Goal: Register for event/course

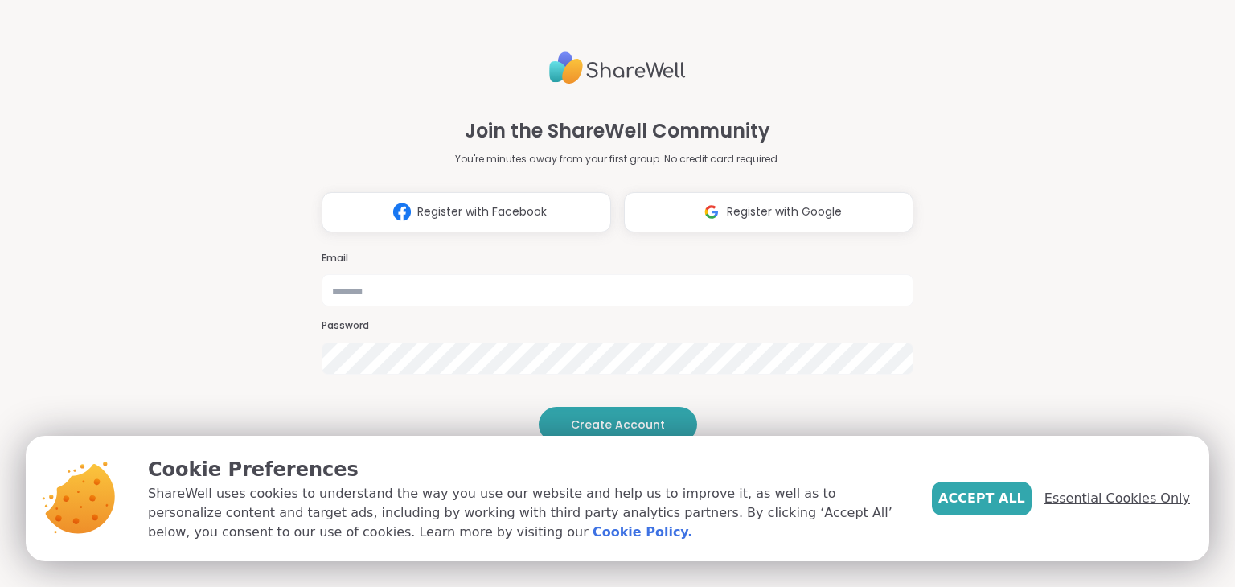
click at [1130, 491] on span "Essential Cookies Only" at bounding box center [1118, 498] width 146 height 19
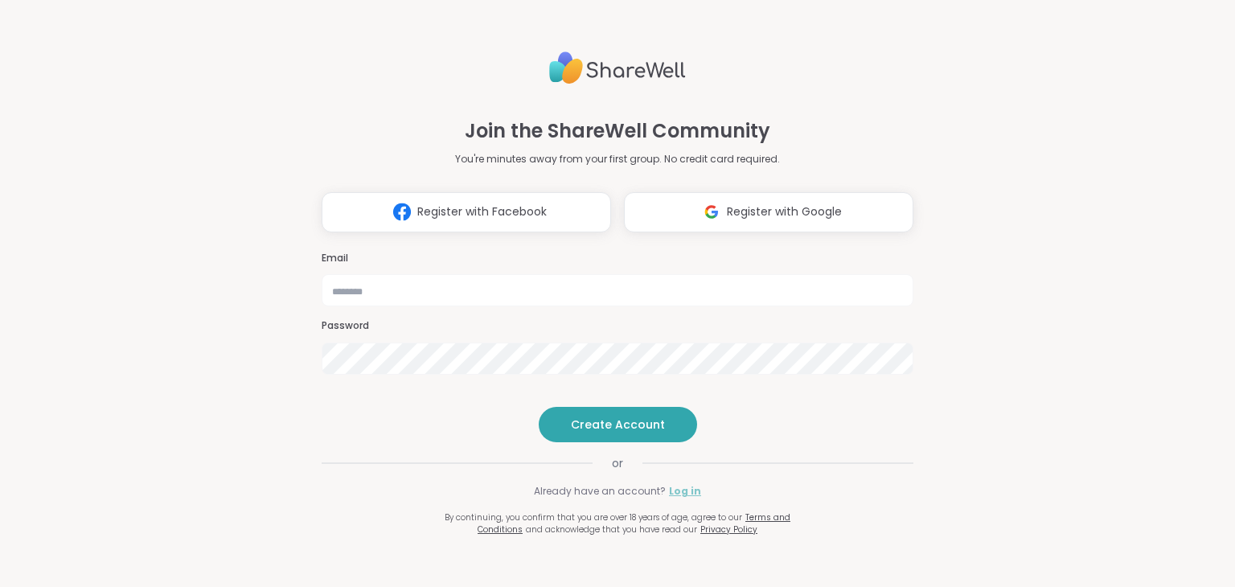
click at [676, 499] on link "Log in" at bounding box center [685, 491] width 32 height 14
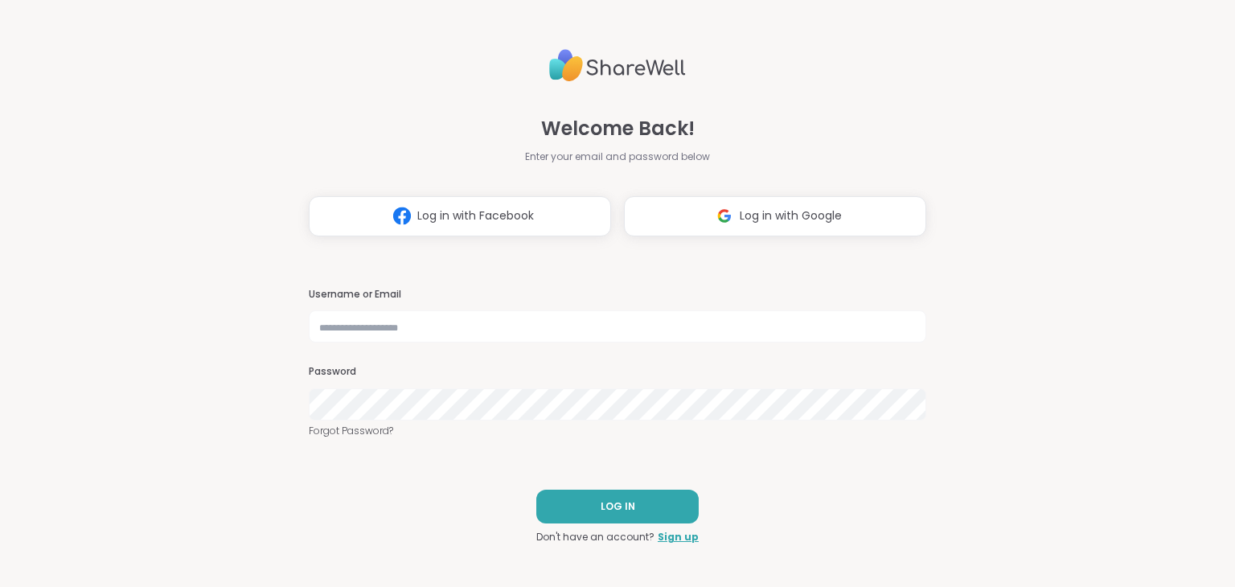
click at [547, 345] on div "Username or Email Password Forgot Password?" at bounding box center [618, 363] width 618 height 151
click at [671, 541] on link "Sign up" at bounding box center [678, 537] width 41 height 14
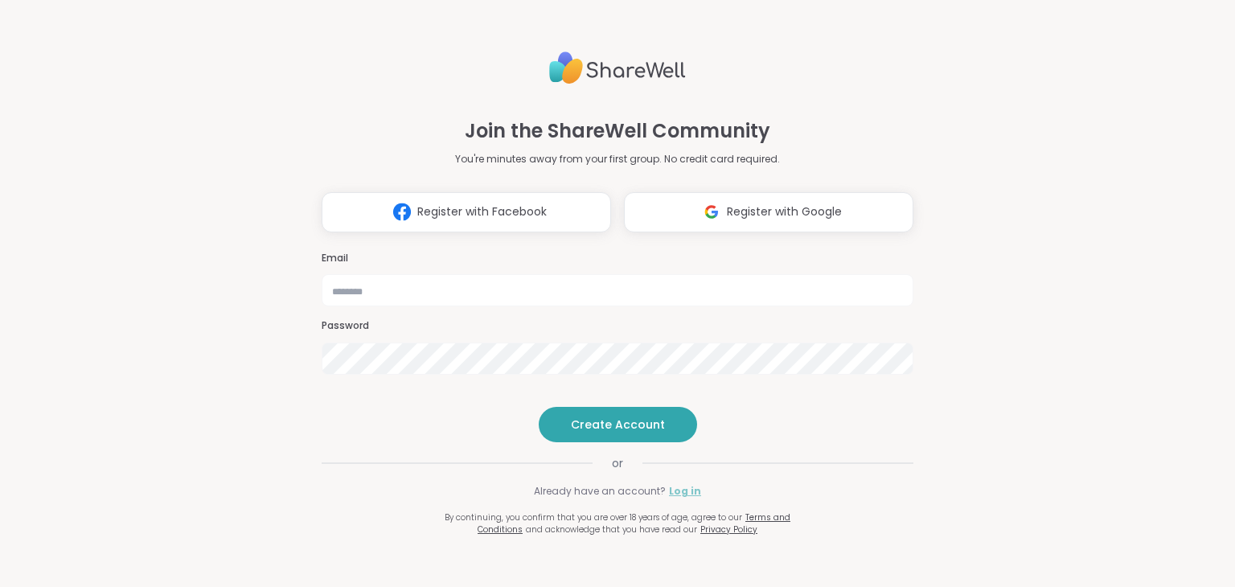
click at [669, 499] on link "Log in" at bounding box center [685, 491] width 32 height 14
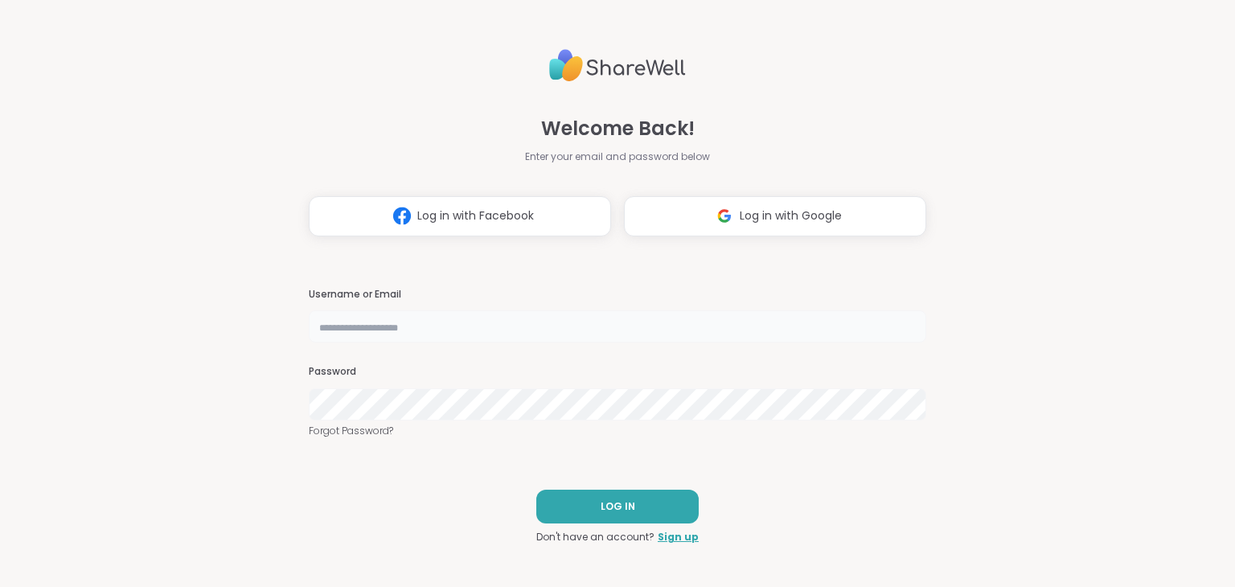
click at [565, 327] on input "text" at bounding box center [618, 326] width 618 height 32
type input "**********"
click at [506, 421] on div "Password Forgot Password?" at bounding box center [618, 401] width 618 height 73
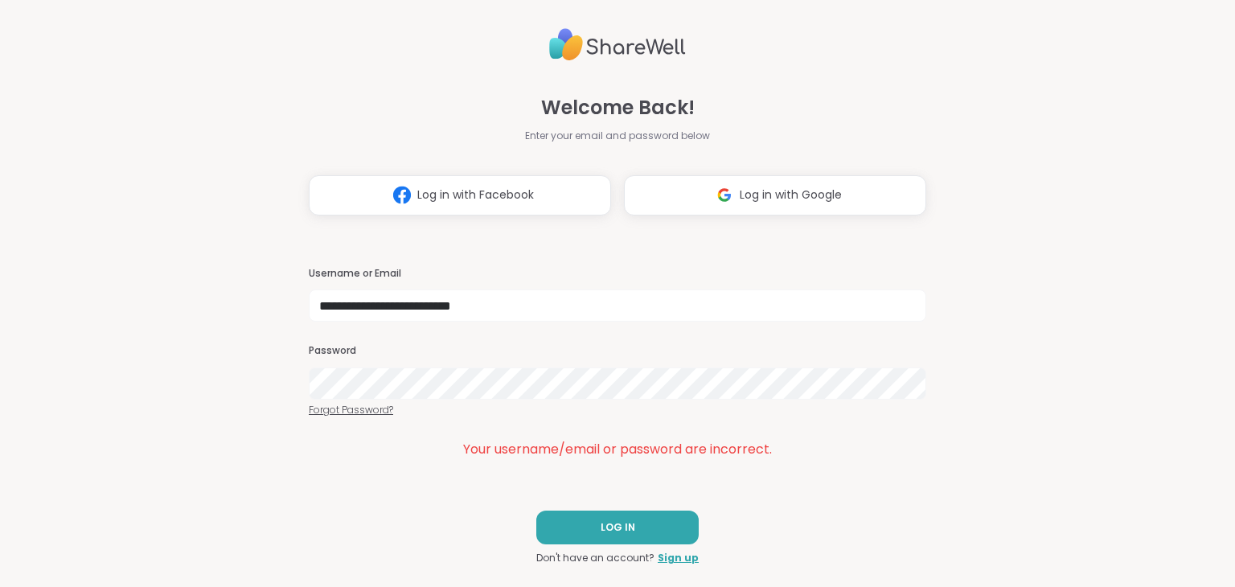
click at [373, 413] on link "Forgot Password?" at bounding box center [618, 410] width 618 height 14
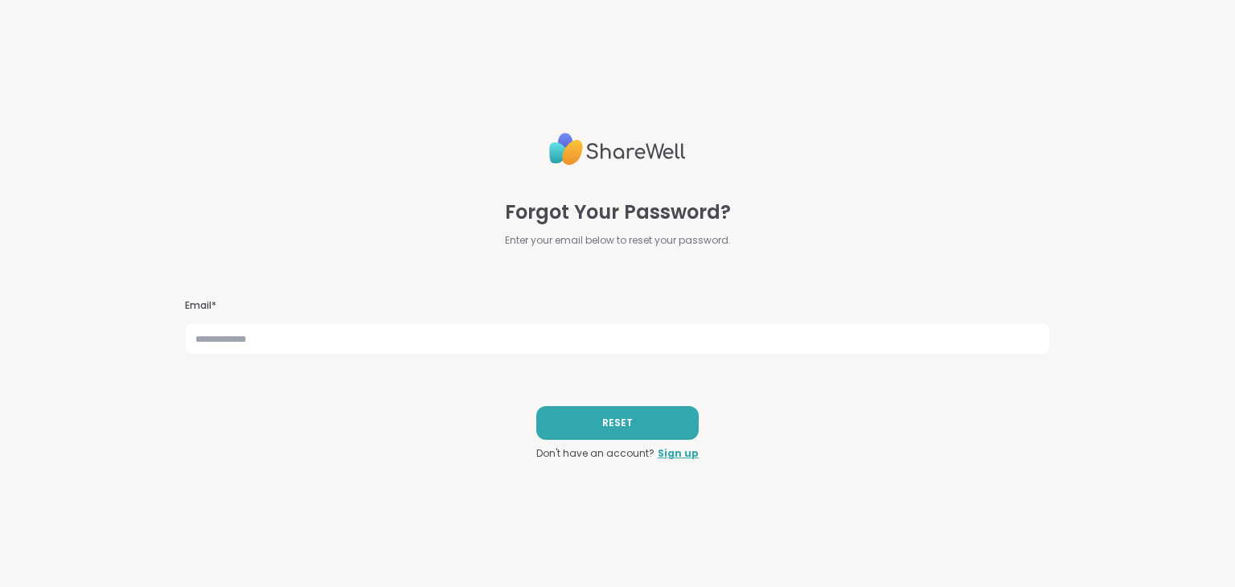
click at [393, 357] on div "Forgot Your Password? Enter your email below to reset your password. Email* RES…" at bounding box center [617, 293] width 865 height 587
click at [393, 337] on input "text" at bounding box center [617, 339] width 865 height 32
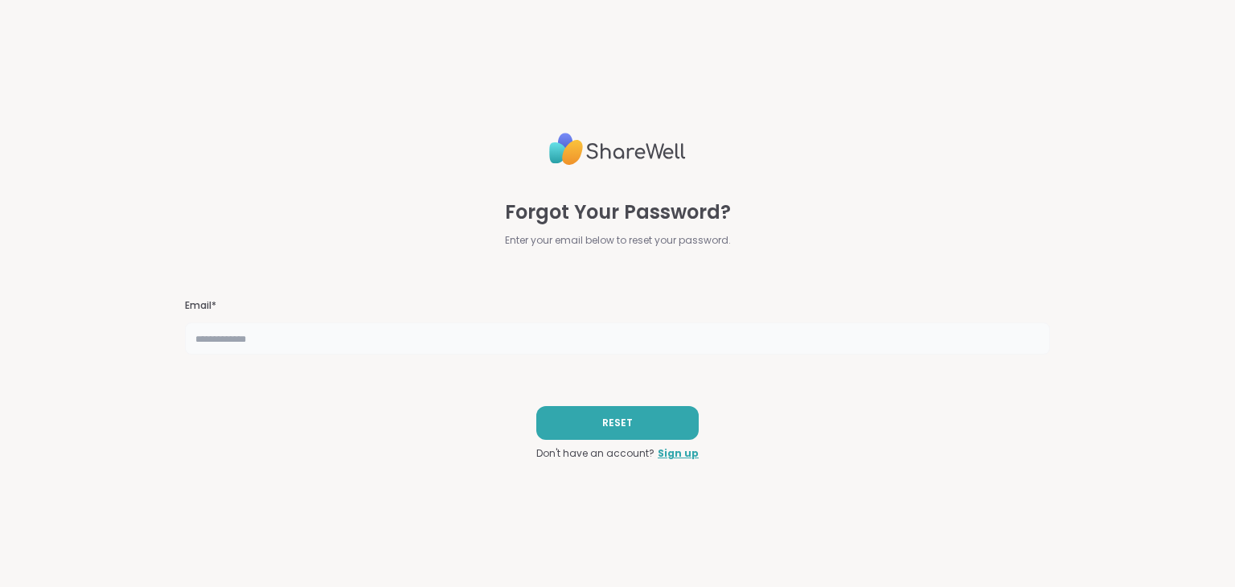
click at [393, 337] on input "text" at bounding box center [617, 339] width 865 height 32
type input "**********"
click at [612, 416] on span "RESET" at bounding box center [617, 423] width 31 height 14
click at [665, 454] on link "Sign up" at bounding box center [678, 453] width 41 height 14
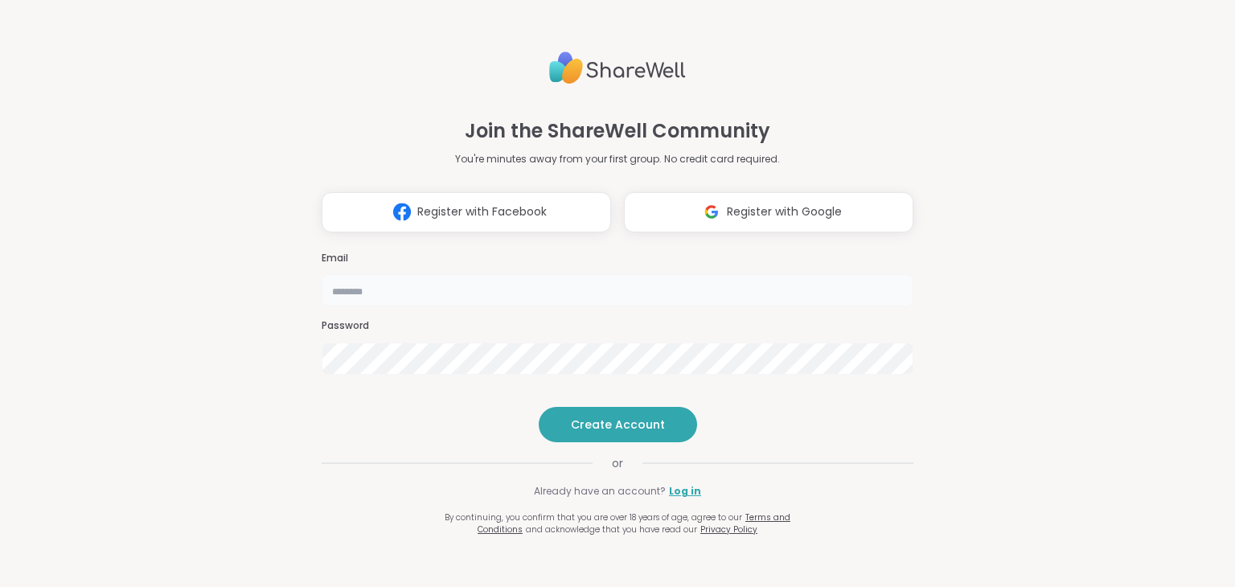
click at [454, 274] on input "email" at bounding box center [618, 290] width 592 height 32
type input "**********"
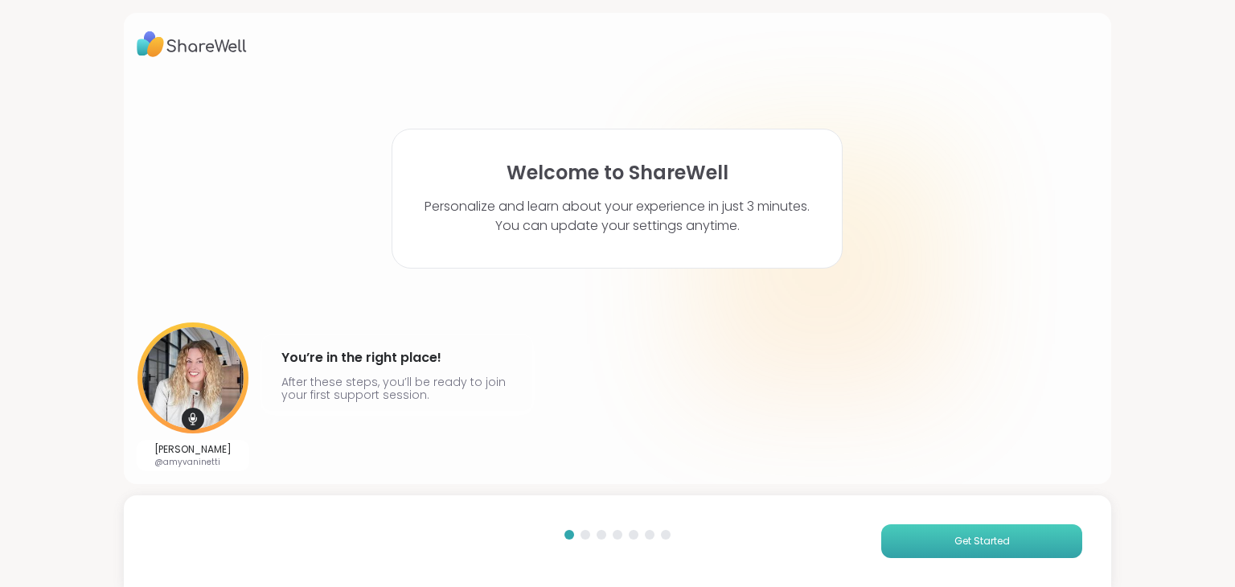
click at [938, 541] on button "Get Started" at bounding box center [982, 541] width 201 height 34
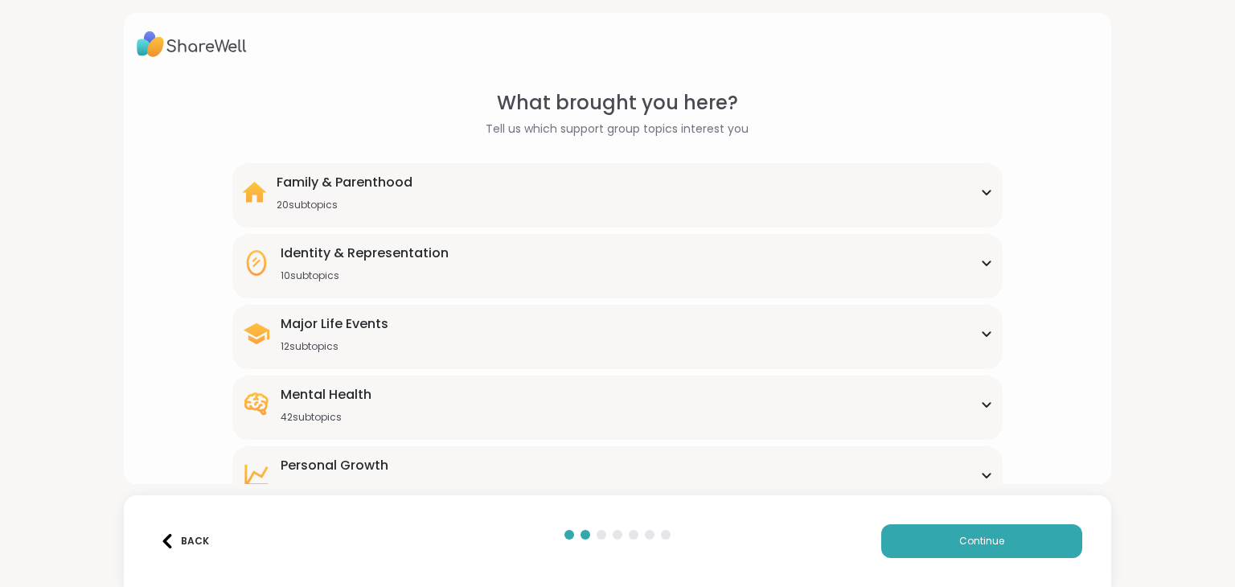
click at [358, 411] on div "42 subtopics" at bounding box center [326, 417] width 91 height 13
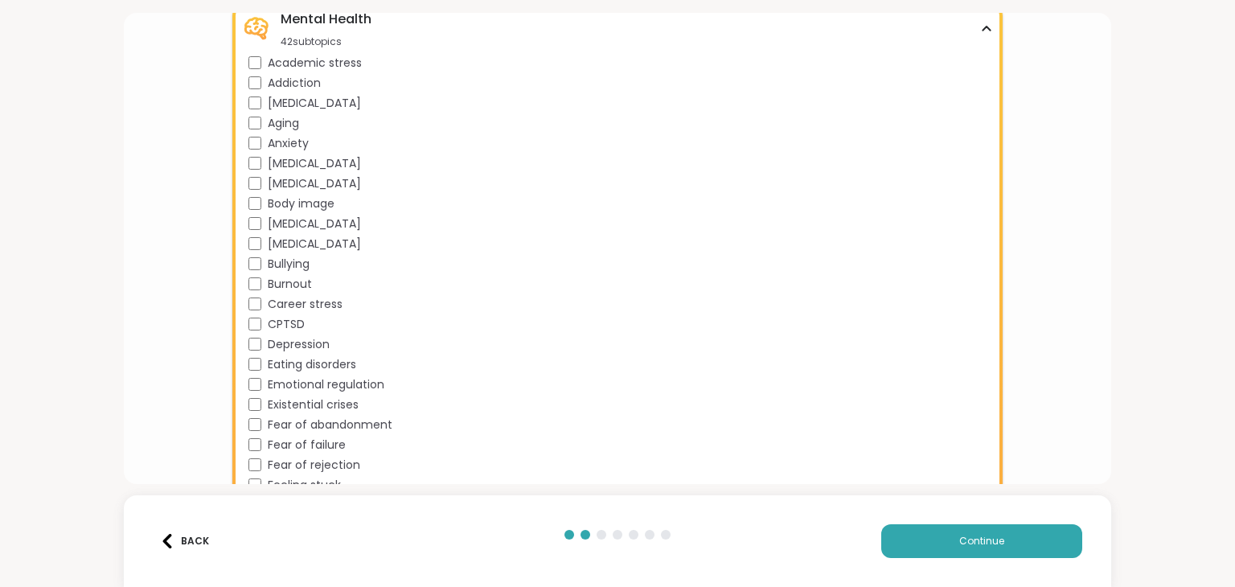
scroll to position [322, 0]
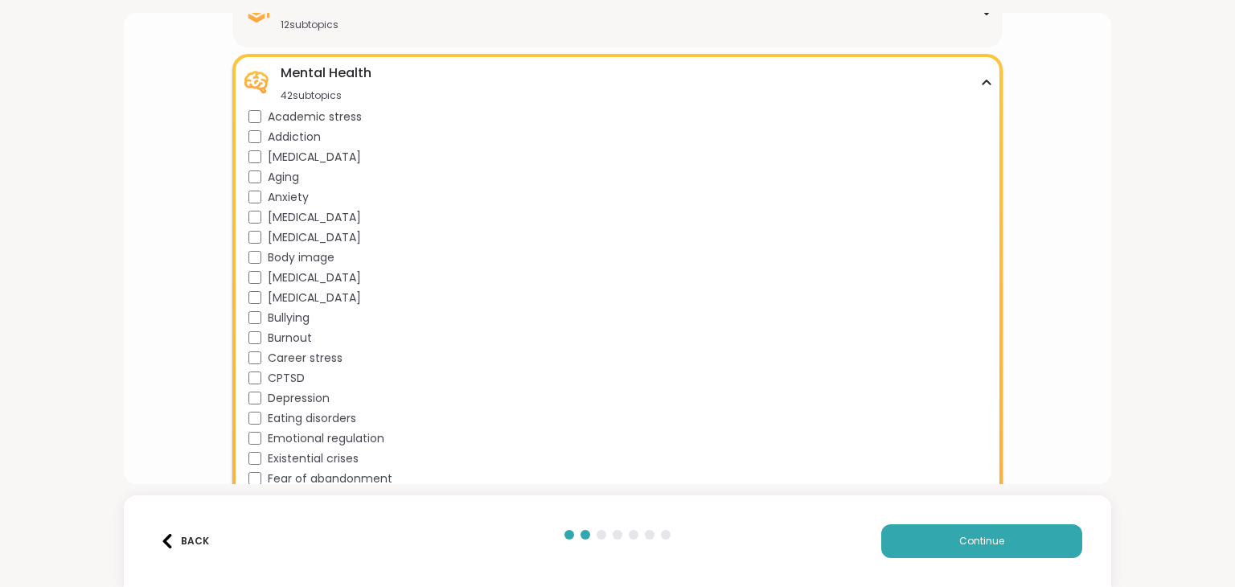
click at [260, 358] on div "Career stress" at bounding box center [621, 358] width 744 height 17
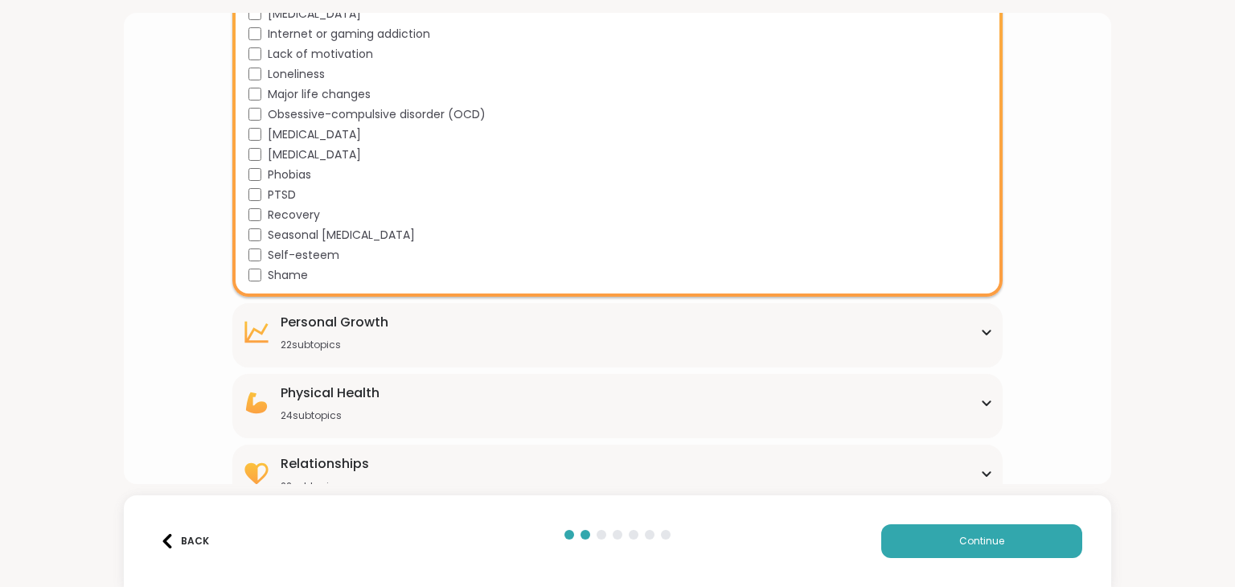
scroll to position [965, 0]
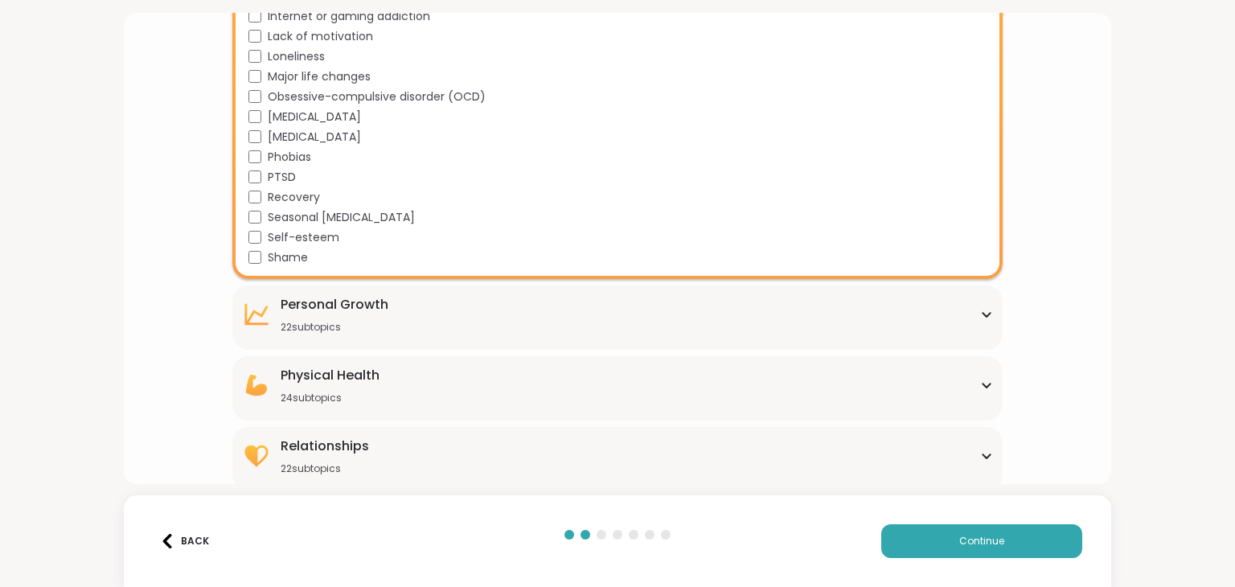
click at [396, 323] on div "Personal Growth 22 subtopics" at bounding box center [617, 314] width 750 height 39
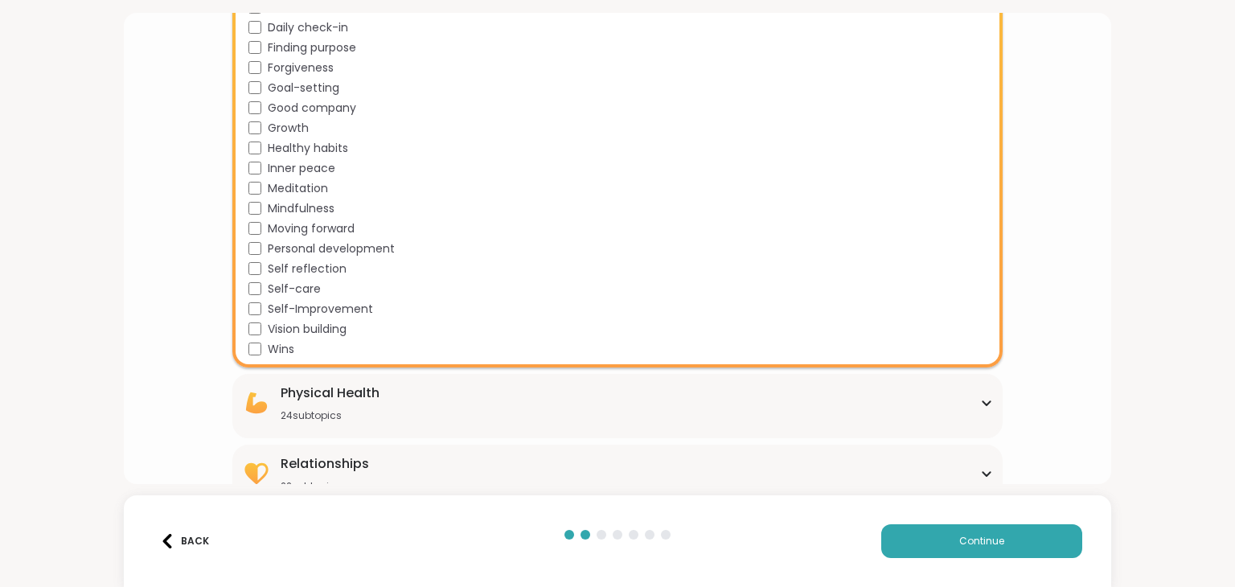
scroll to position [1412, 0]
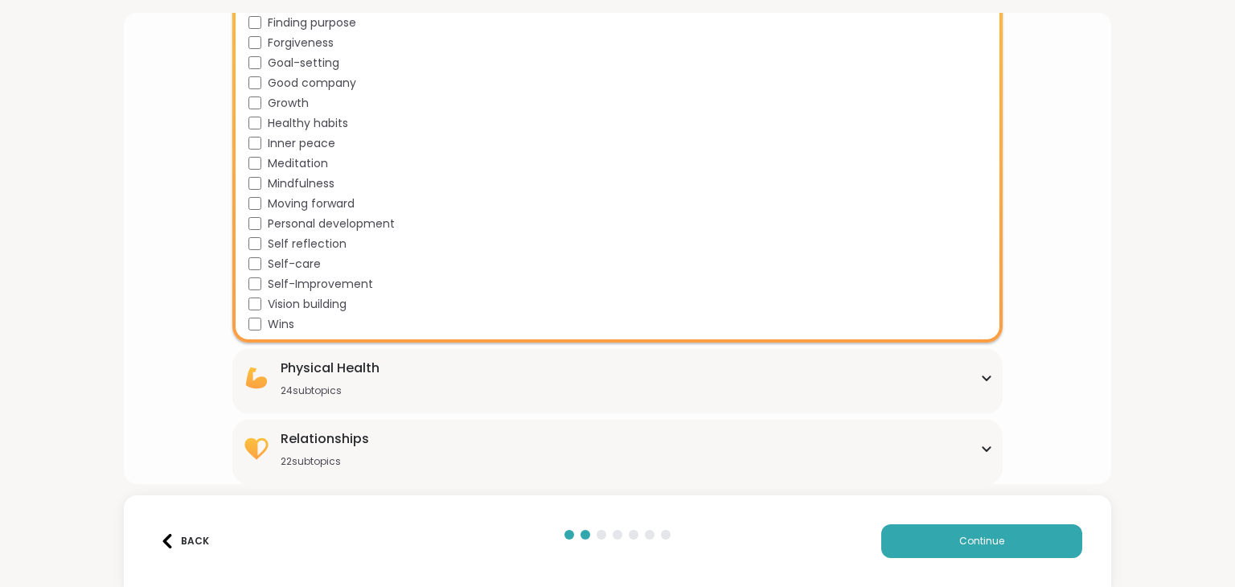
click at [399, 378] on div "Physical Health 24 subtopics" at bounding box center [617, 378] width 750 height 39
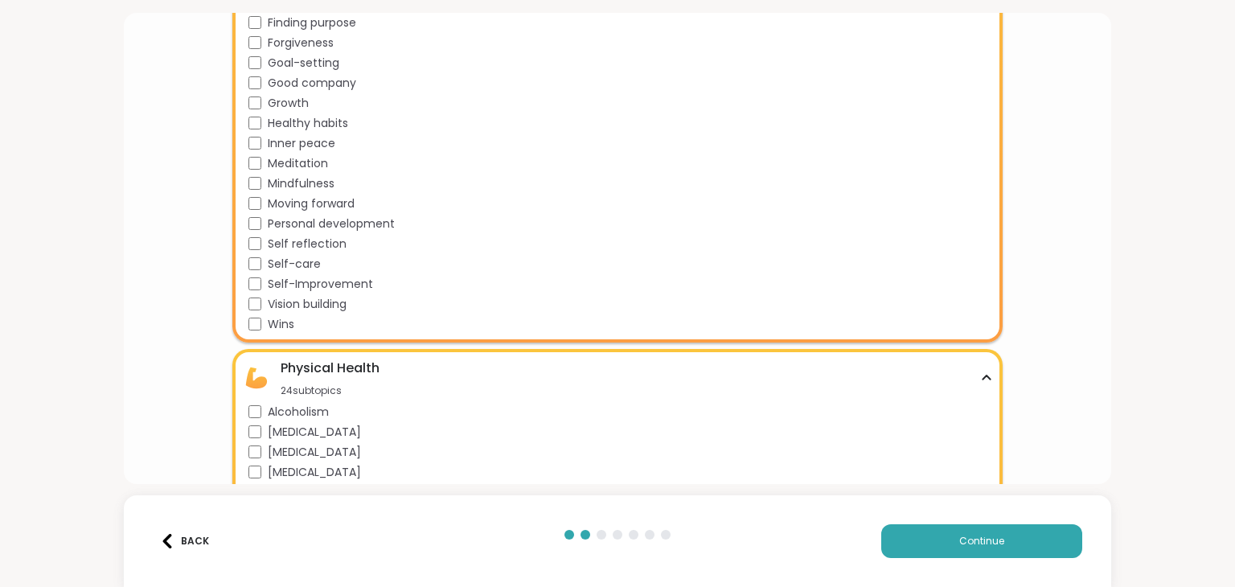
click at [399, 378] on div "Physical Health 24 subtopics" at bounding box center [617, 378] width 750 height 39
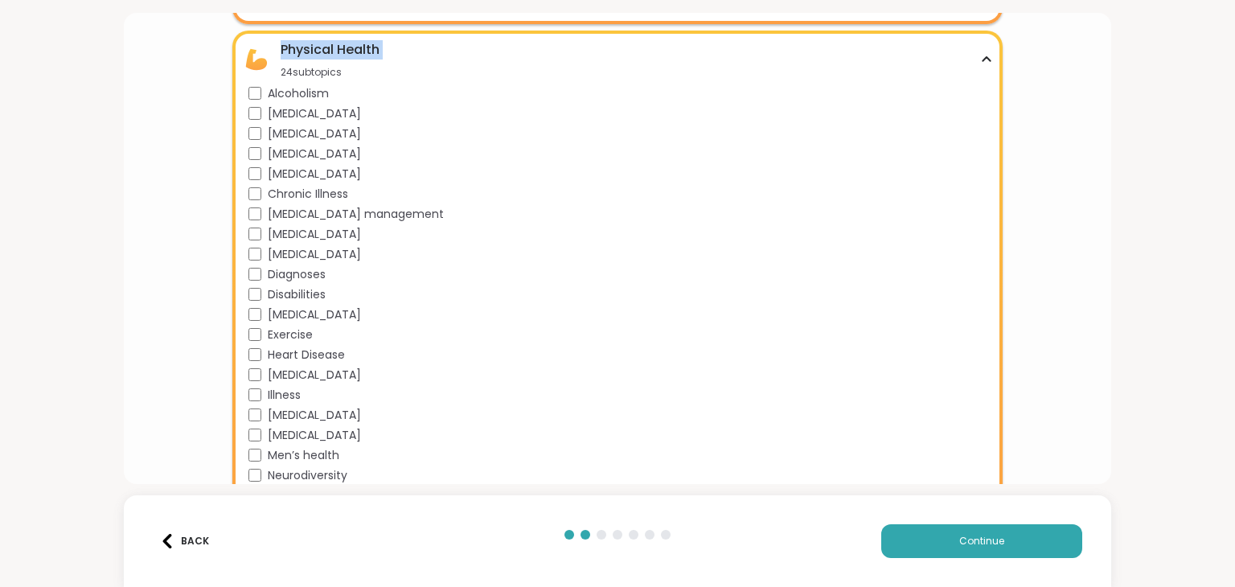
scroll to position [1891, 0]
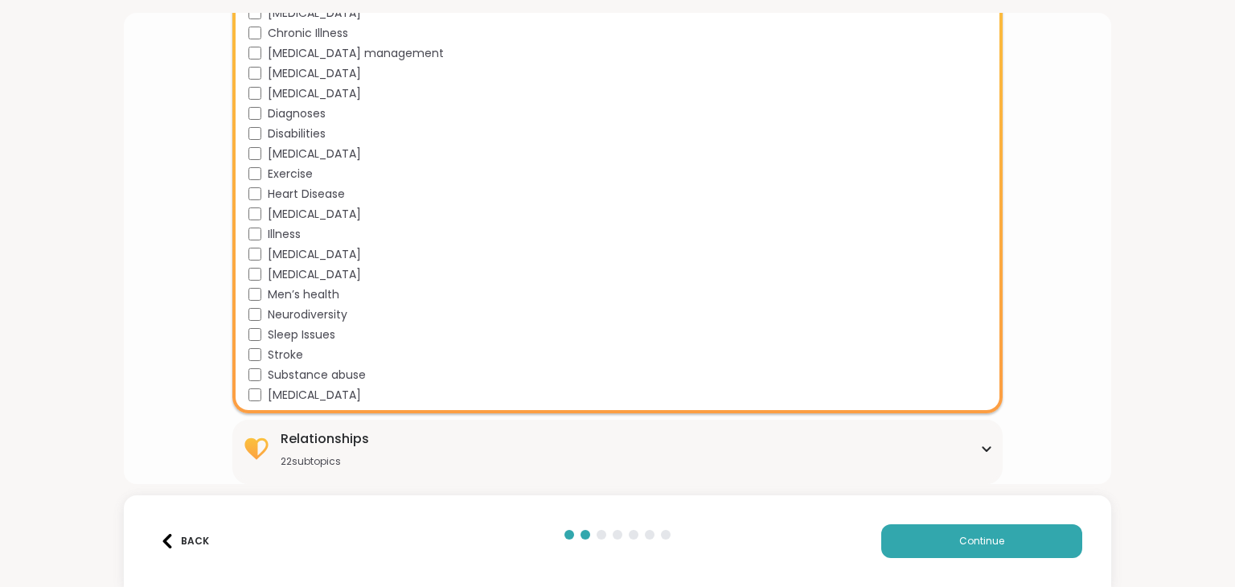
click at [352, 453] on div "Relationships 22 subtopics" at bounding box center [325, 449] width 88 height 39
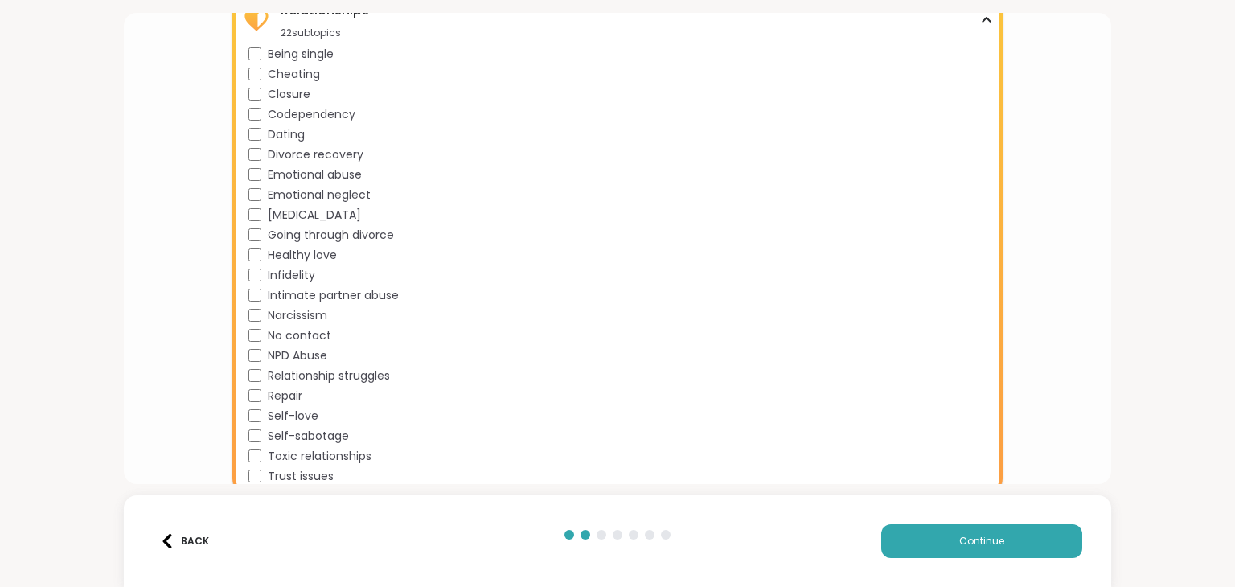
scroll to position [2329, 0]
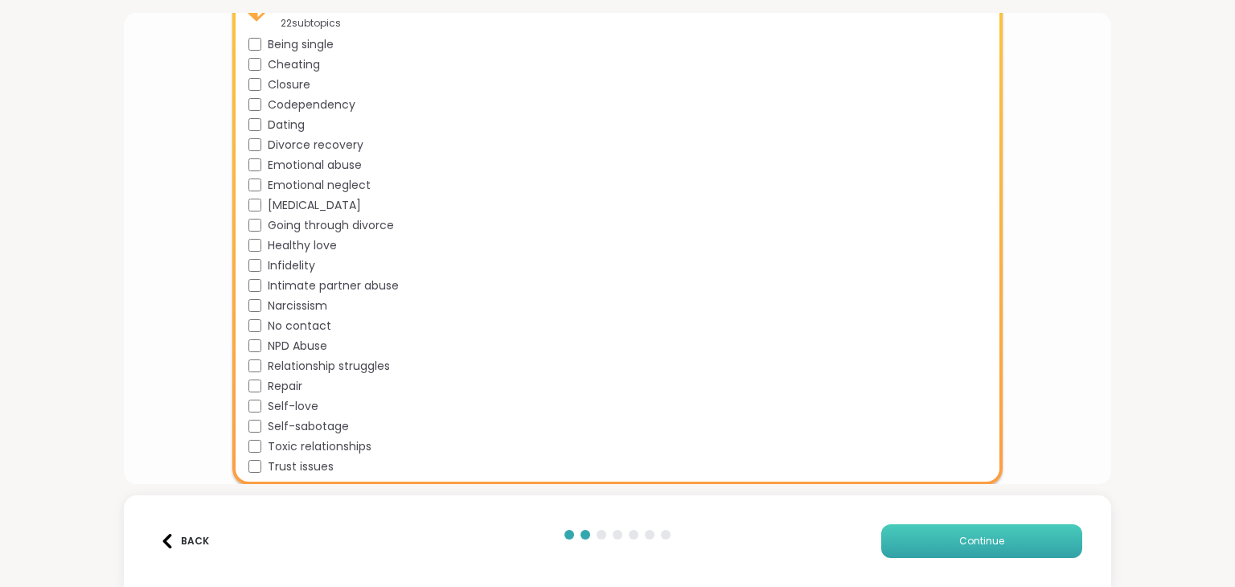
click at [907, 527] on button "Continue" at bounding box center [982, 541] width 201 height 34
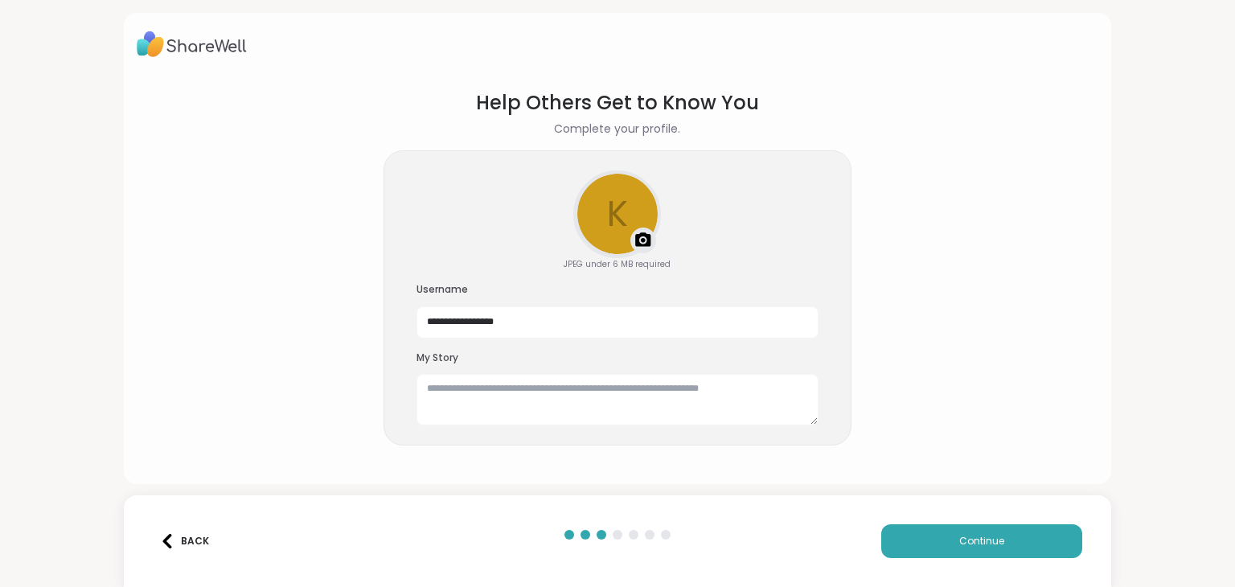
click at [635, 343] on div "**********" at bounding box center [618, 298] width 468 height 296
click at [578, 323] on input "**********" at bounding box center [618, 322] width 402 height 32
type input "*"
type input "*****"
click at [685, 417] on textarea at bounding box center [618, 399] width 402 height 51
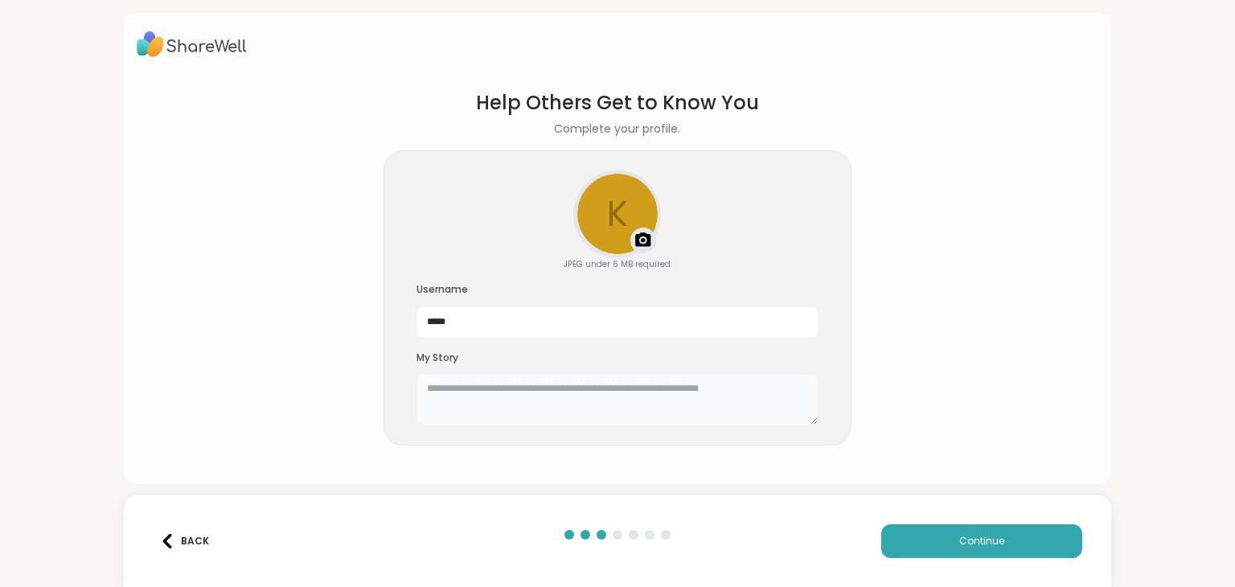
click at [627, 399] on textarea at bounding box center [618, 399] width 402 height 51
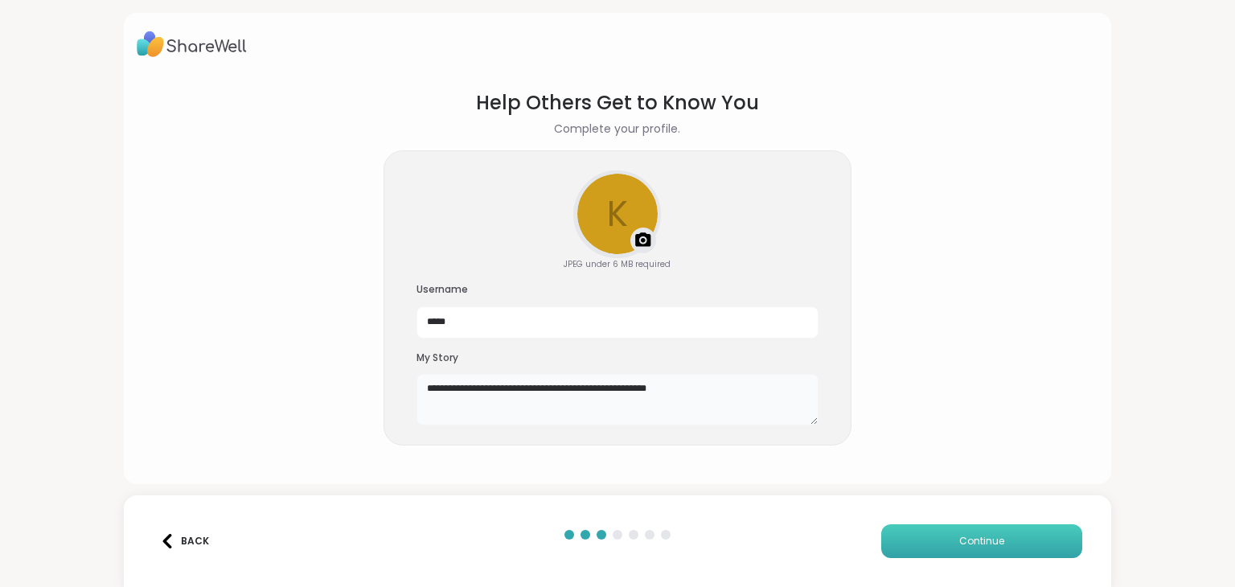
type textarea "**********"
click at [927, 538] on button "Continue" at bounding box center [982, 541] width 201 height 34
click at [933, 533] on button "Continue" at bounding box center [982, 541] width 201 height 34
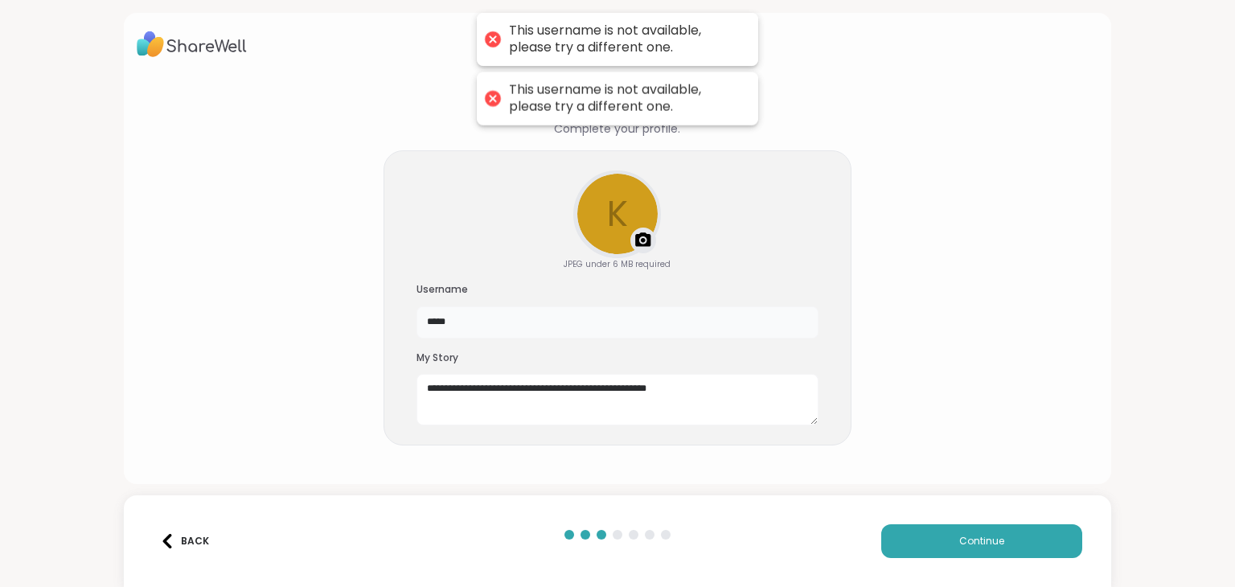
click at [508, 328] on input "*****" at bounding box center [618, 322] width 402 height 32
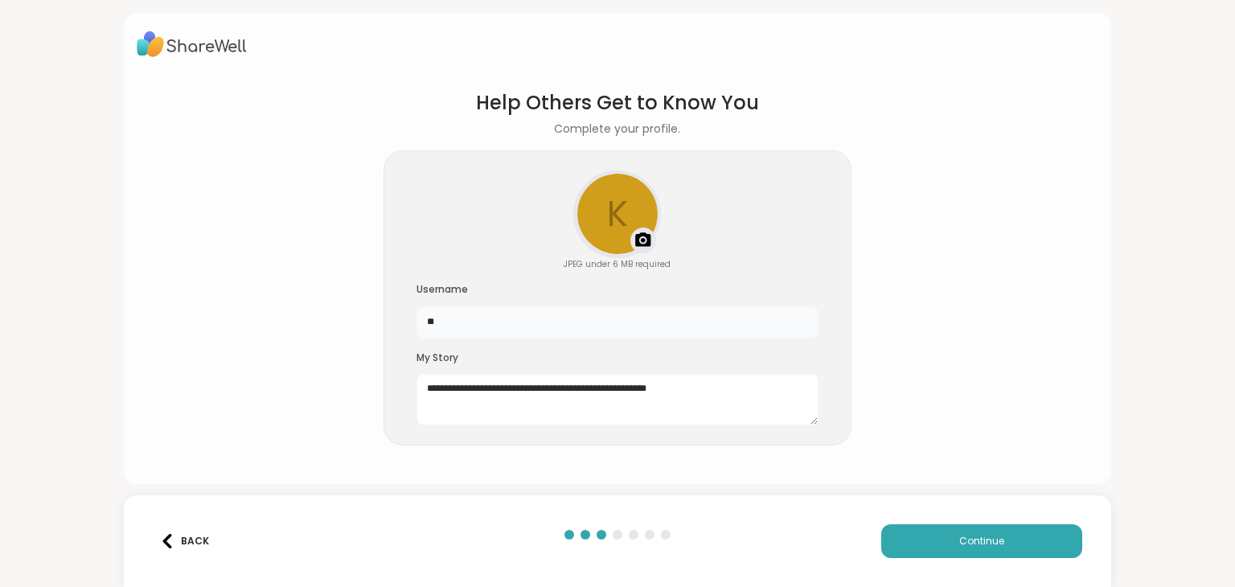
type input "*"
click at [894, 547] on button "Continue" at bounding box center [982, 541] width 201 height 34
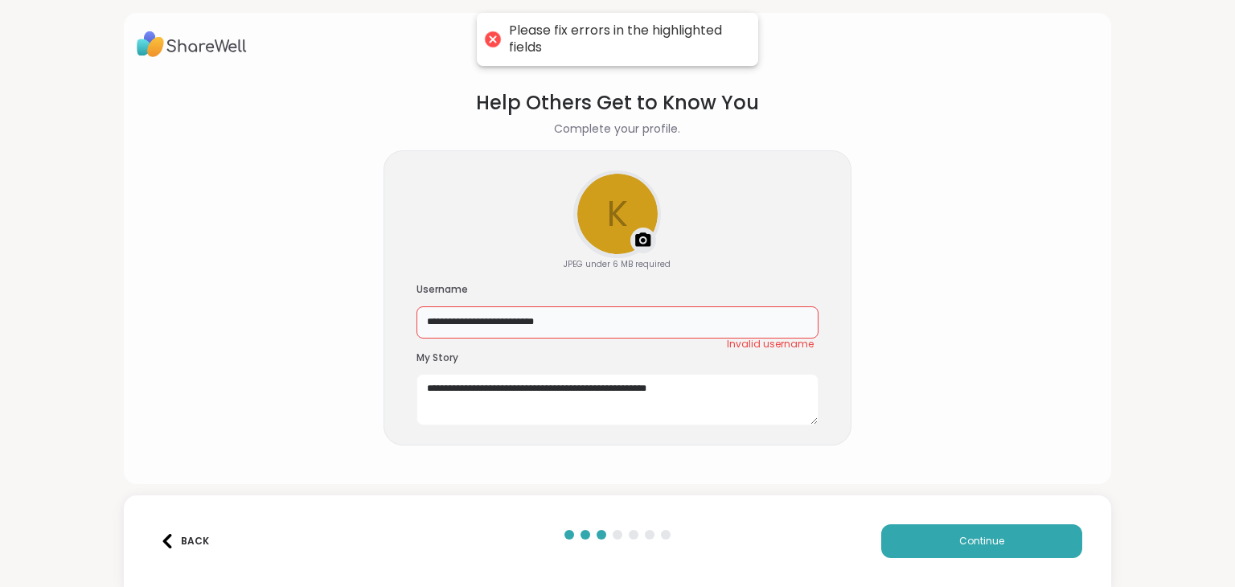
click at [621, 317] on input "**********" at bounding box center [618, 322] width 402 height 32
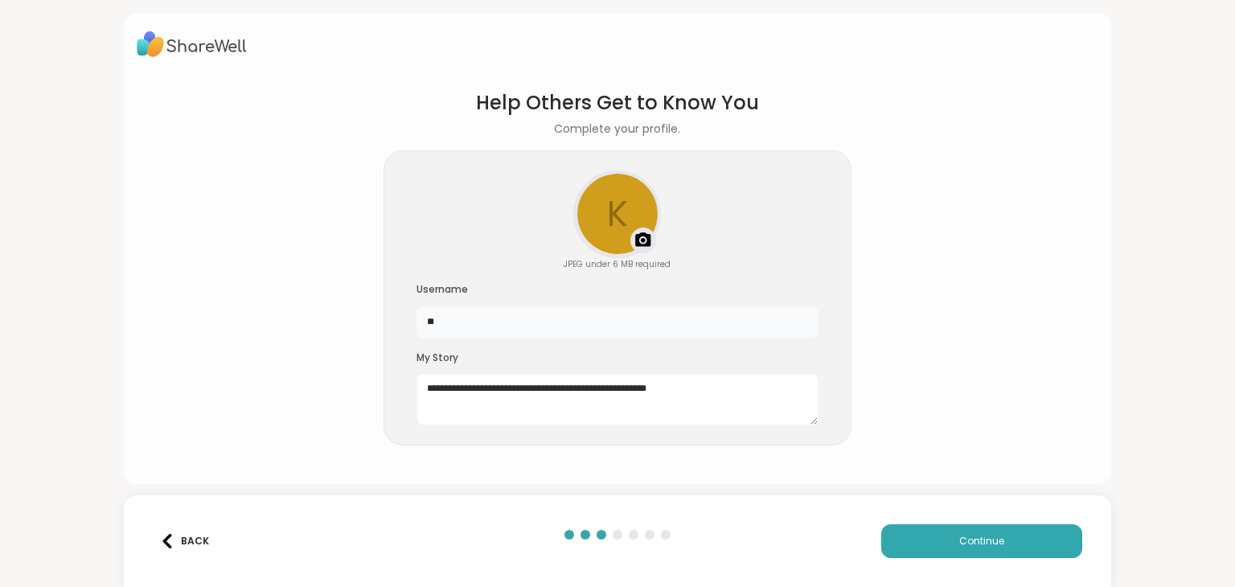
type input "*"
click at [939, 532] on button "Continue" at bounding box center [982, 541] width 201 height 34
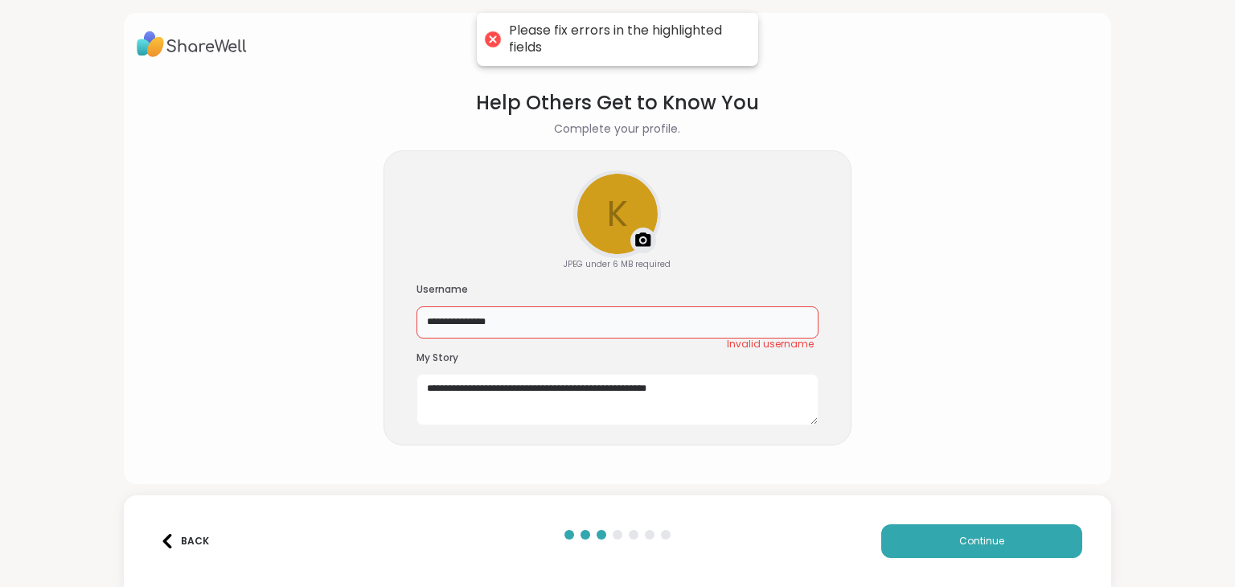
click at [684, 332] on input "**********" at bounding box center [618, 322] width 402 height 32
type input "*"
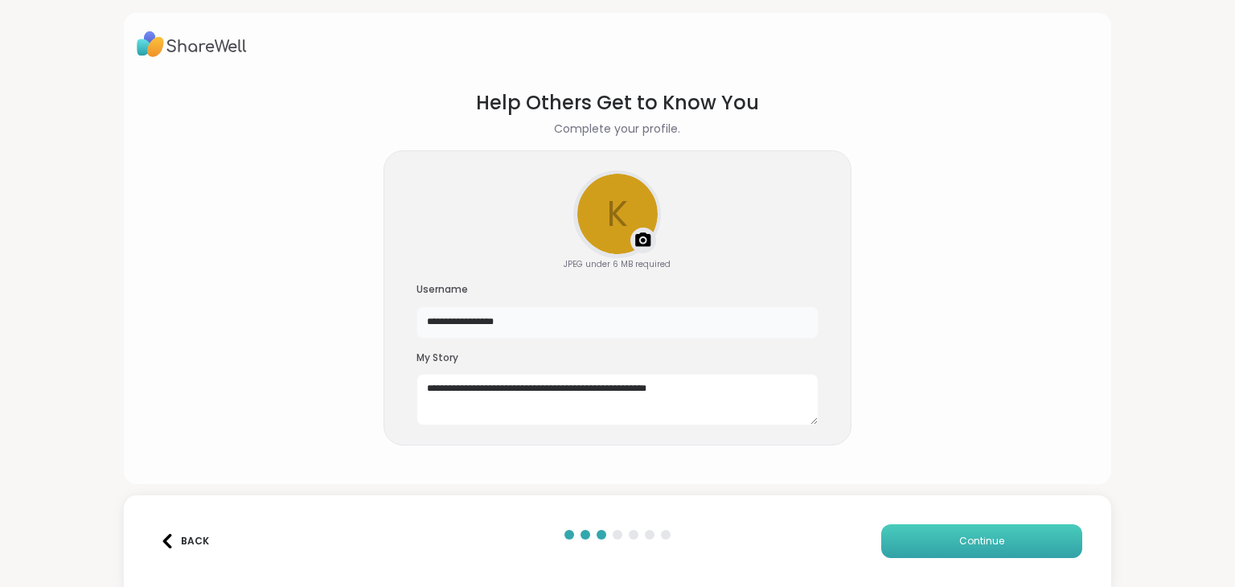
type input "**********"
click at [922, 551] on button "Continue" at bounding box center [982, 541] width 201 height 34
click at [922, 545] on button "Continue" at bounding box center [982, 541] width 201 height 34
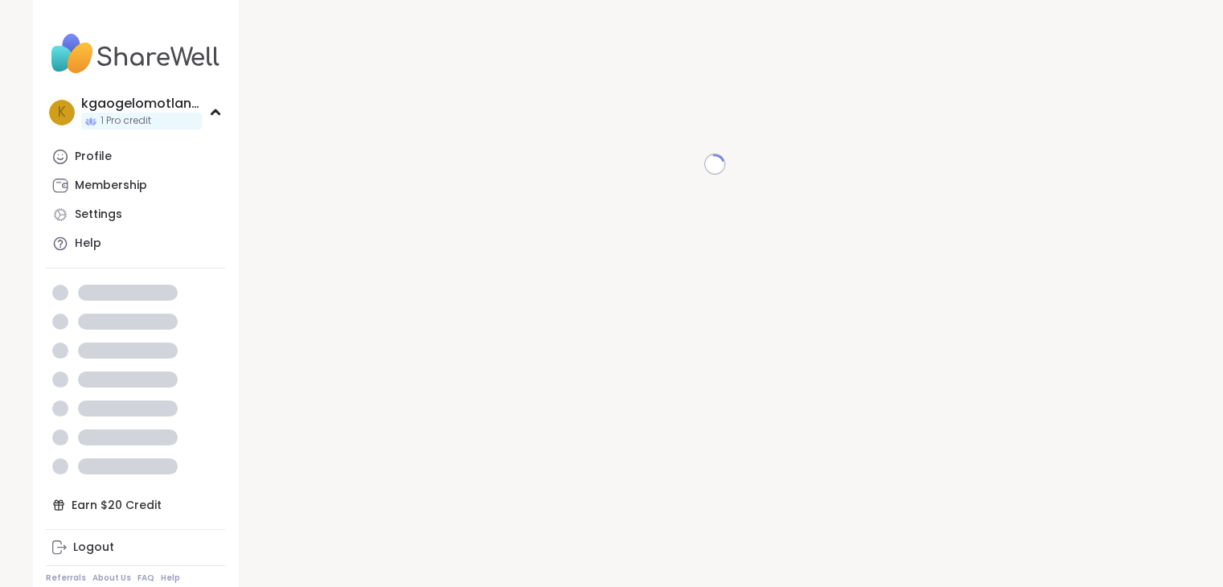
click at [216, 111] on icon at bounding box center [215, 112] width 7 height 4
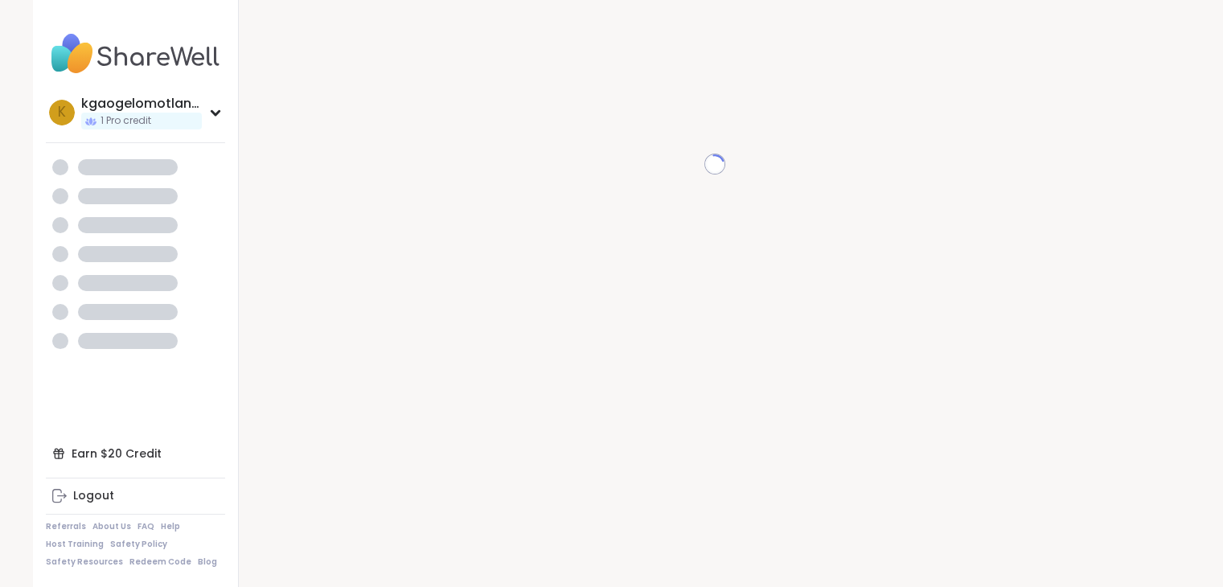
scroll to position [16, 0]
click at [121, 122] on span "1 Pro credit" at bounding box center [126, 121] width 51 height 14
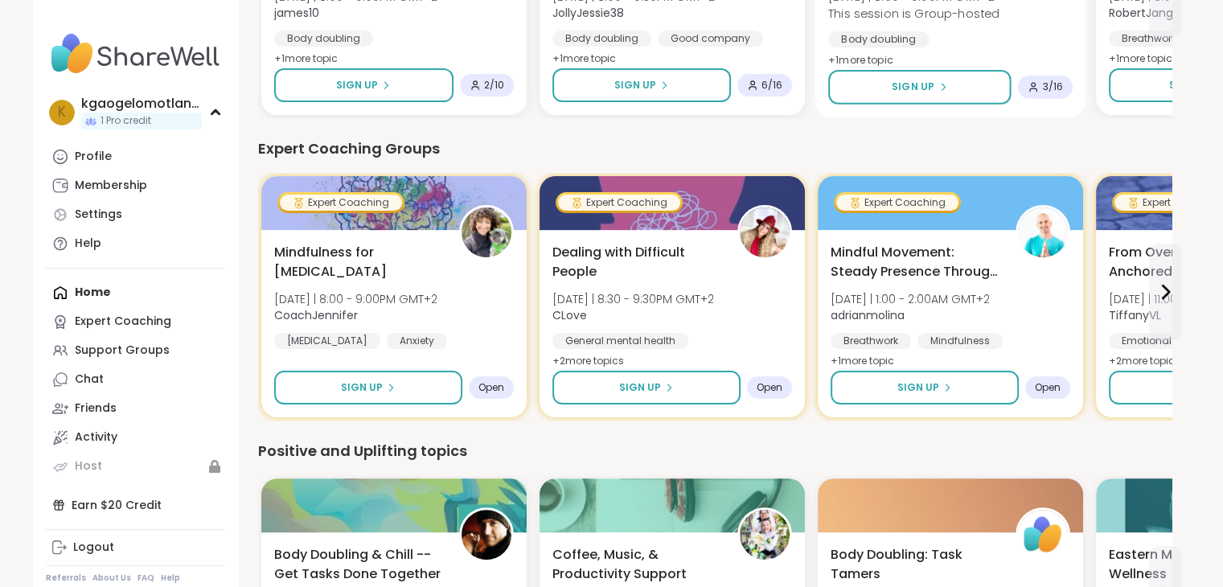
scroll to position [418, 0]
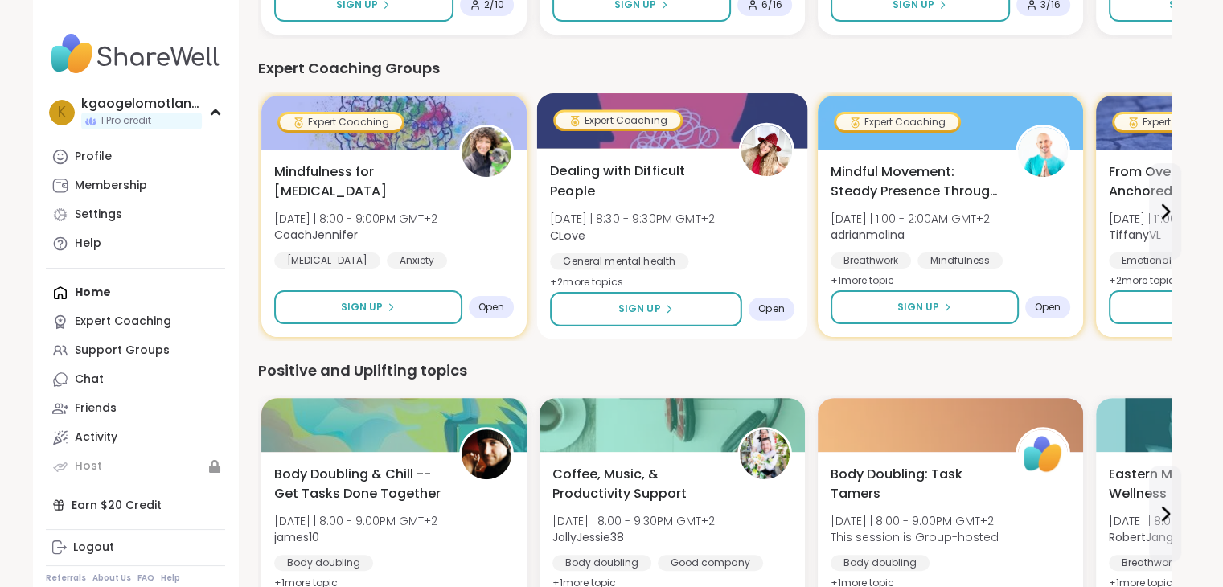
click at [772, 311] on span "Open" at bounding box center [771, 308] width 27 height 13
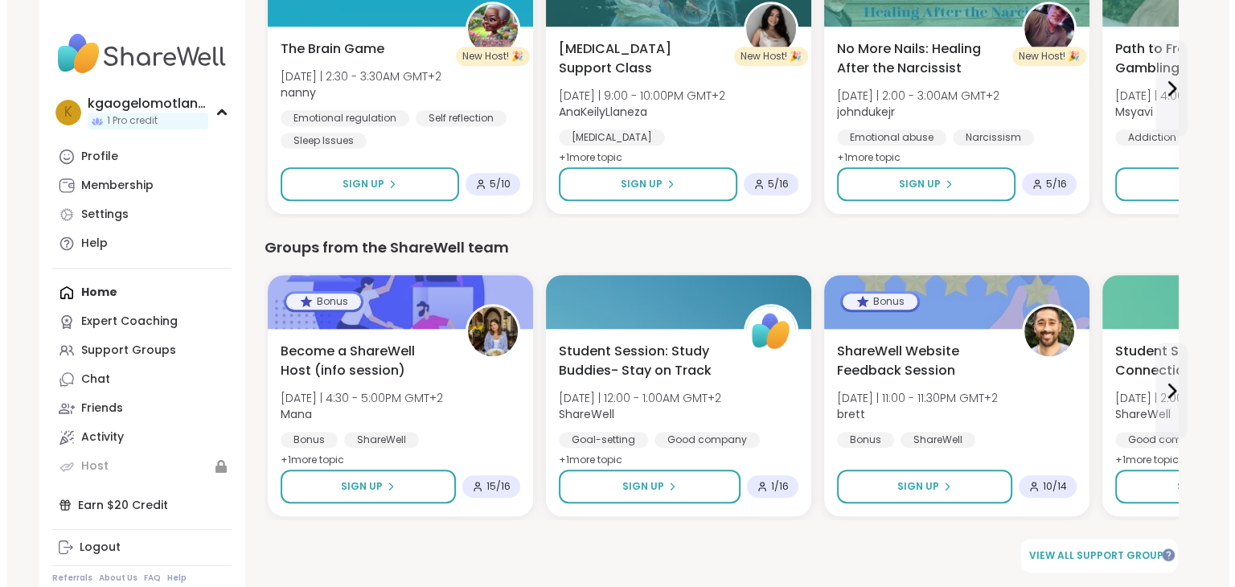
scroll to position [1148, 0]
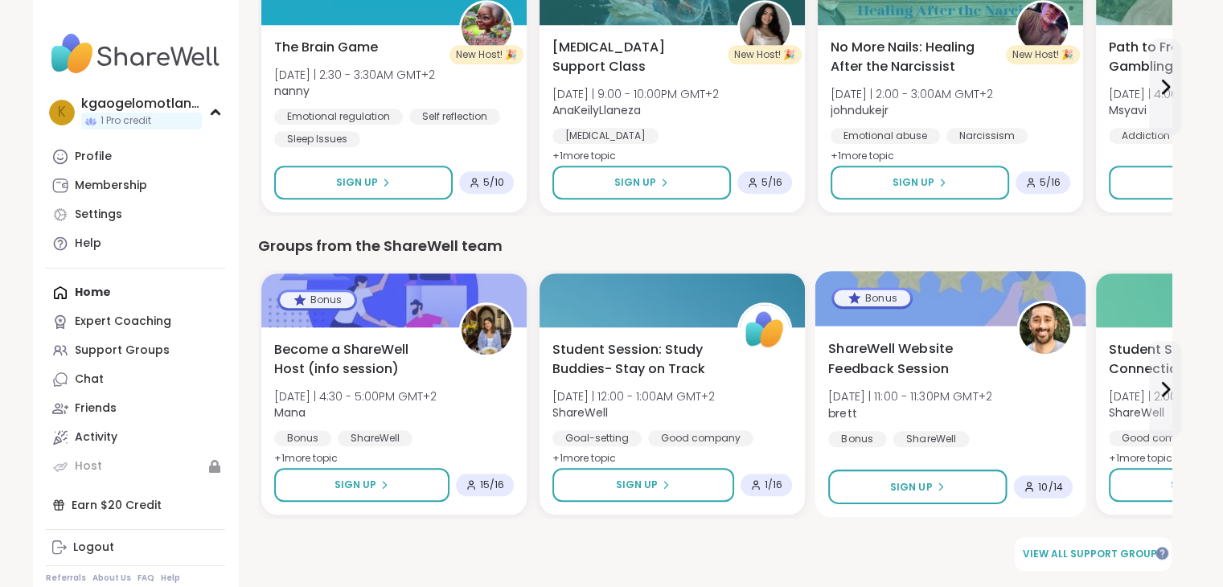
click at [1038, 496] on div "10 / 14" at bounding box center [1042, 486] width 59 height 23
click at [1038, 500] on div "About this Group Bonus" at bounding box center [1006, 512] width 409 height 25
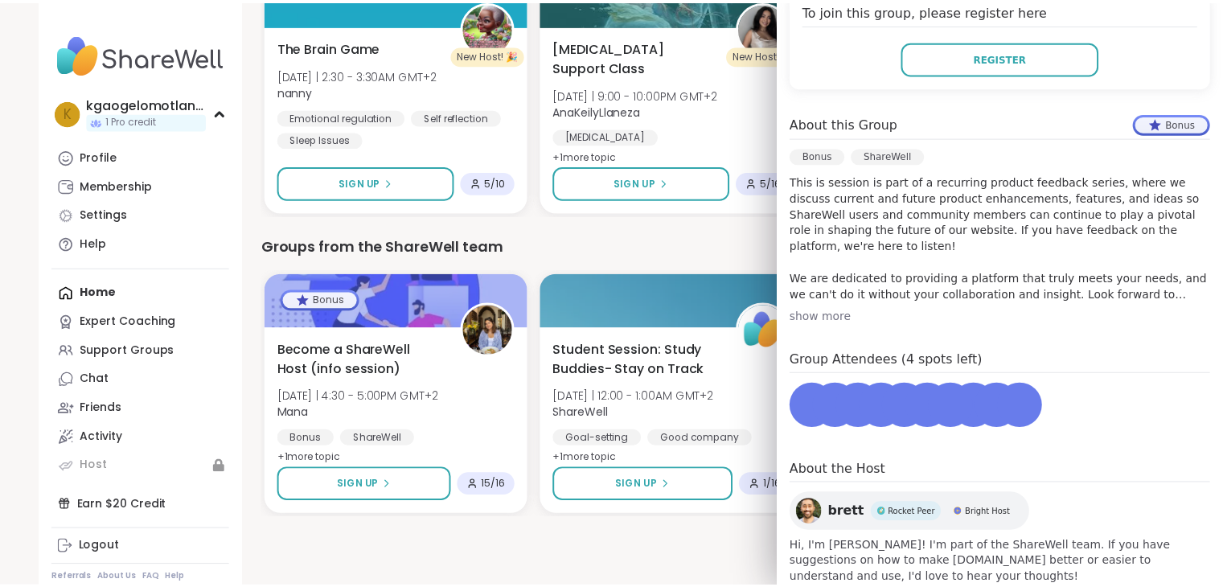
scroll to position [388, 0]
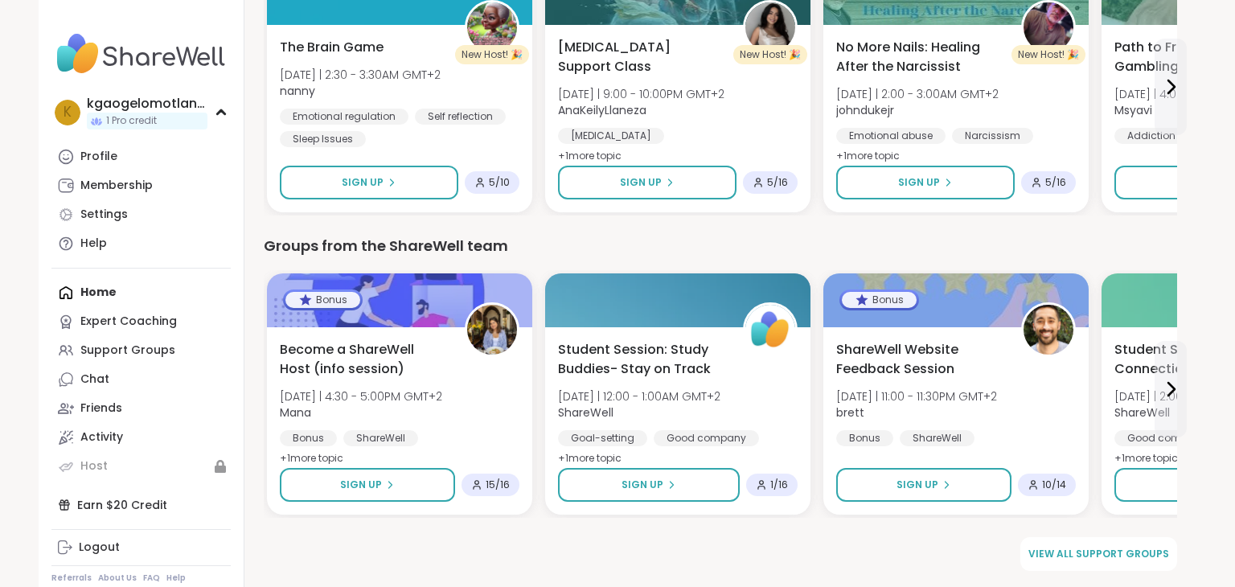
click at [668, 263] on div "Groups from the ShareWell team Bonus Become a ShareWell Host (info session) [DA…" at bounding box center [721, 376] width 914 height 283
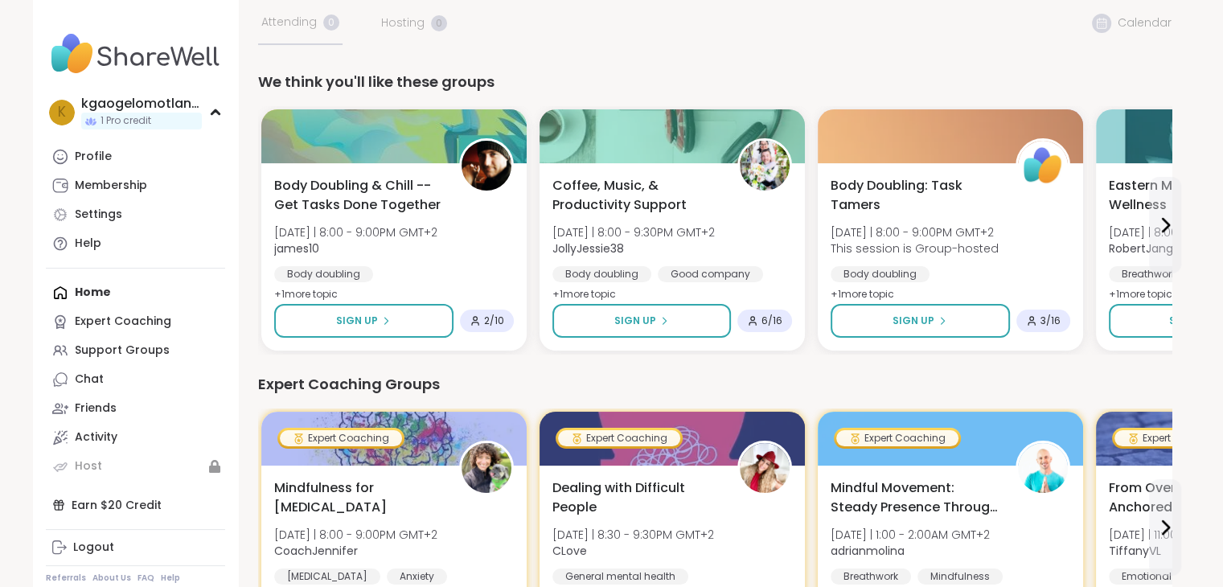
scroll to position [0, 0]
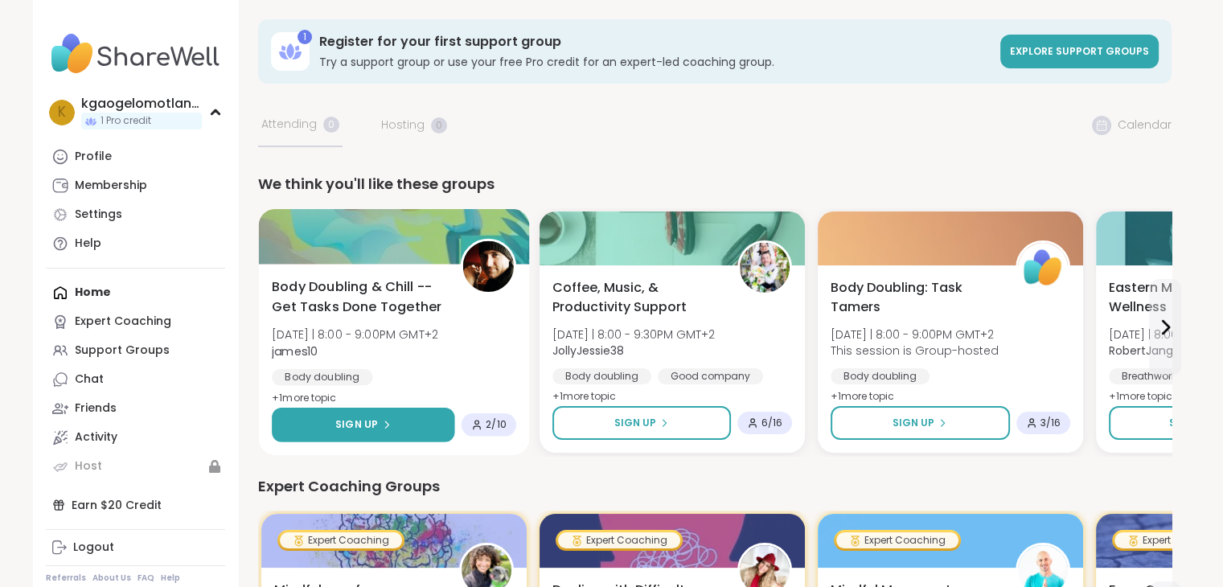
click at [375, 437] on button "Sign Up" at bounding box center [363, 425] width 183 height 35
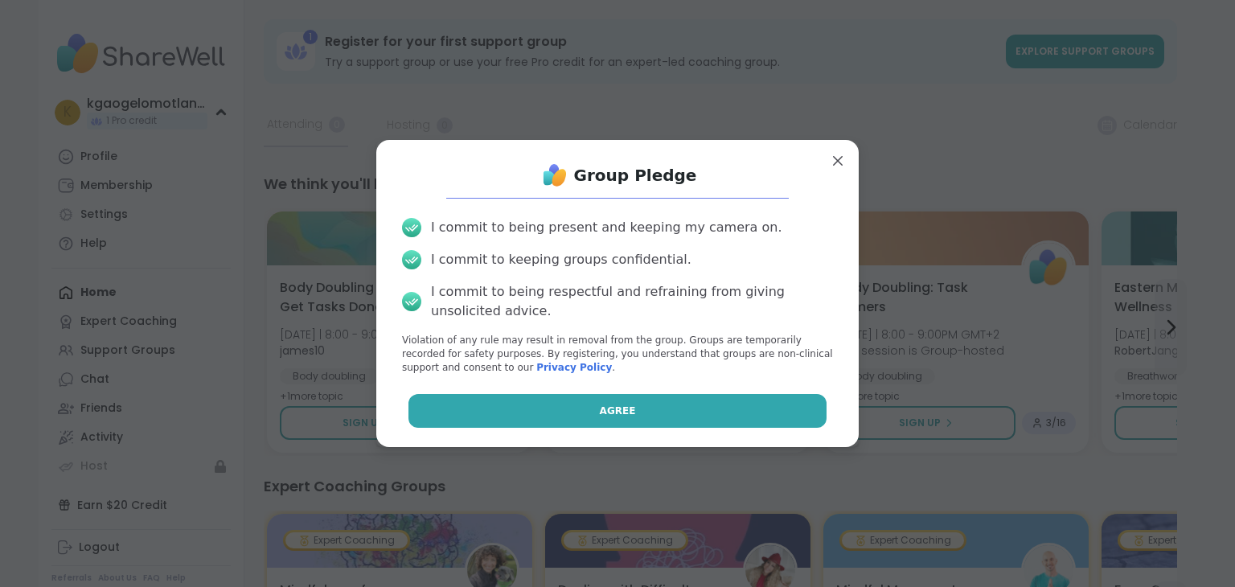
click at [569, 414] on button "Agree" at bounding box center [618, 411] width 419 height 34
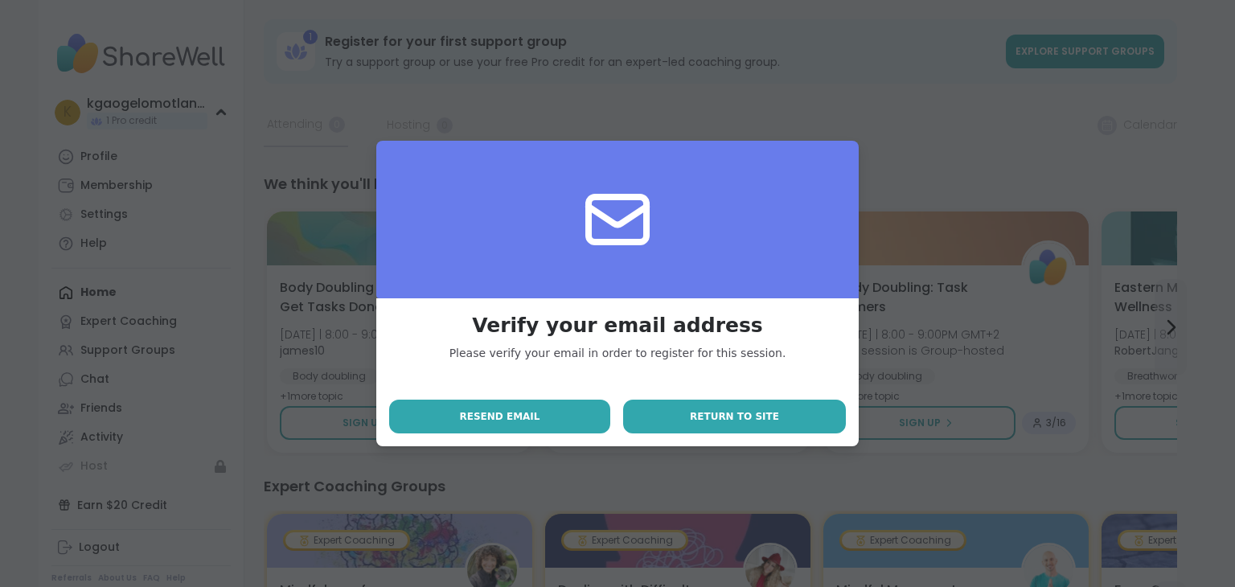
click at [702, 422] on span "Return to site" at bounding box center [734, 416] width 89 height 14
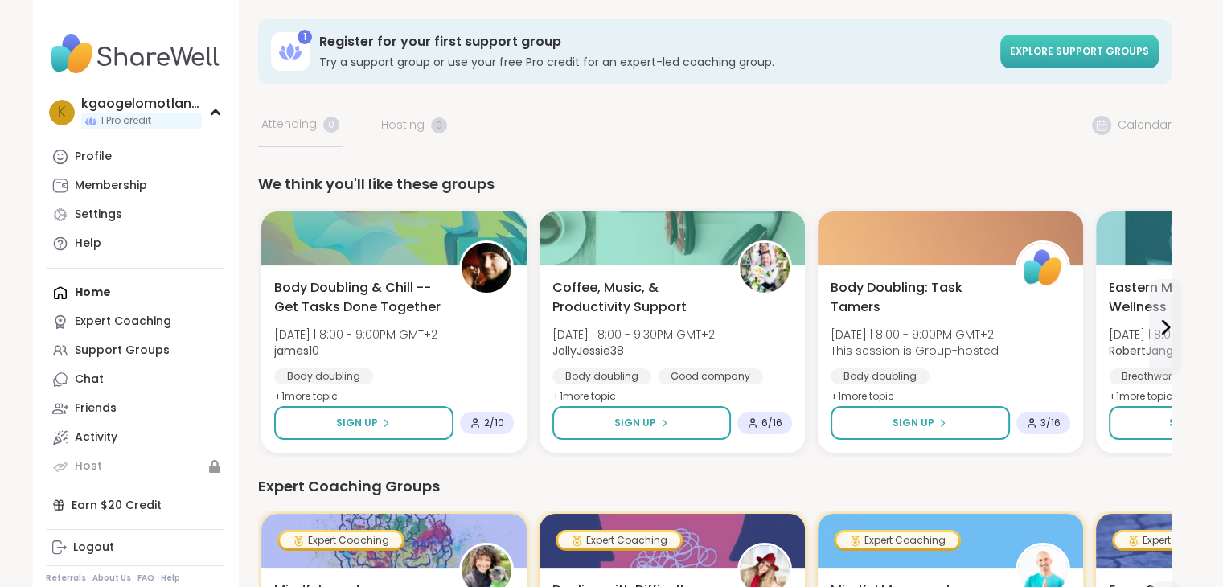
click at [1071, 61] on link "Explore support groups" at bounding box center [1080, 52] width 158 height 34
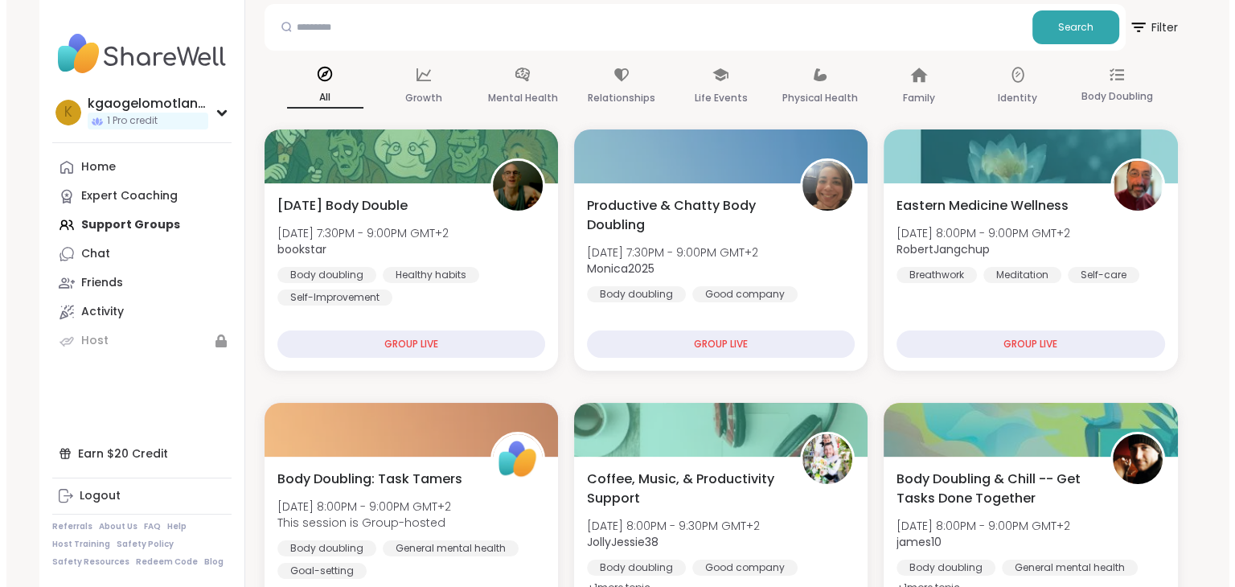
scroll to position [161, 0]
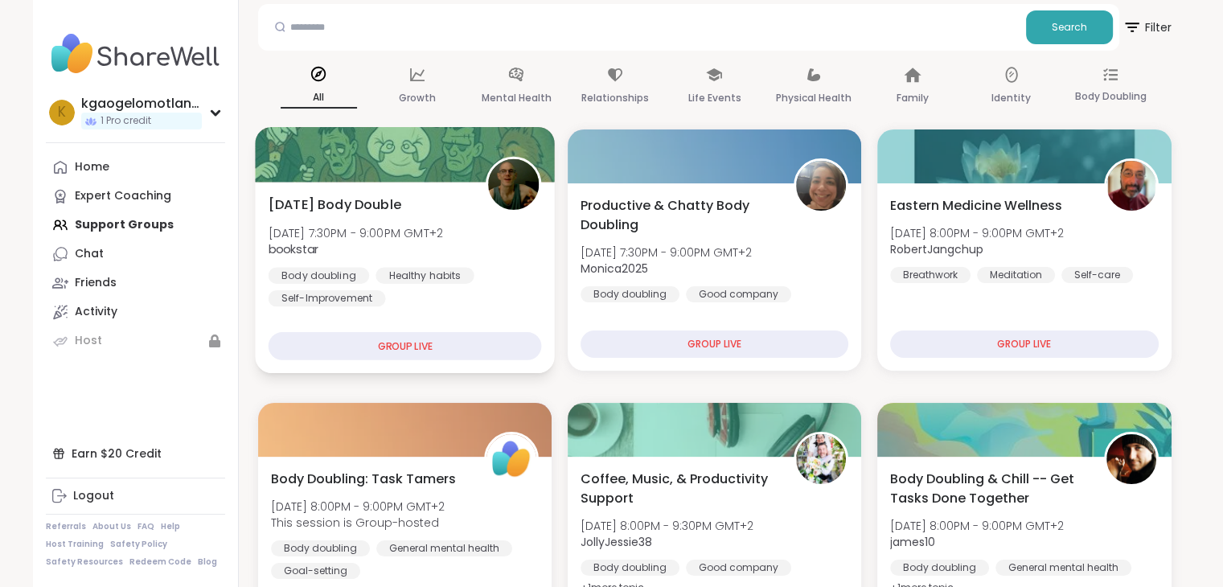
click at [473, 351] on div "GROUP LIVE" at bounding box center [404, 346] width 273 height 28
click at [471, 355] on div "GROUP LIVE" at bounding box center [404, 346] width 273 height 28
click at [406, 355] on div "GROUP LIVE" at bounding box center [404, 346] width 273 height 28
click at [372, 350] on div "GROUP LIVE" at bounding box center [404, 346] width 273 height 28
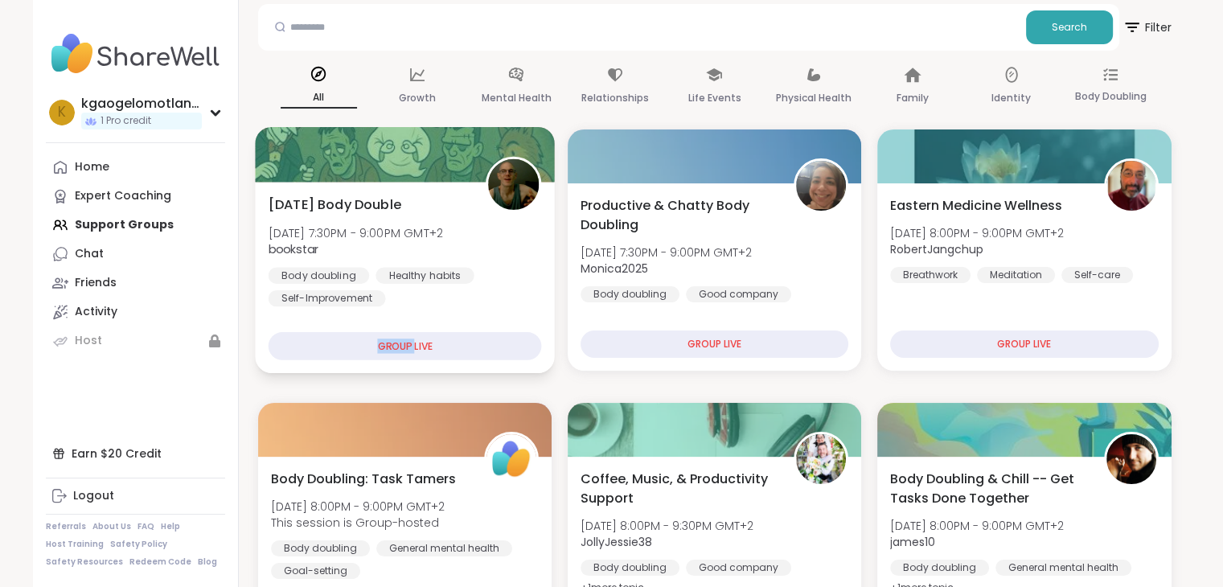
click at [372, 350] on div "GROUP LIVE" at bounding box center [404, 346] width 273 height 28
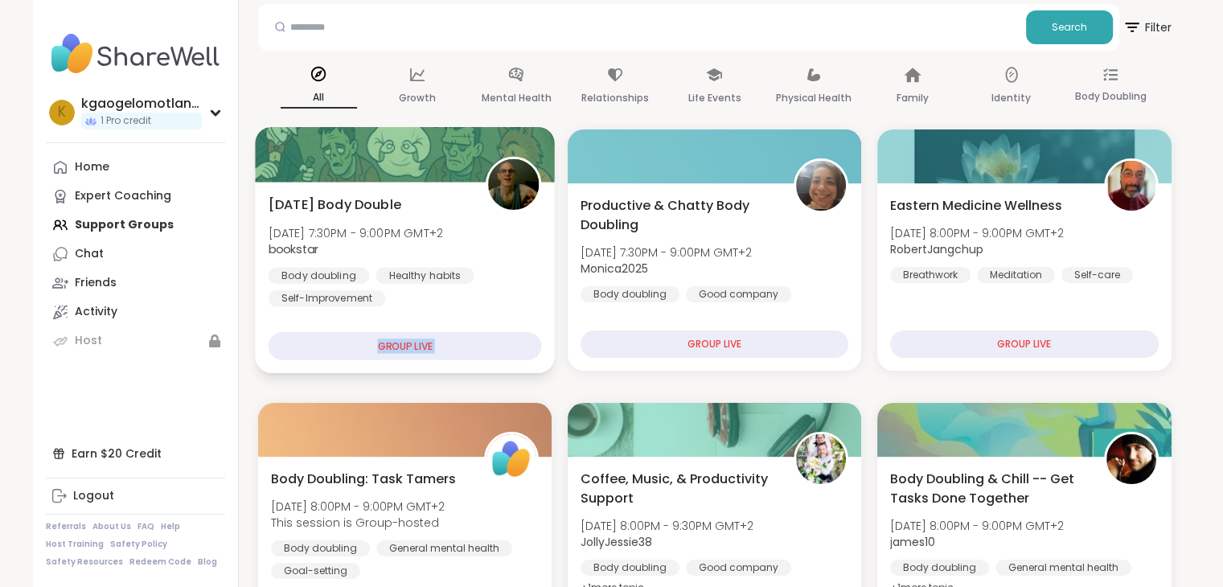
click at [351, 349] on div "GROUP LIVE" at bounding box center [404, 346] width 273 height 28
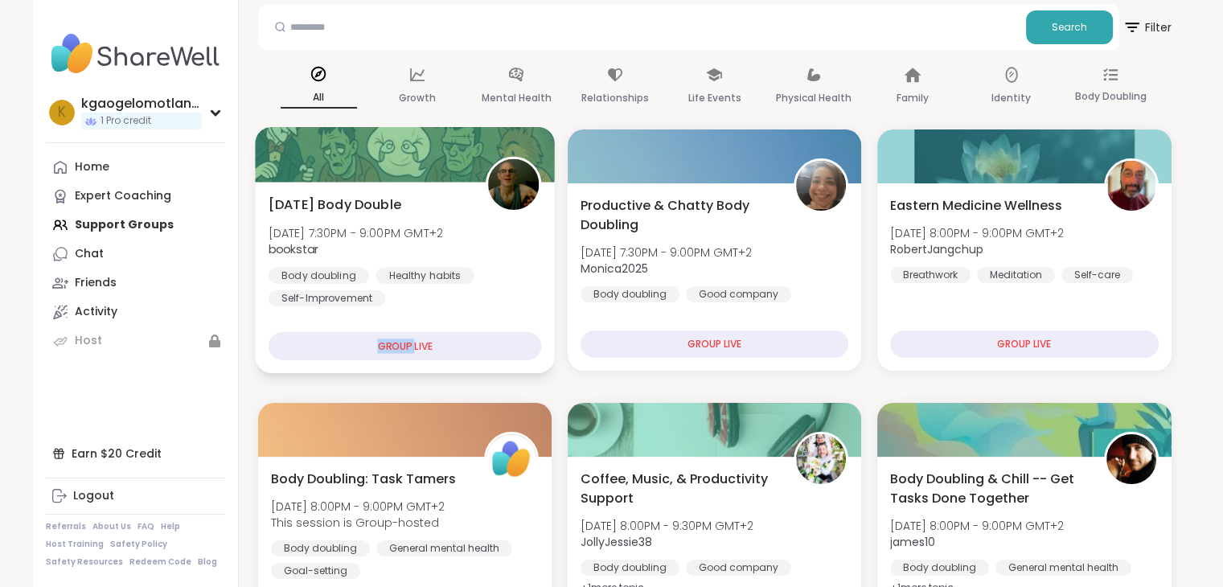
click at [351, 349] on div "GROUP LIVE" at bounding box center [404, 346] width 273 height 28
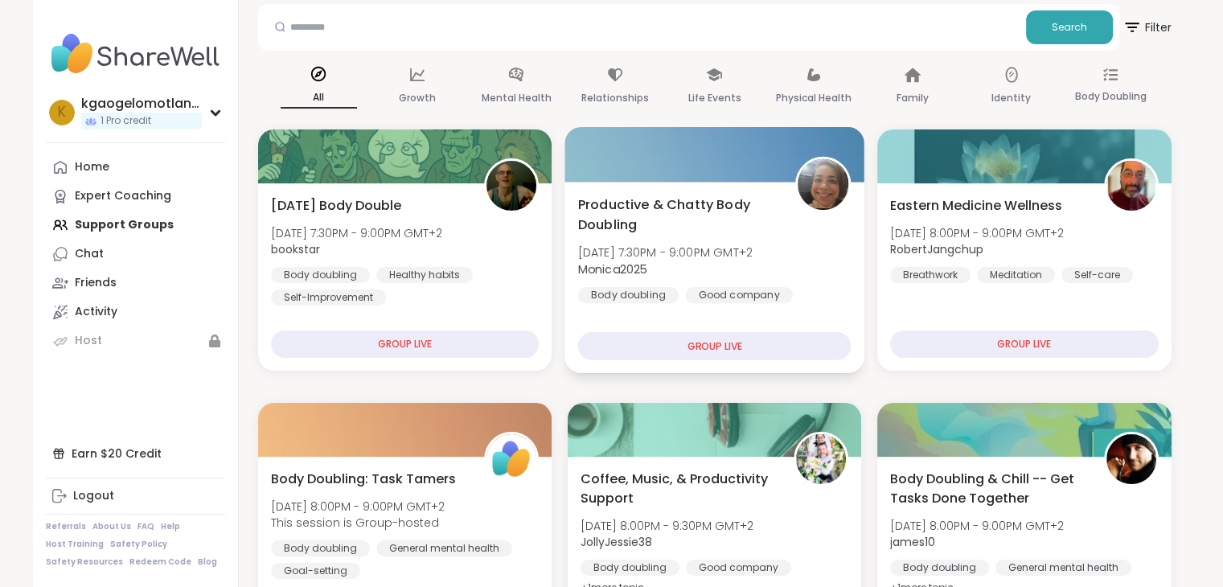
click at [657, 345] on div "GROUP LIVE" at bounding box center [713, 346] width 273 height 28
click at [816, 347] on div "GROUP LIVE" at bounding box center [713, 346] width 273 height 28
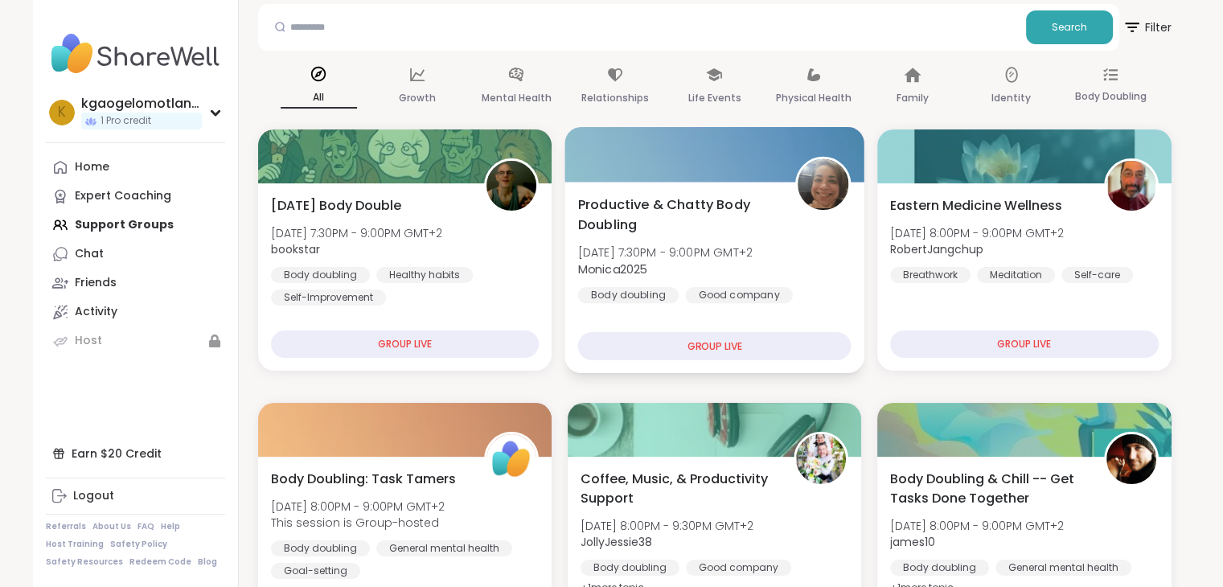
click at [820, 170] on img at bounding box center [823, 184] width 51 height 51
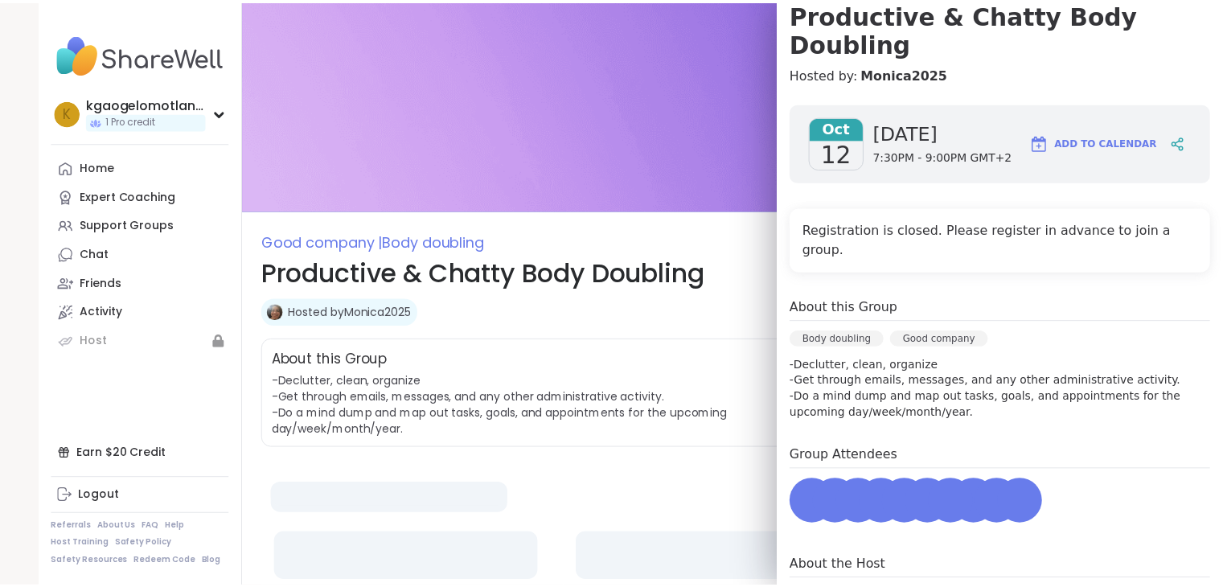
scroll to position [198, 0]
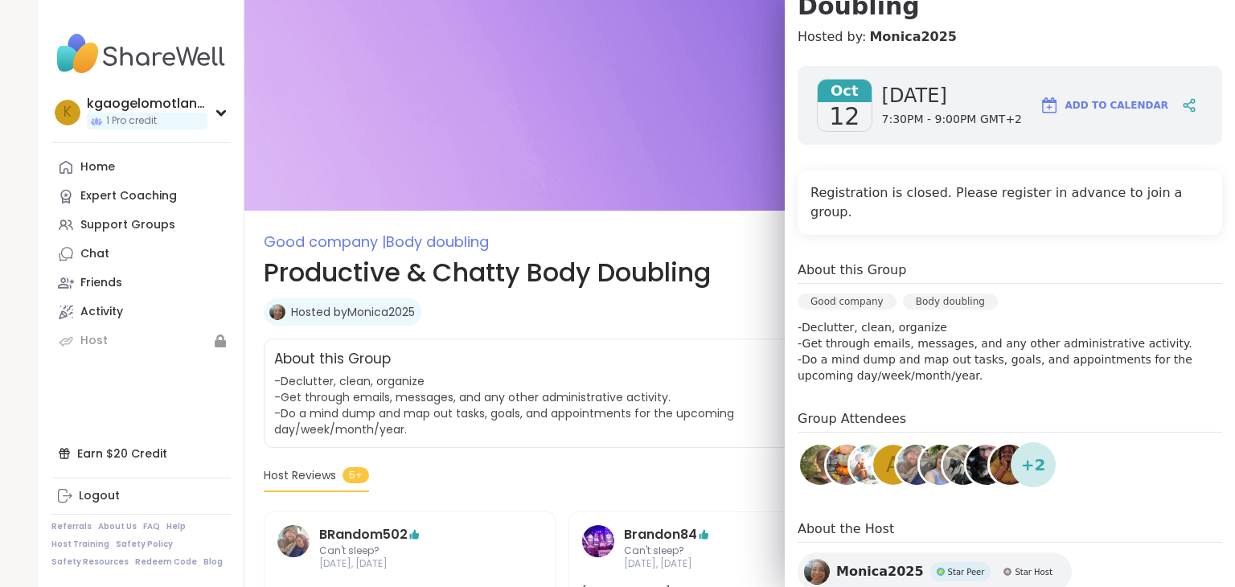
click at [927, 112] on span "7:30PM - 9:00PM GMT+2" at bounding box center [952, 120] width 140 height 16
click at [560, 162] on img at bounding box center [721, 105] width 952 height 211
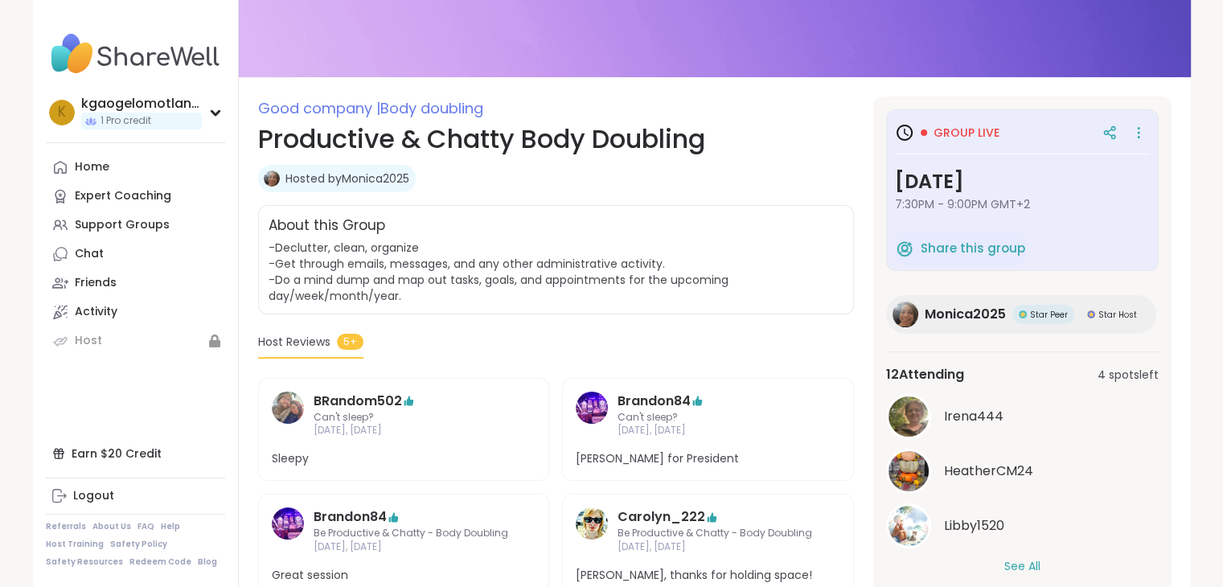
scroll to position [161, 0]
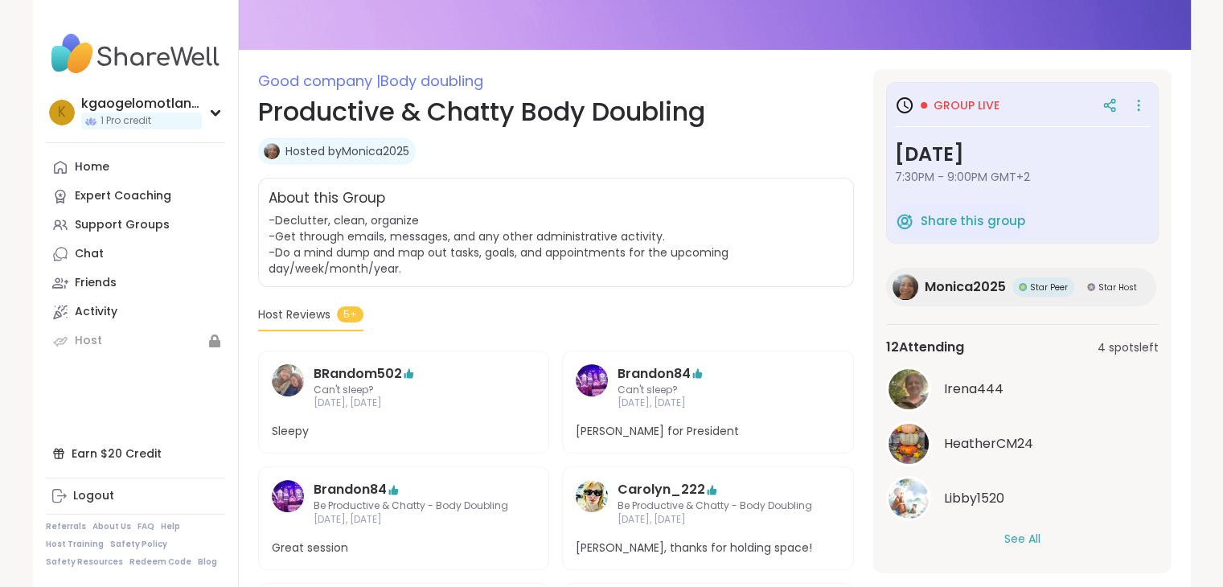
click at [979, 120] on div "Group live [DATE] 7:30PM - 9:00PM GMT+2" at bounding box center [1022, 144] width 255 height 107
click at [961, 113] on h3 "Group live" at bounding box center [947, 105] width 105 height 19
click at [931, 103] on div "Group live" at bounding box center [960, 105] width 79 height 16
click at [875, 105] on div "Group live [DATE] 7:30PM - 9:00PM GMT+2 Share this group Monica2025 Star Peer S…" at bounding box center [1022, 321] width 298 height 504
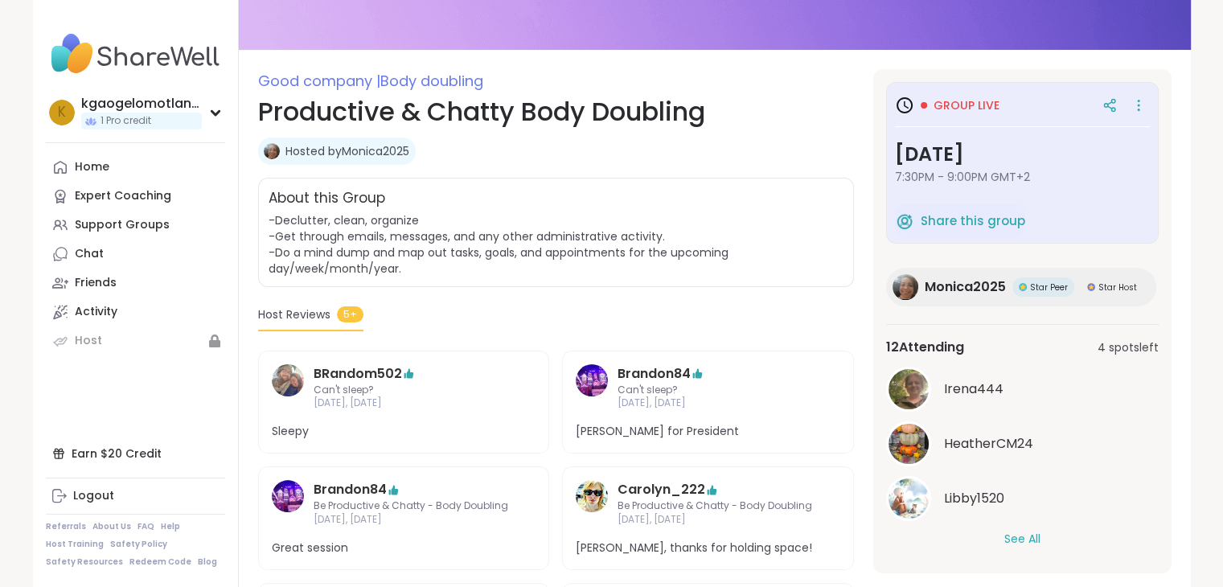
click at [875, 105] on div "Group live [DATE] 7:30PM - 9:00PM GMT+2 Share this group Monica2025 Star Peer S…" at bounding box center [1022, 321] width 298 height 504
click at [1138, 109] on icon at bounding box center [1139, 110] width 2 height 2
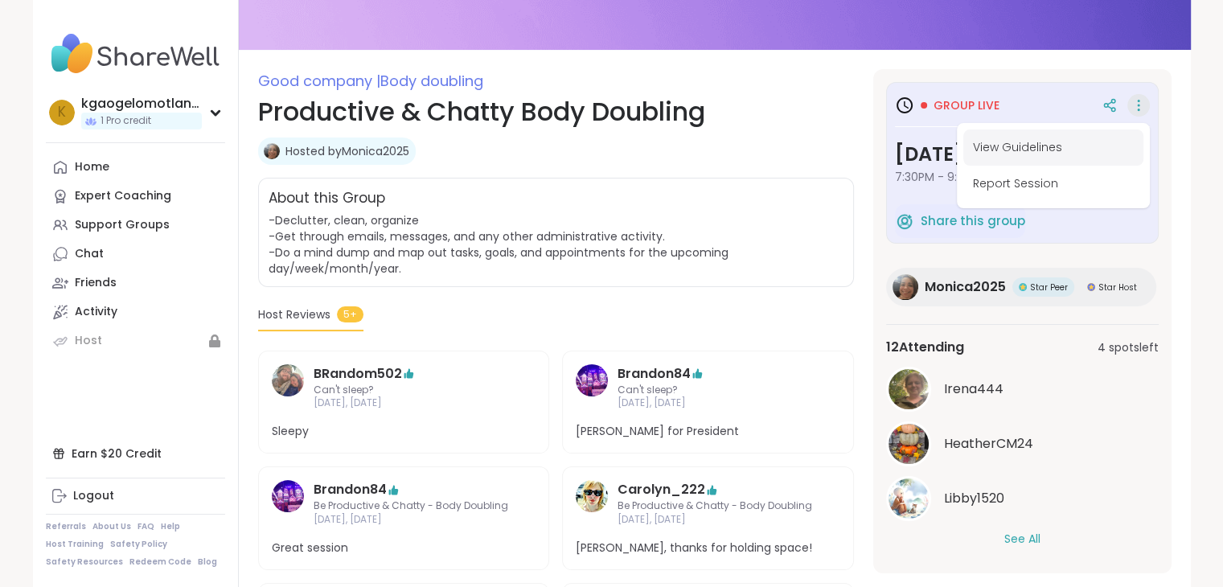
click at [985, 161] on button "View Guidelines" at bounding box center [1054, 147] width 180 height 36
click at [985, 161] on h3 "[DATE]" at bounding box center [1022, 154] width 255 height 29
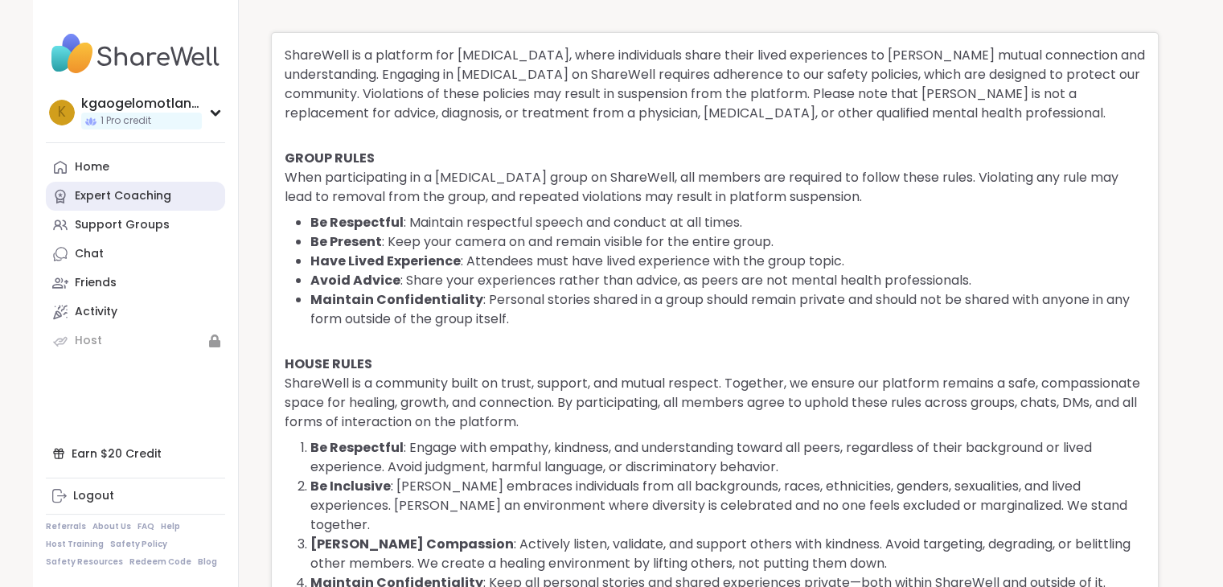
click at [163, 192] on div "Expert Coaching" at bounding box center [123, 196] width 97 height 16
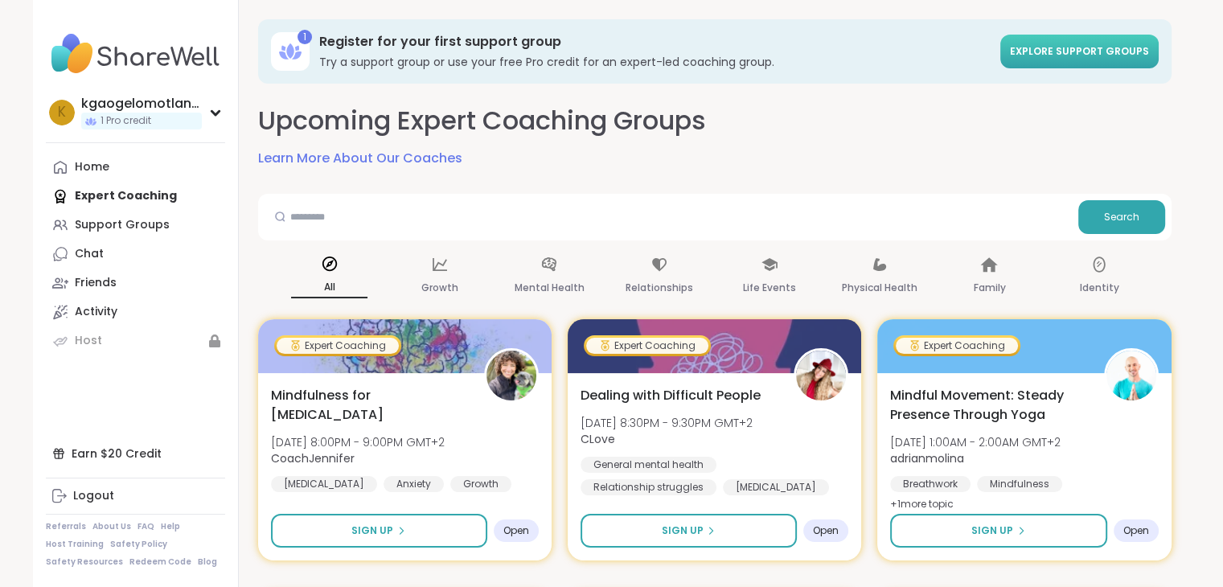
click at [1076, 60] on link "Explore support groups" at bounding box center [1080, 52] width 158 height 34
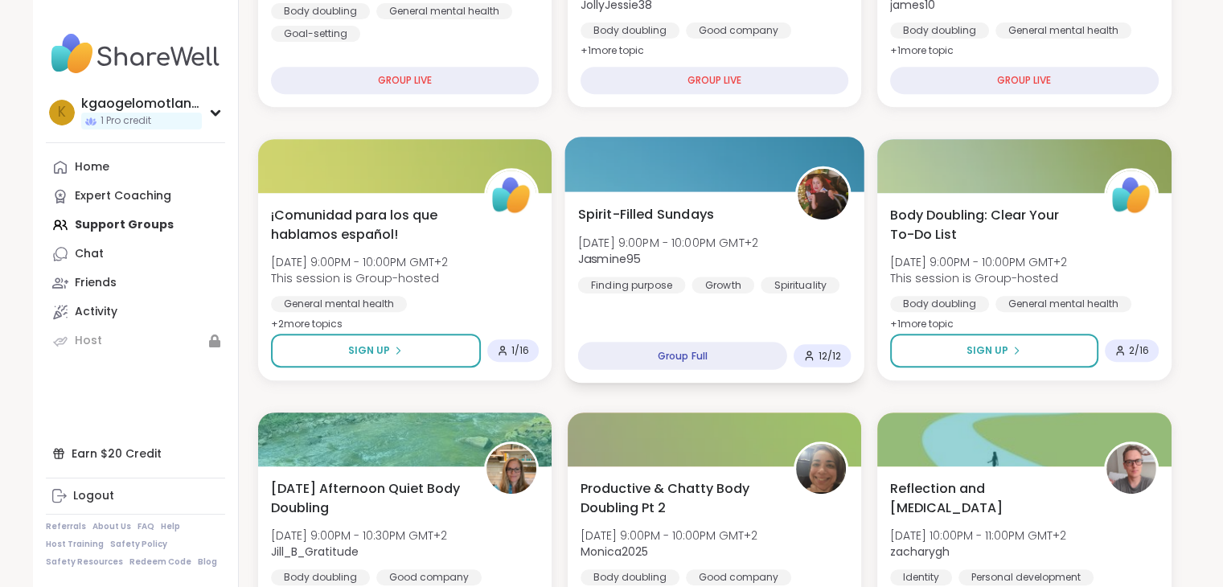
scroll to position [724, 0]
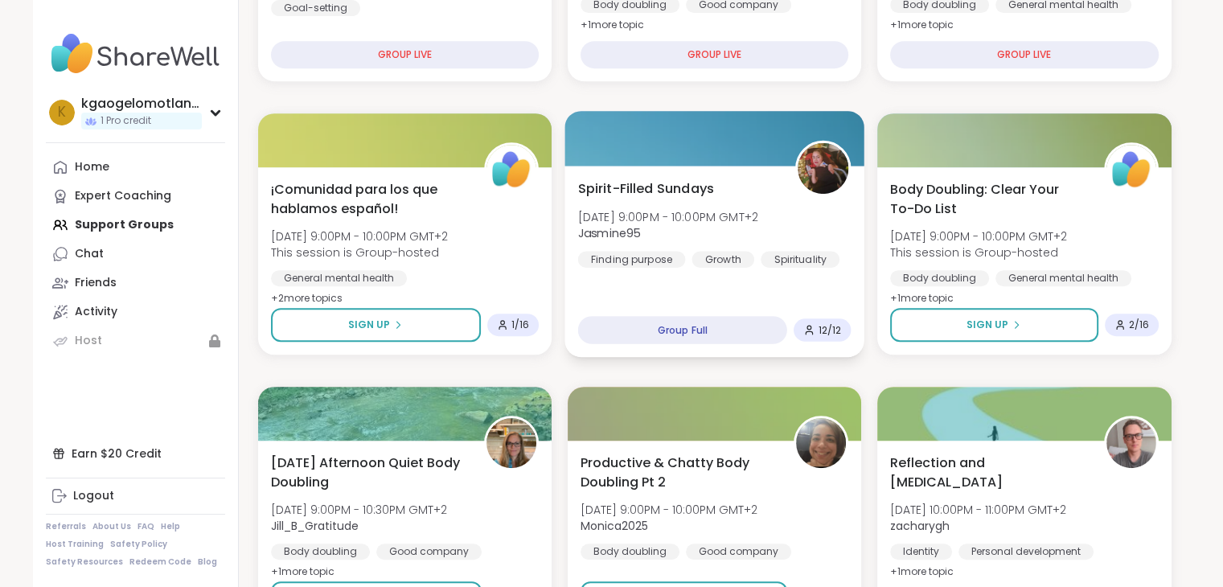
click at [734, 339] on div "Group Full" at bounding box center [681, 330] width 209 height 28
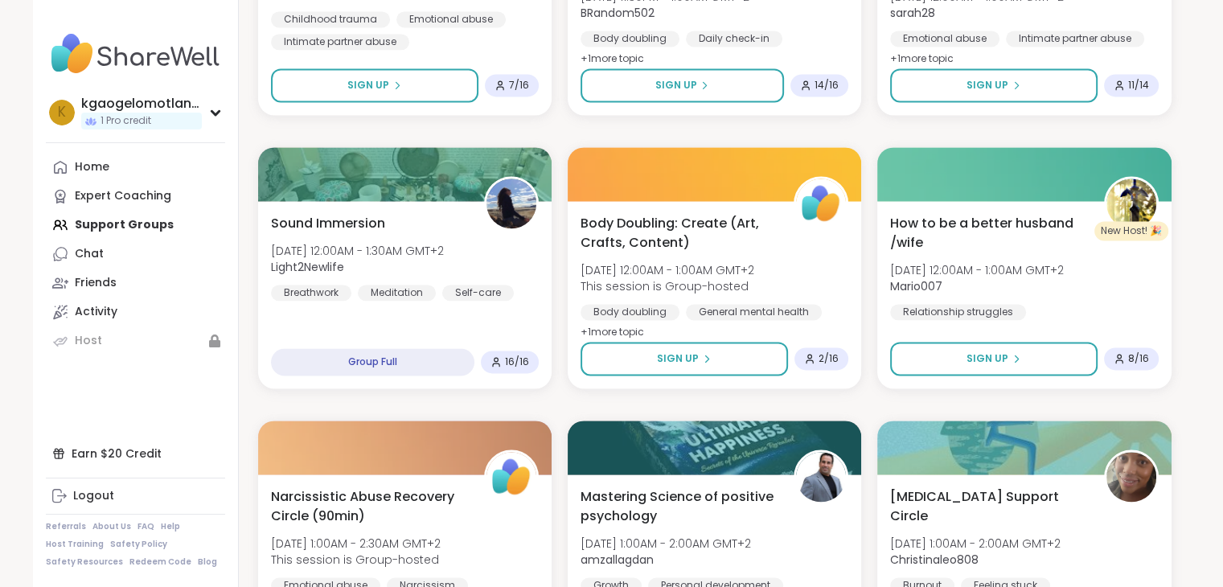
scroll to position [2333, 0]
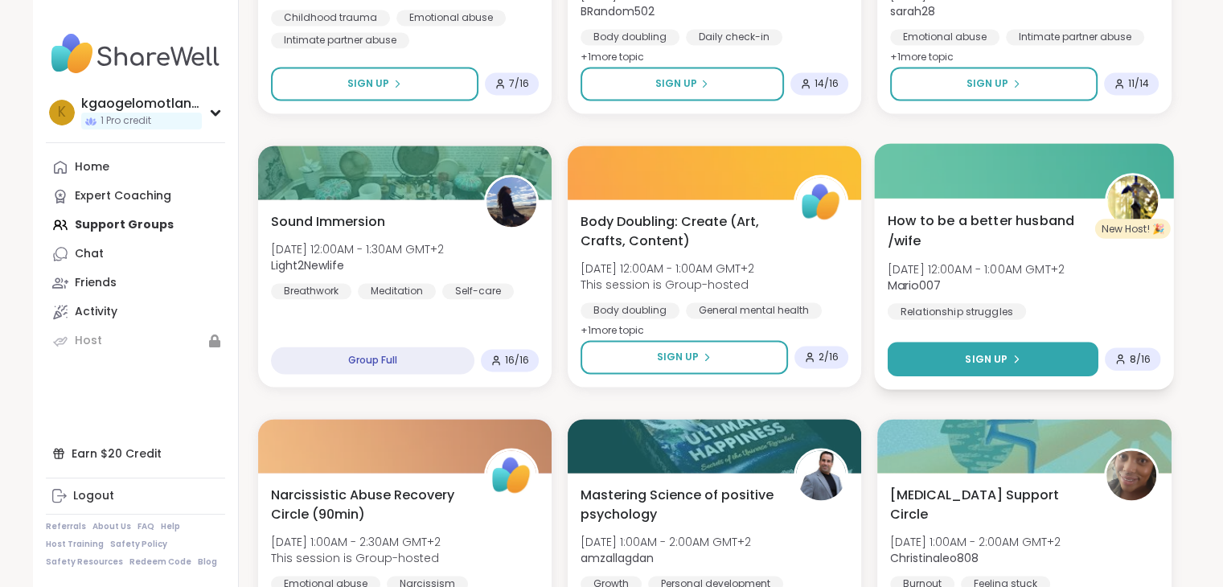
click at [1007, 361] on div "Sign Up" at bounding box center [992, 358] width 55 height 14
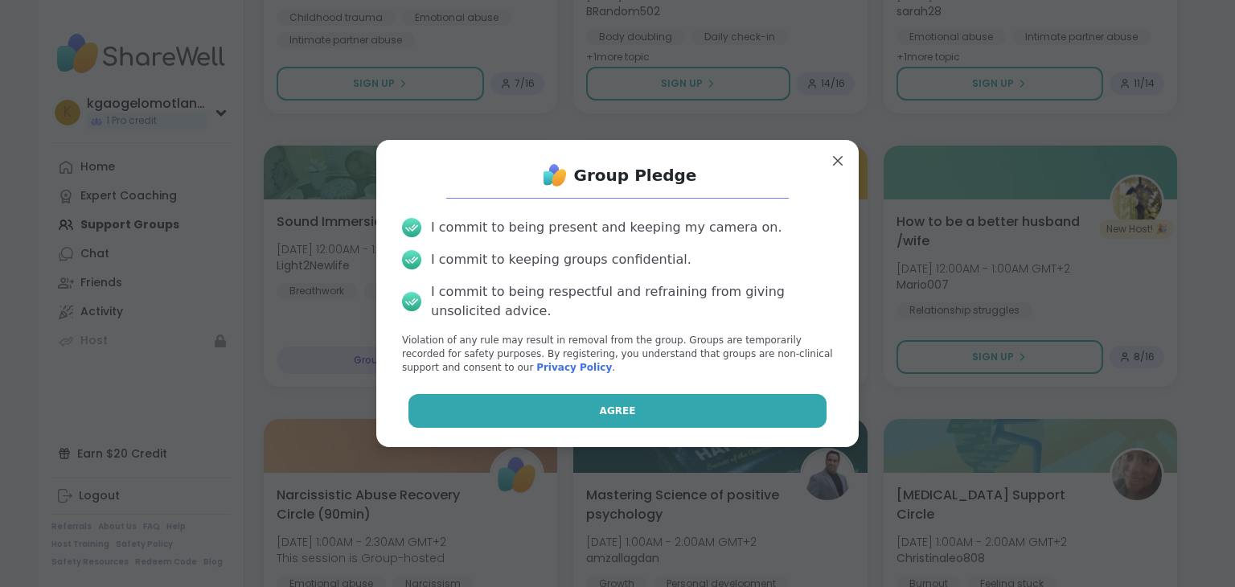
click at [680, 423] on button "Agree" at bounding box center [618, 411] width 419 height 34
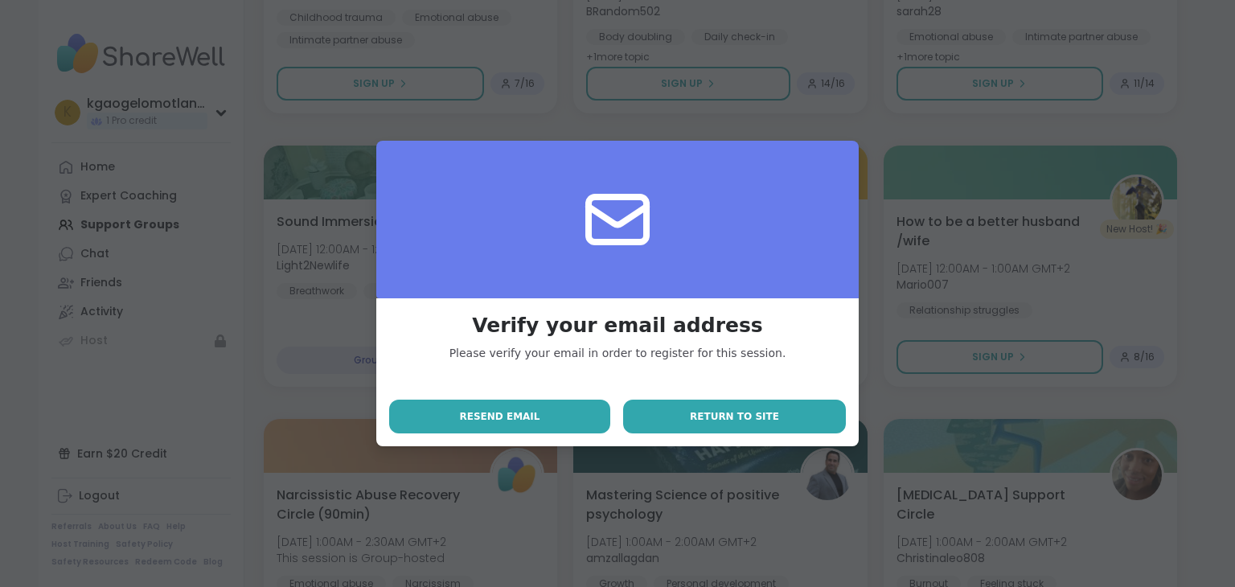
click at [746, 425] on button "Return to site" at bounding box center [734, 417] width 223 height 34
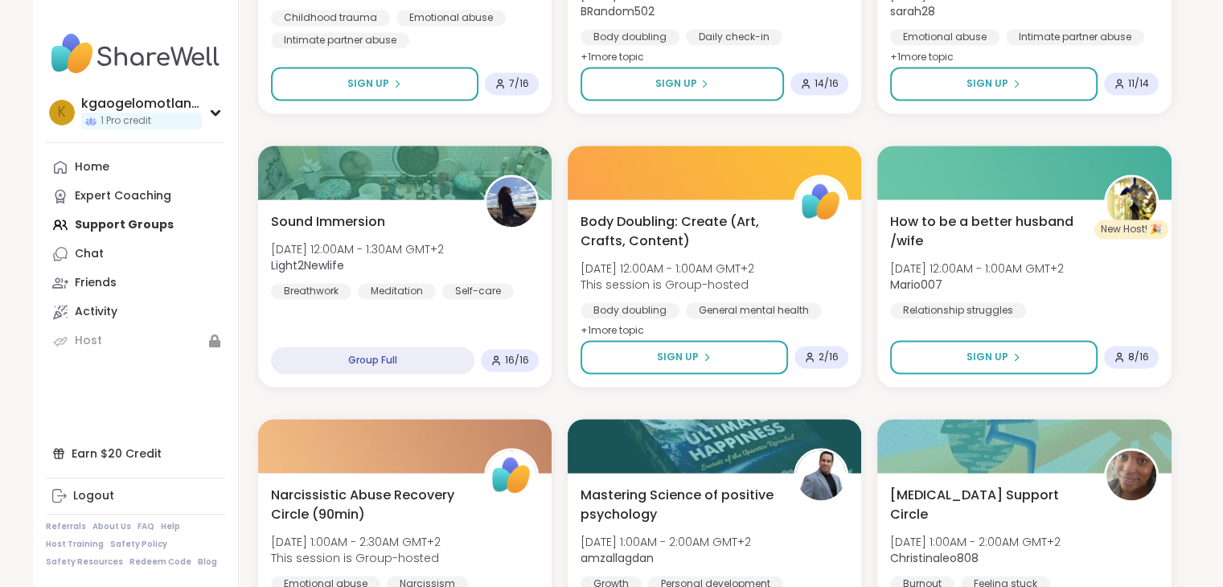
scroll to position [2654, 0]
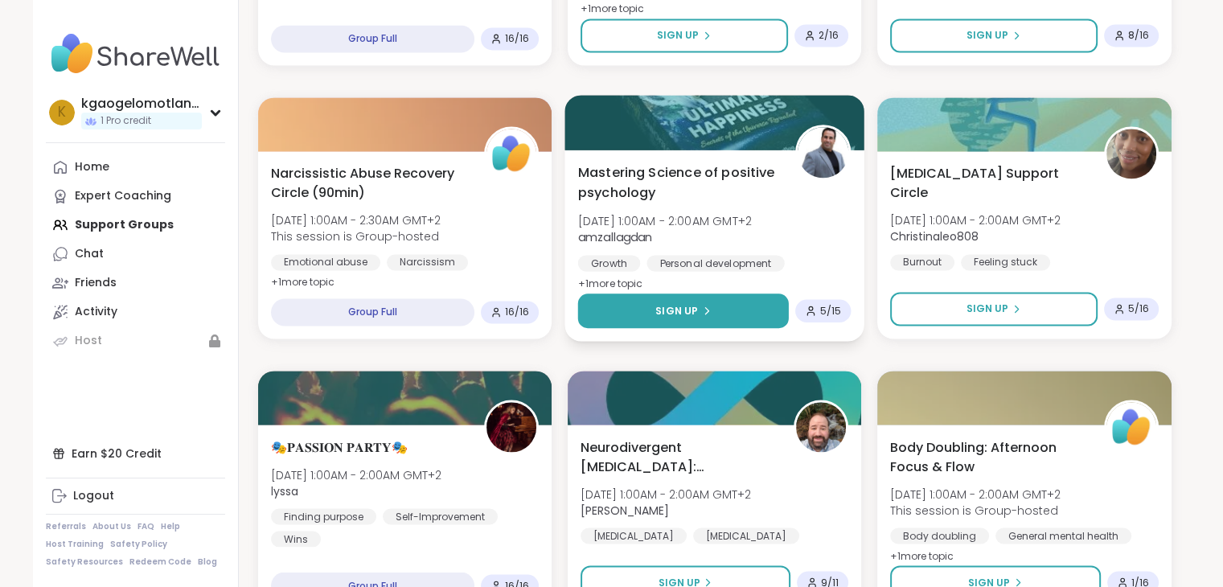
click at [668, 318] on button "Sign Up" at bounding box center [682, 311] width 211 height 35
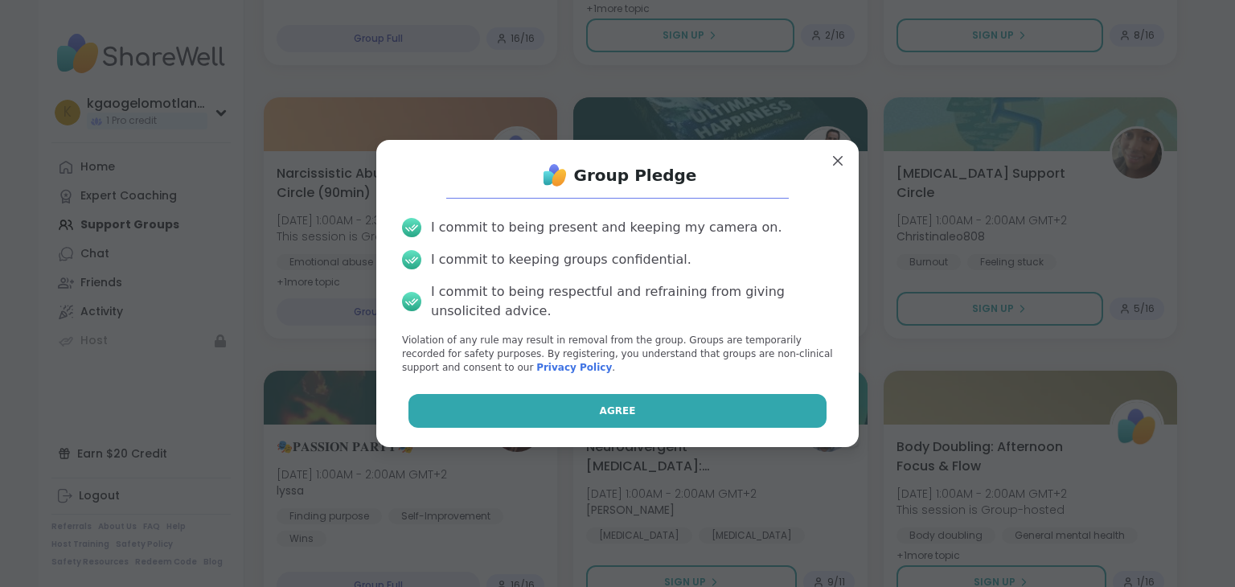
click at [713, 413] on button "Agree" at bounding box center [618, 411] width 419 height 34
click at [713, 413] on div "Agree" at bounding box center [617, 411] width 457 height 34
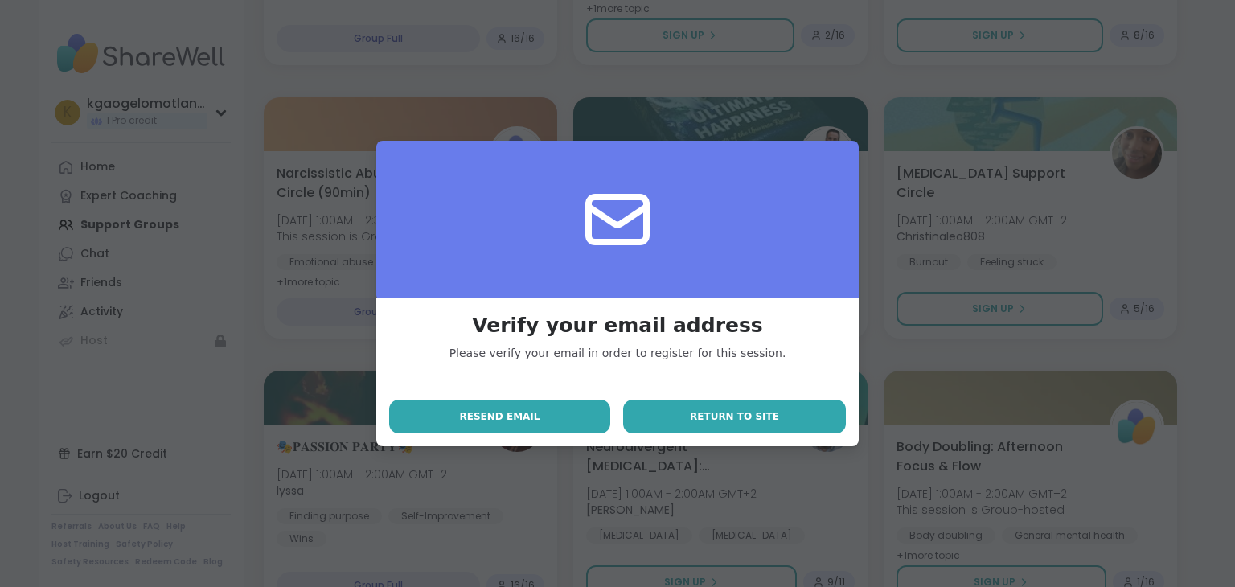
click at [691, 425] on button "Return to site" at bounding box center [734, 417] width 223 height 34
click at [691, 425] on div "Neurodivergent [MEDICAL_DATA]: [MEDICAL_DATA] [DATE] 1:00AM - 2:00AM GMT+2 [PER…" at bounding box center [720, 518] width 294 height 187
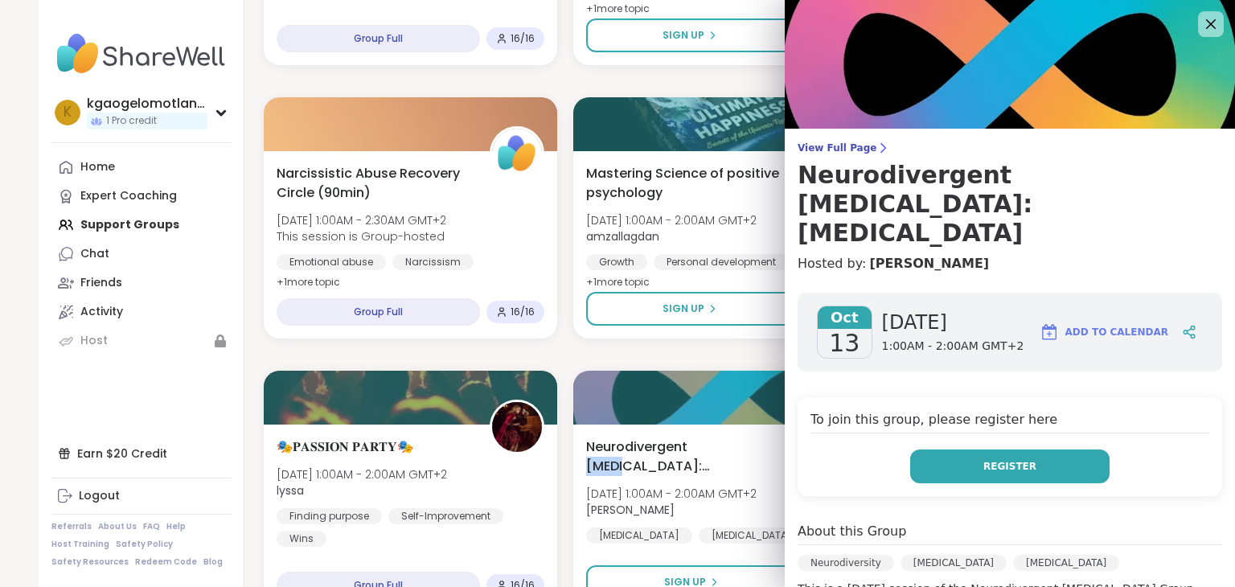
click at [952, 450] on button "Register" at bounding box center [1009, 467] width 199 height 34
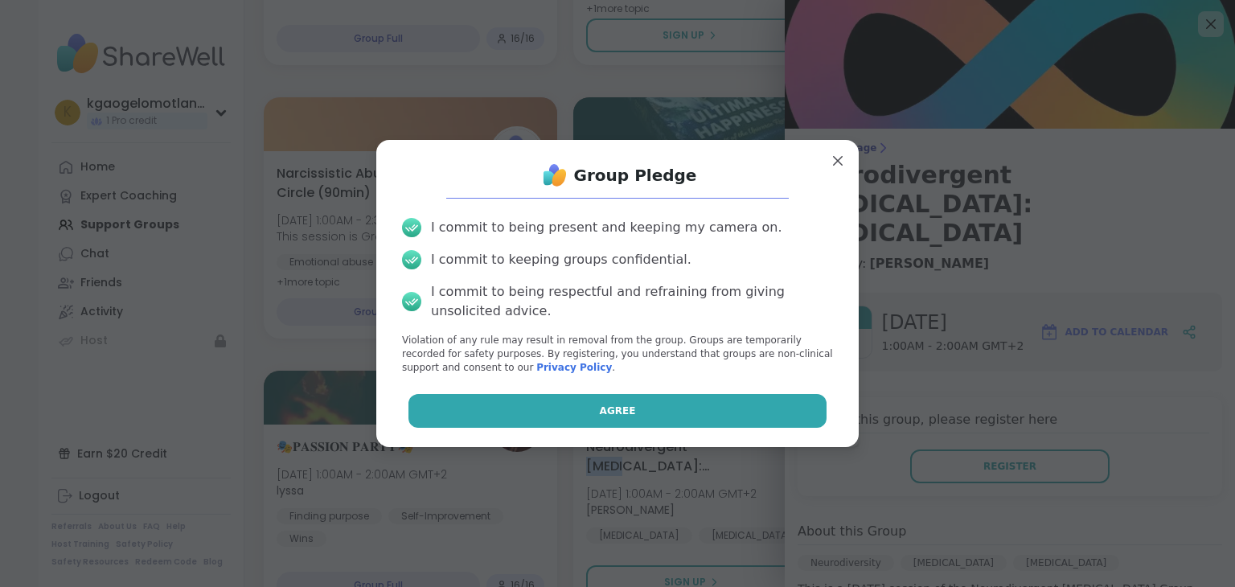
click at [723, 413] on button "Agree" at bounding box center [618, 411] width 419 height 34
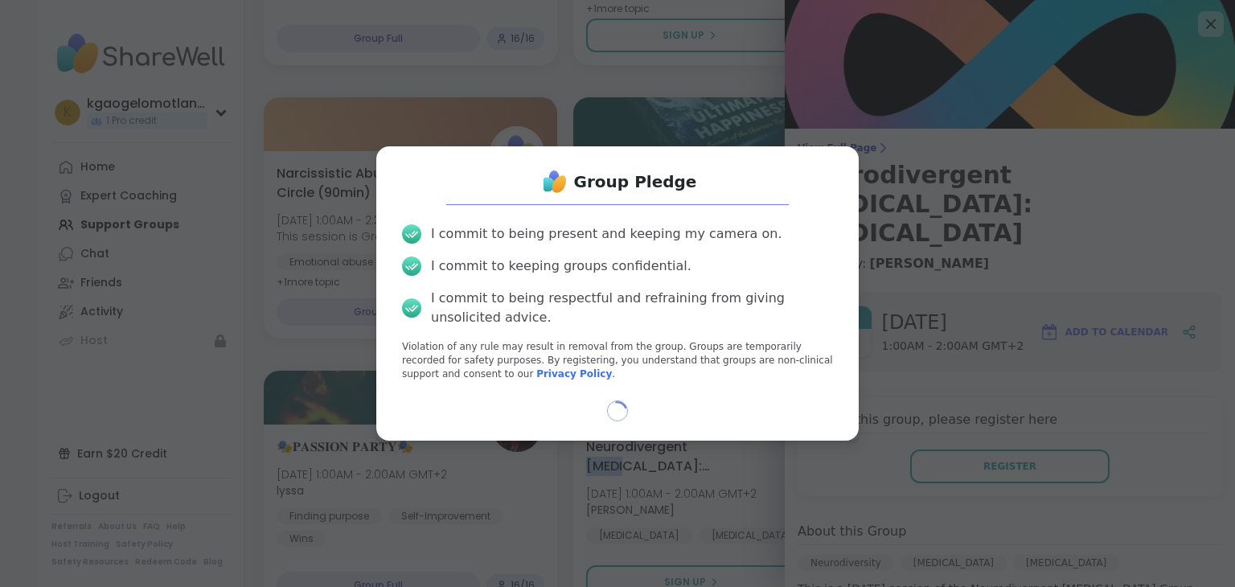
click at [723, 413] on div "Loading..." at bounding box center [617, 411] width 457 height 21
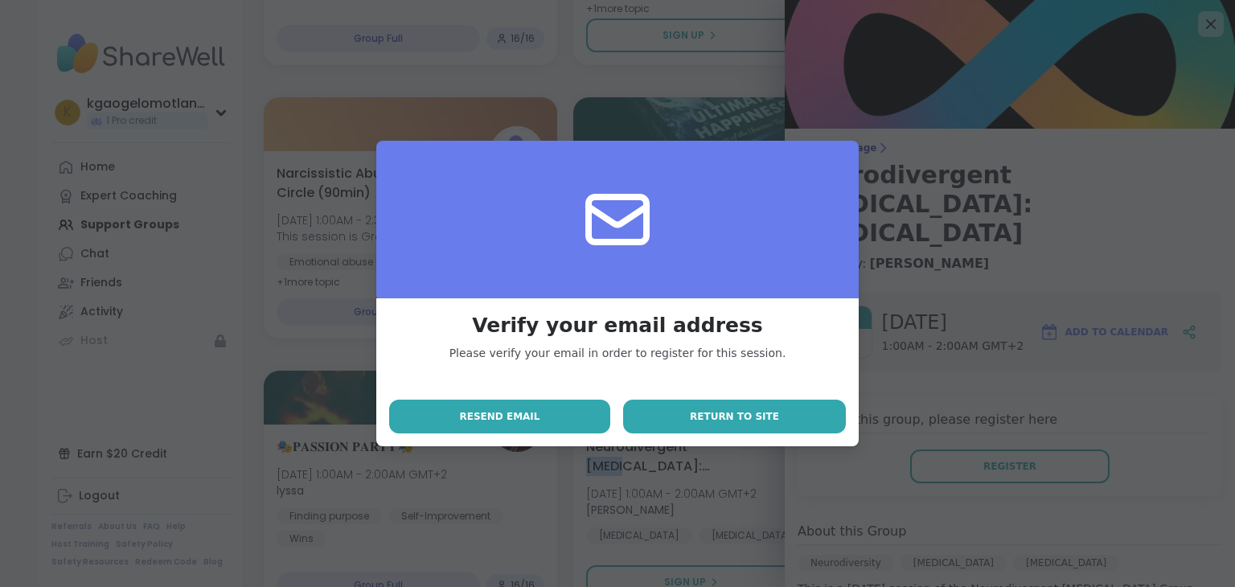
click at [709, 413] on span "Return to site" at bounding box center [734, 416] width 89 height 14
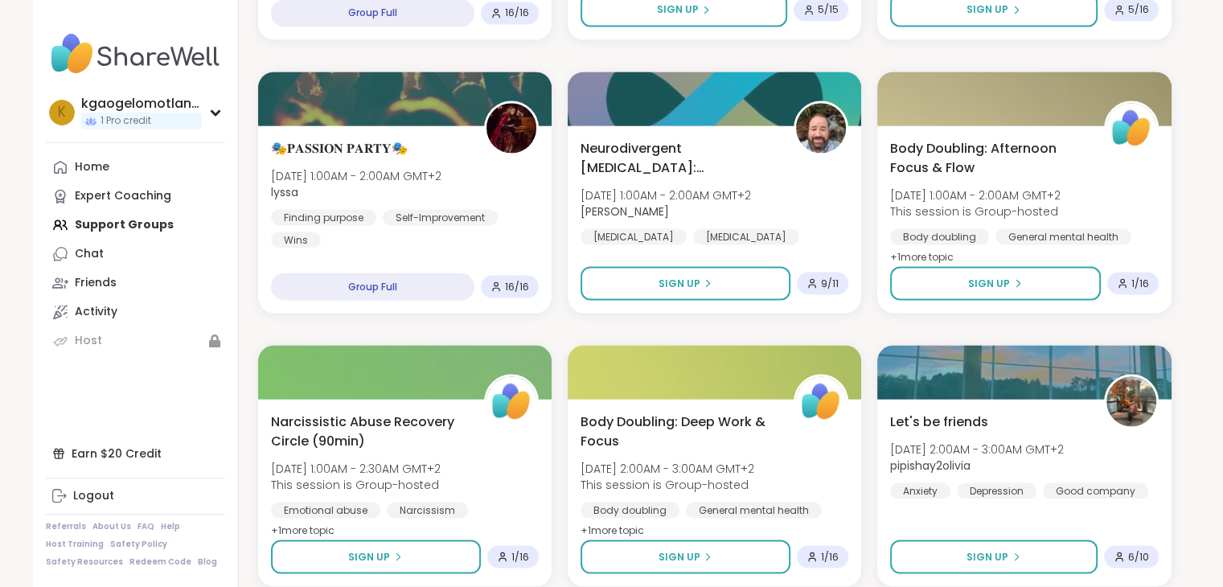
scroll to position [3018, 0]
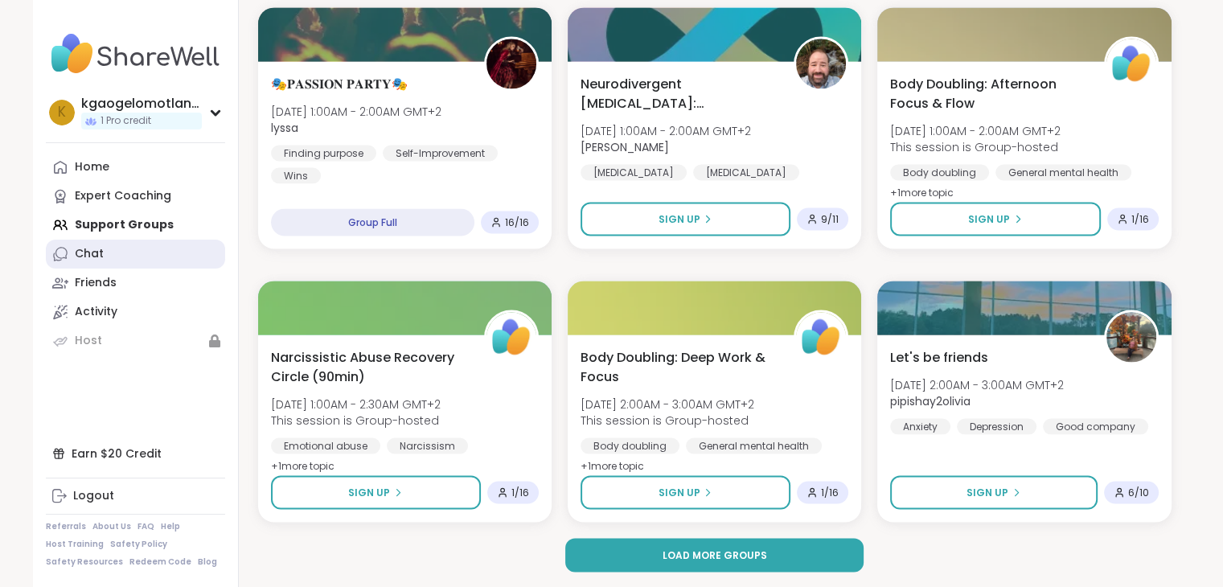
click at [97, 252] on div "Chat" at bounding box center [89, 254] width 29 height 16
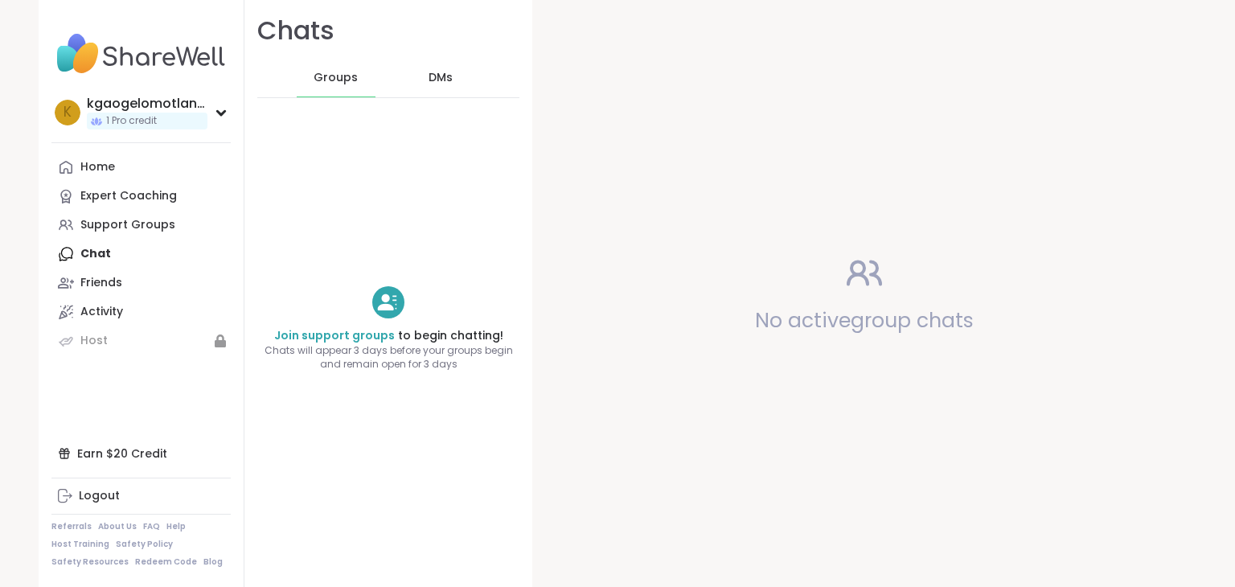
click at [447, 345] on span "Chats will appear 3 days before your groups begin and remain open for 3 days" at bounding box center [389, 357] width 288 height 27
click at [315, 337] on link "Join support groups" at bounding box center [334, 335] width 121 height 16
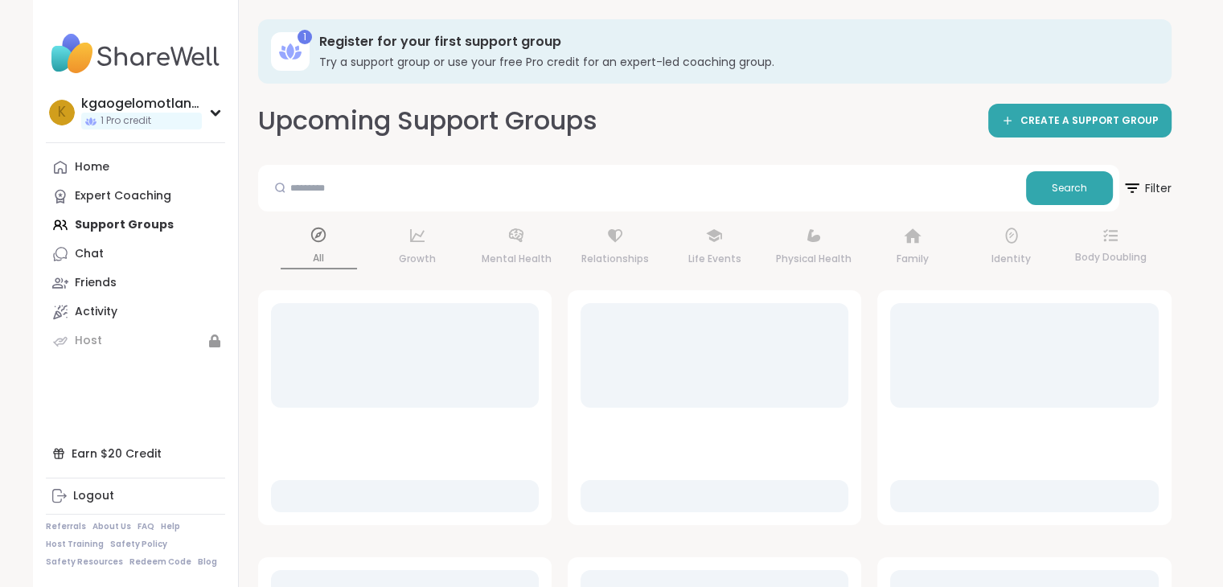
click at [705, 257] on div "All Growth Mental Health Relationships Life Events Physical Health Family Ident…" at bounding box center [715, 248] width 914 height 60
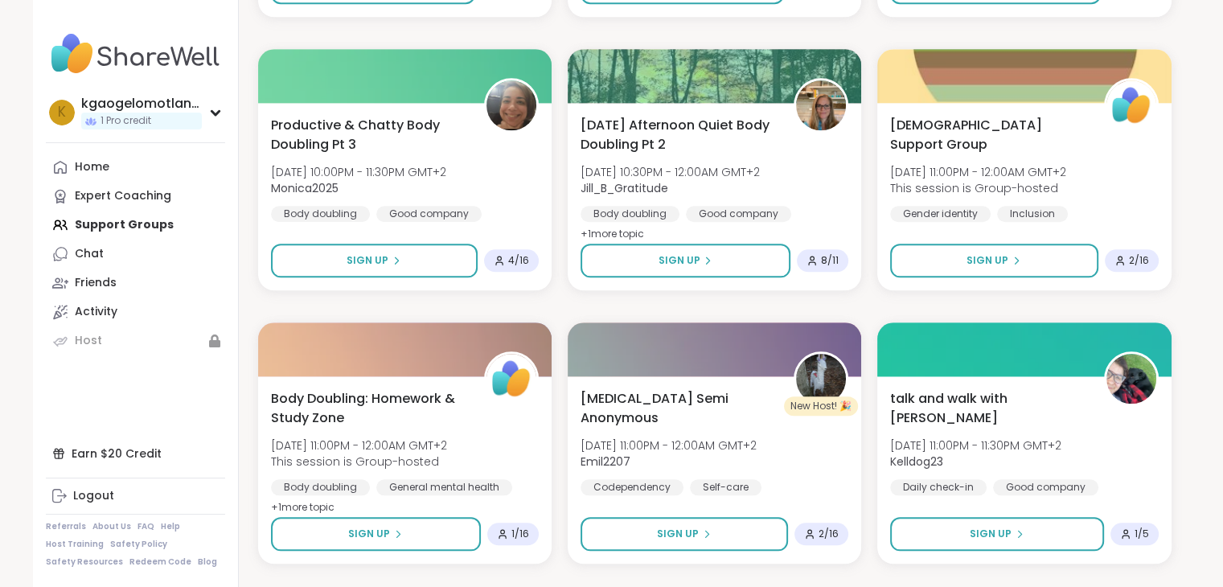
scroll to position [1689, 0]
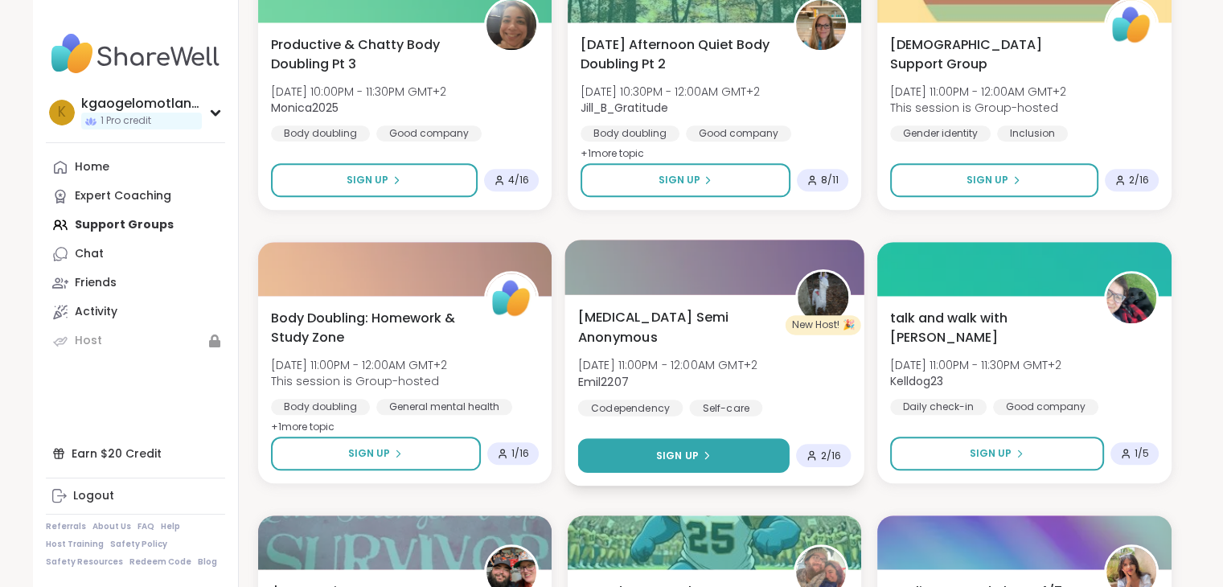
click at [640, 465] on button "Sign Up" at bounding box center [683, 455] width 212 height 35
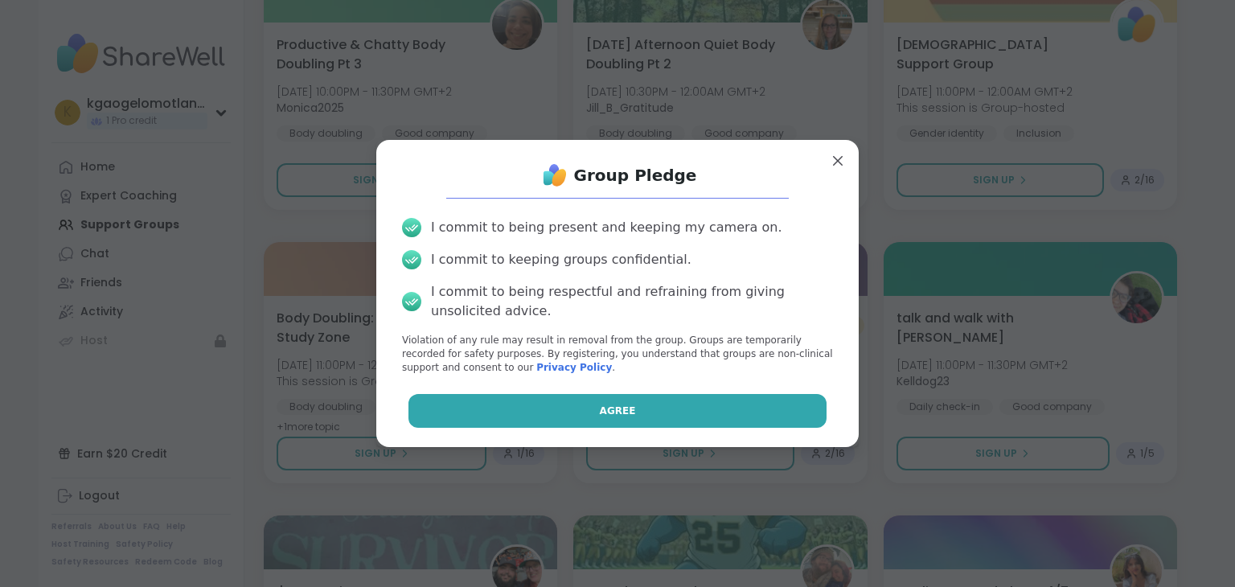
click at [643, 416] on button "Agree" at bounding box center [618, 411] width 419 height 34
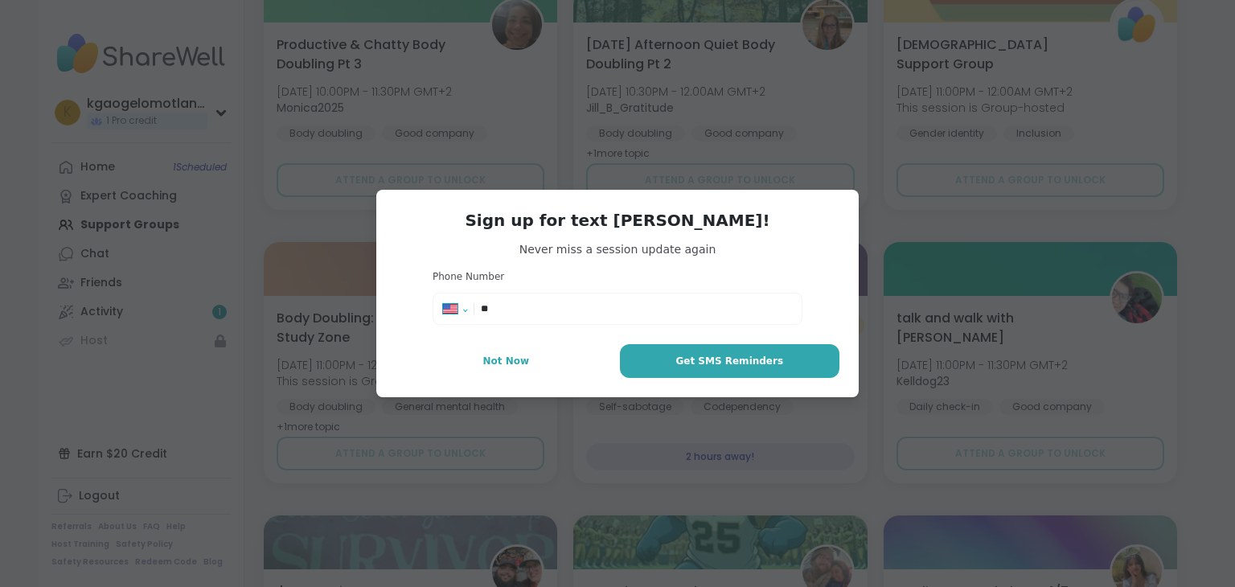
click at [462, 310] on select "**********" at bounding box center [460, 312] width 35 height 18
select select "**"
click at [443, 303] on select "**********" at bounding box center [460, 312] width 35 height 18
type input "****"
click at [458, 313] on select "**********" at bounding box center [460, 312] width 35 height 18
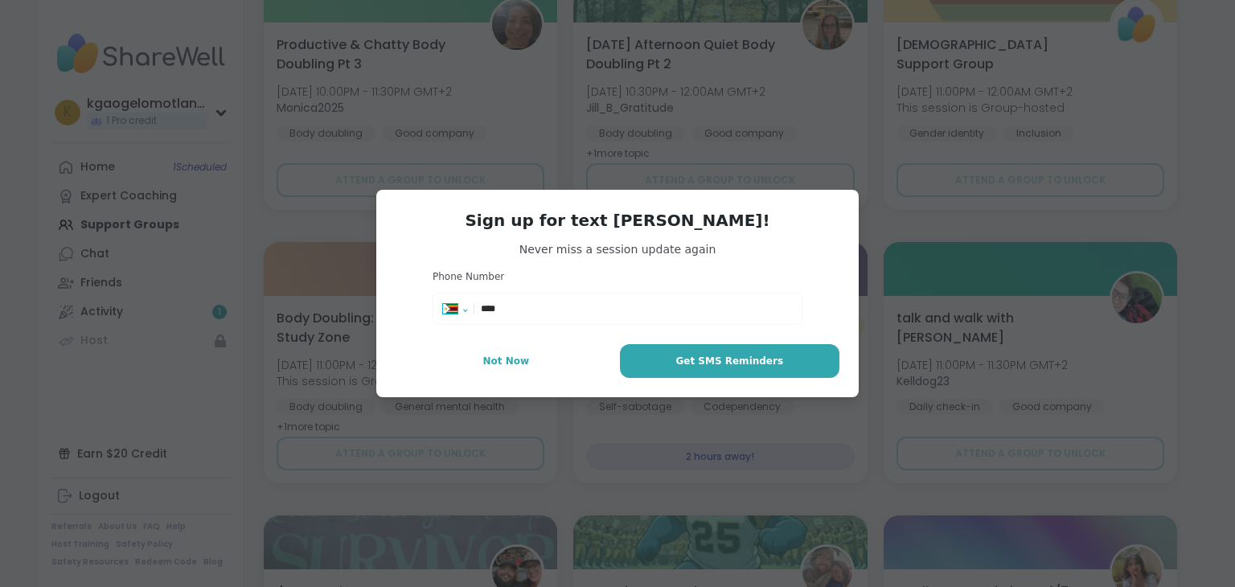
select select "**"
click at [443, 303] on select "**********" at bounding box center [460, 312] width 35 height 18
click at [476, 227] on h3 "Sign up for text [PERSON_NAME]!" at bounding box center [618, 220] width 444 height 23
click at [525, 308] on input "***" at bounding box center [636, 309] width 311 height 16
type input "**********"
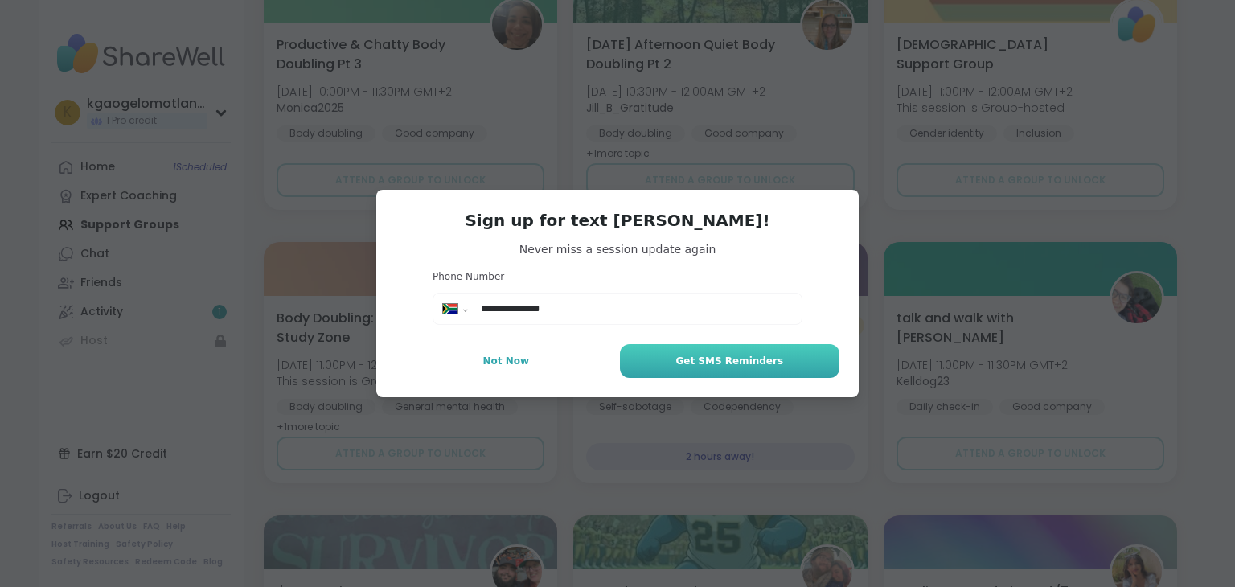
click at [650, 361] on button "Get SMS Reminders" at bounding box center [730, 361] width 220 height 34
click at [687, 373] on button "Get SMS Reminders" at bounding box center [730, 361] width 220 height 34
click at [734, 366] on span "Get SMS Reminders" at bounding box center [730, 361] width 108 height 14
click at [734, 365] on span "Get SMS Reminders" at bounding box center [730, 361] width 108 height 14
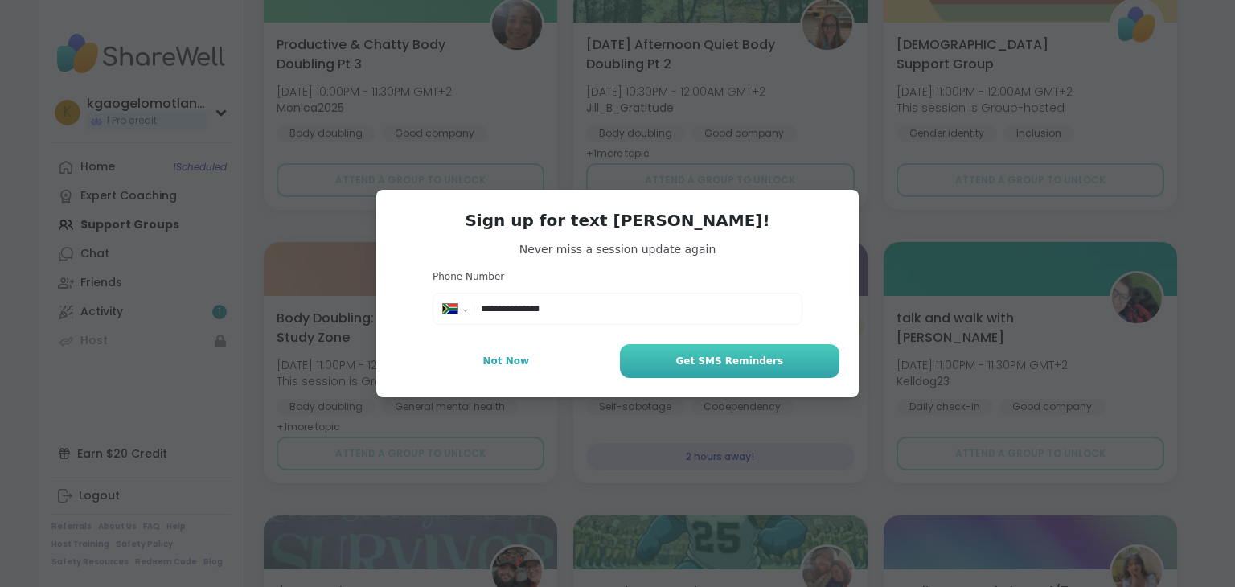
click at [734, 365] on span "Get SMS Reminders" at bounding box center [730, 361] width 108 height 14
click at [687, 365] on span "Get SMS Reminders" at bounding box center [730, 361] width 108 height 14
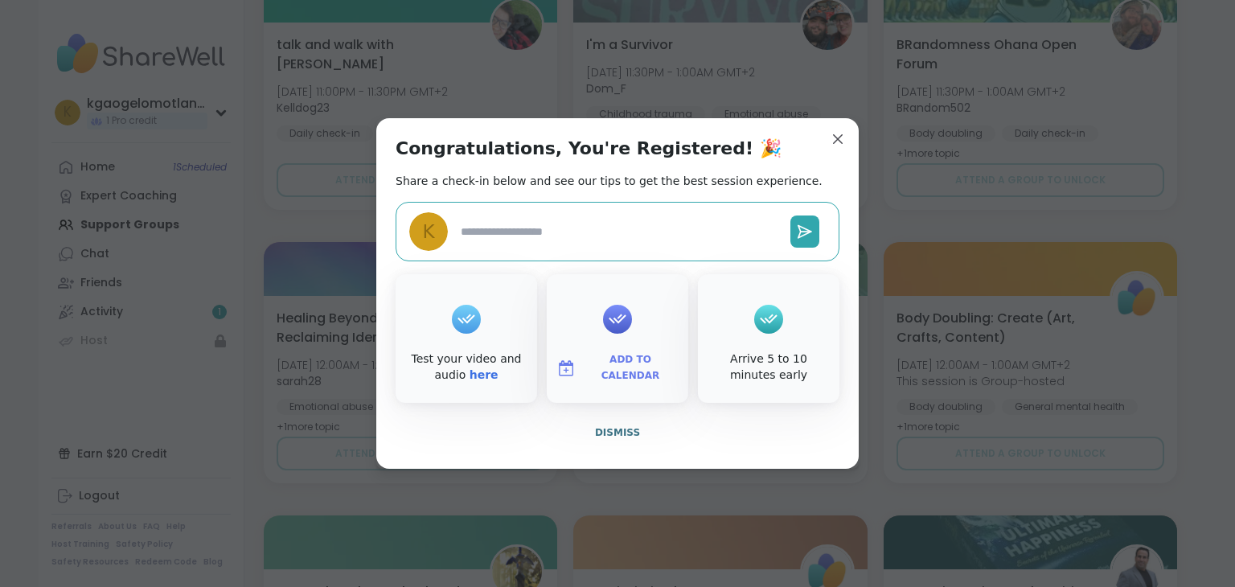
type textarea "*"
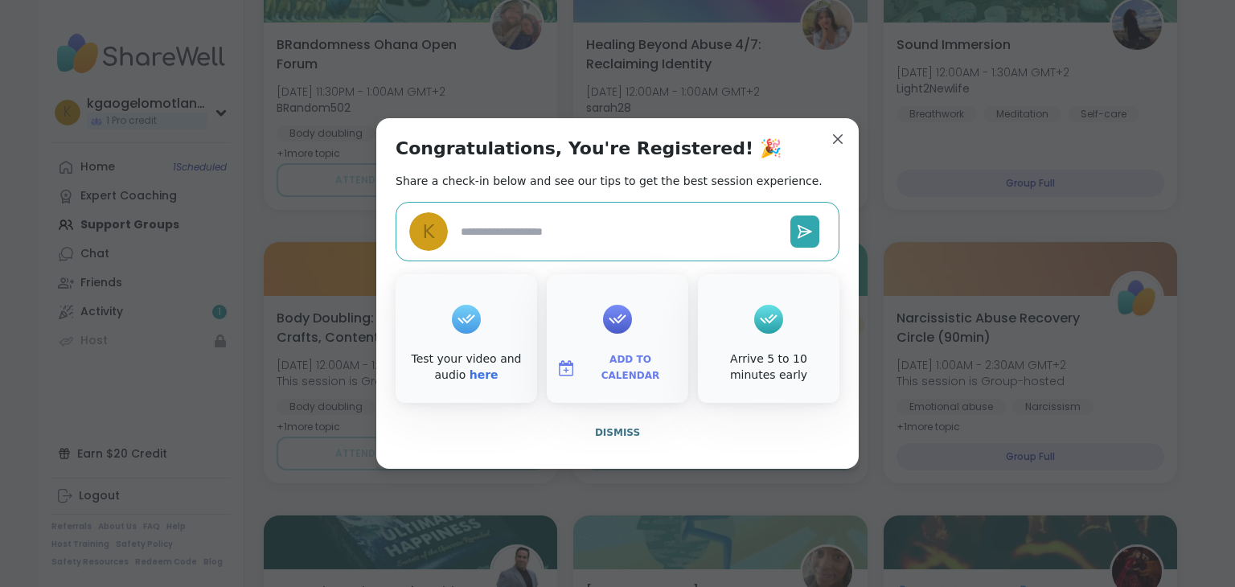
click at [524, 241] on textarea at bounding box center [619, 232] width 330 height 30
click at [614, 439] on button "Dismiss" at bounding box center [618, 433] width 444 height 34
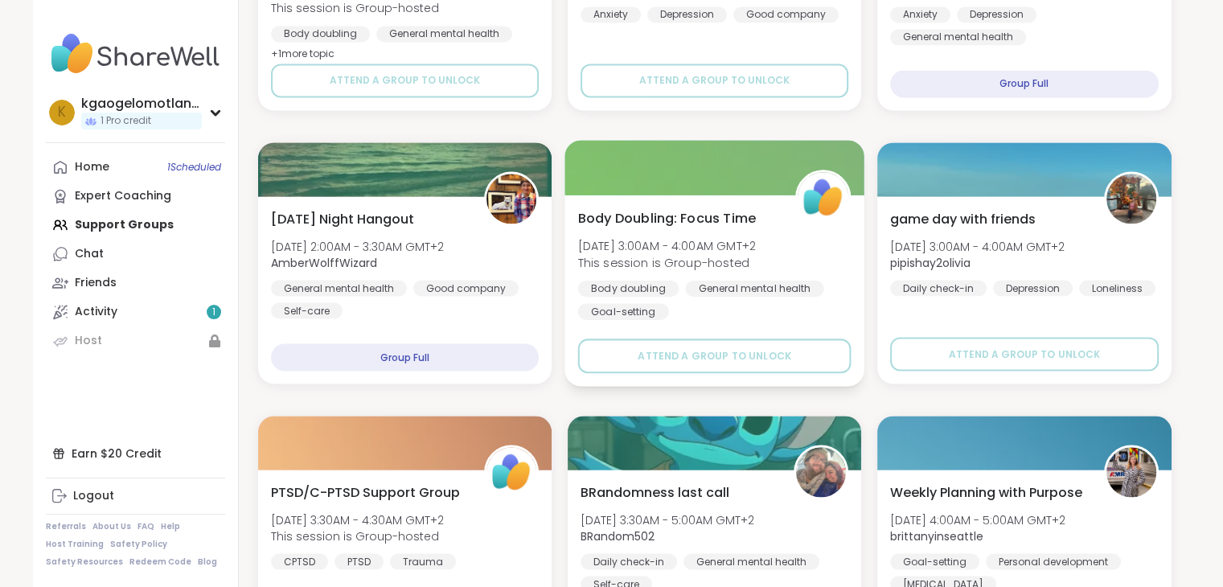
scroll to position [3018, 0]
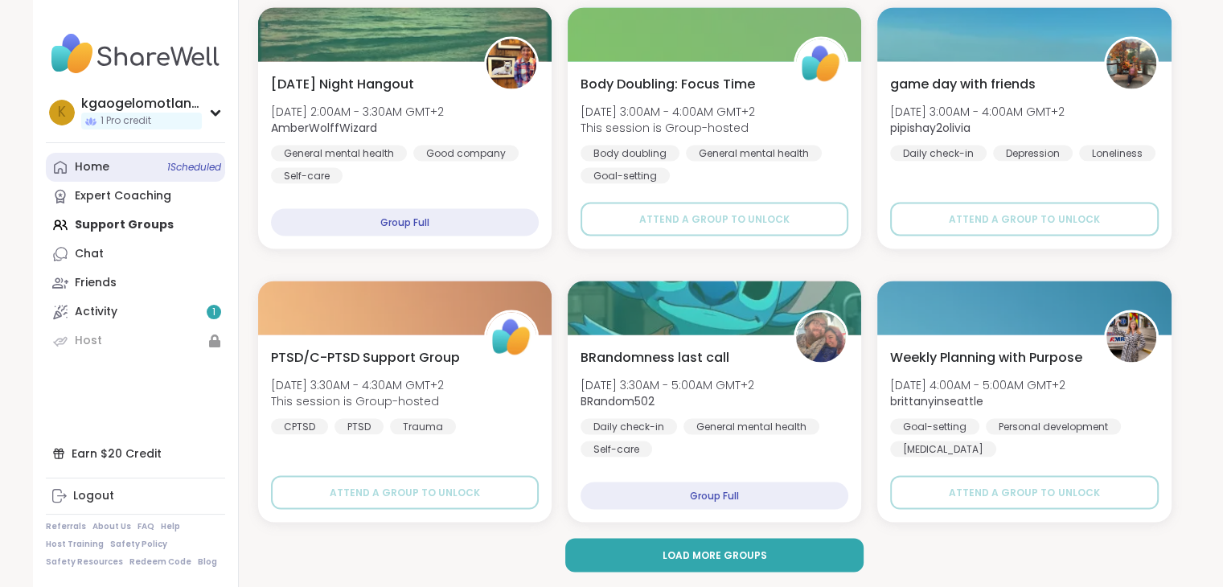
click at [211, 166] on span "1 Scheduled" at bounding box center [194, 167] width 54 height 13
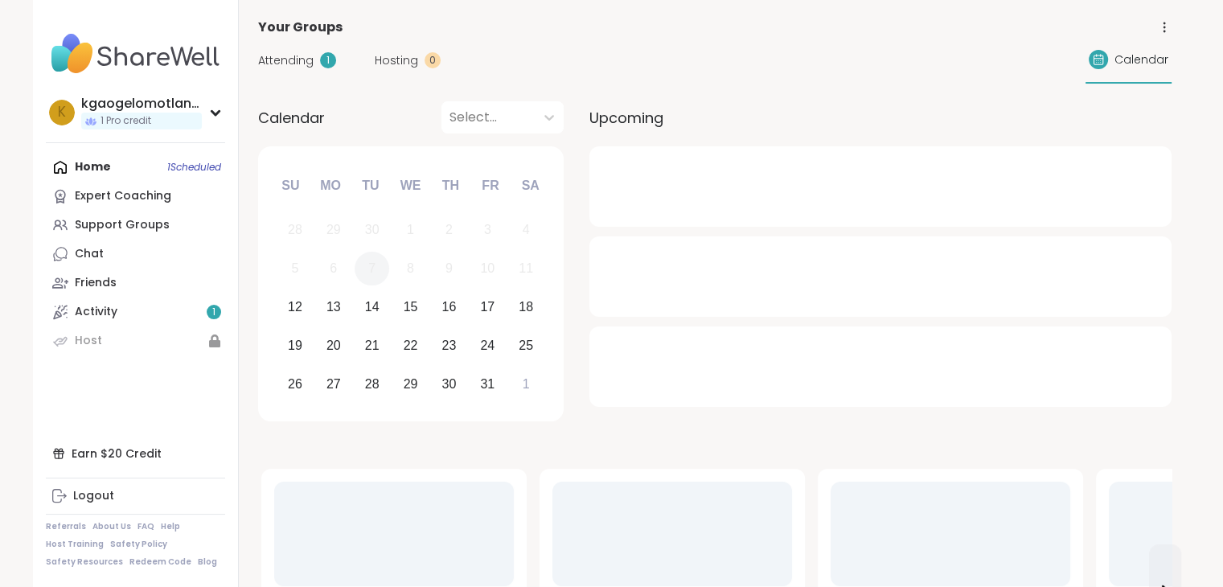
scroll to position [161, 0]
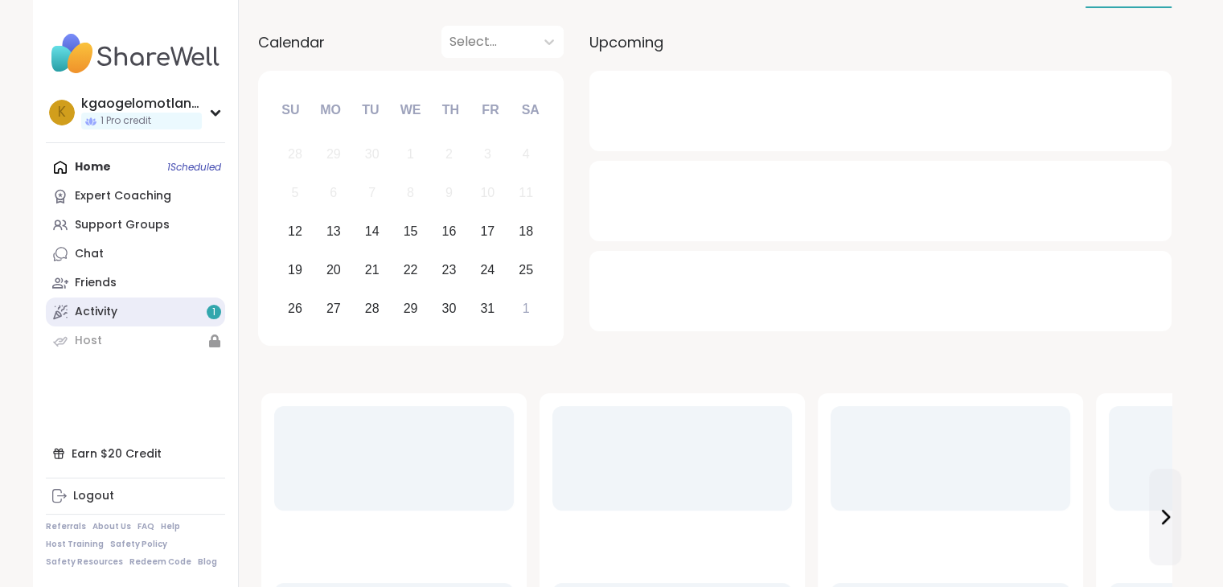
click at [206, 303] on link "Activity 1" at bounding box center [135, 312] width 179 height 29
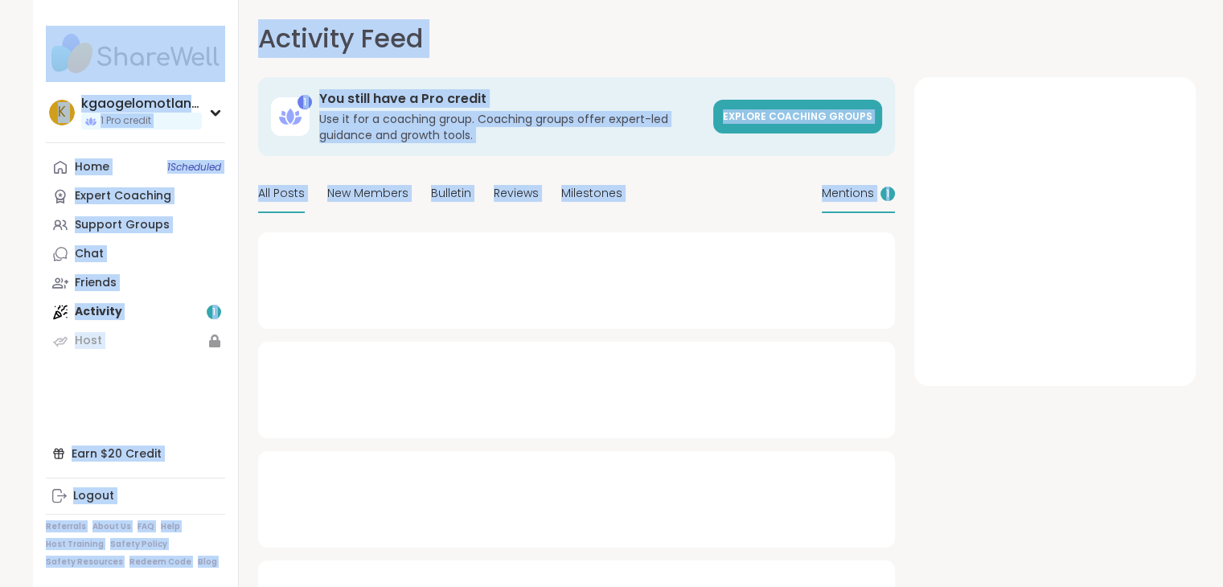
click at [873, 200] on span "Mentions" at bounding box center [848, 193] width 52 height 17
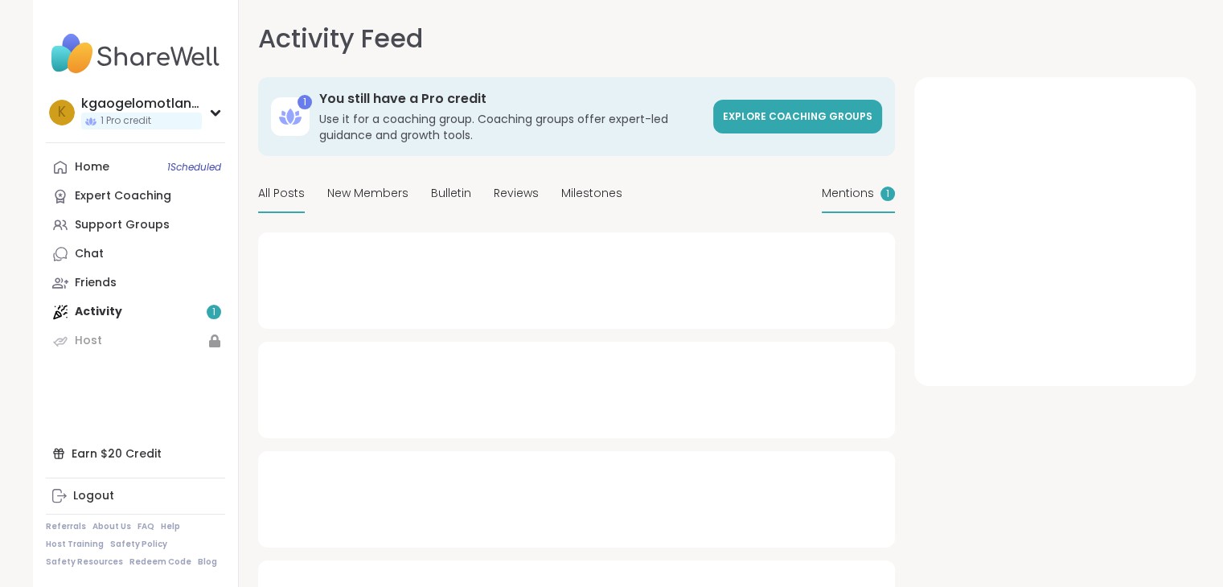
click at [873, 200] on span "Mentions" at bounding box center [848, 193] width 52 height 17
click at [873, 200] on span "Mentions" at bounding box center [869, 193] width 52 height 17
click at [589, 192] on span "Milestones" at bounding box center [591, 193] width 61 height 17
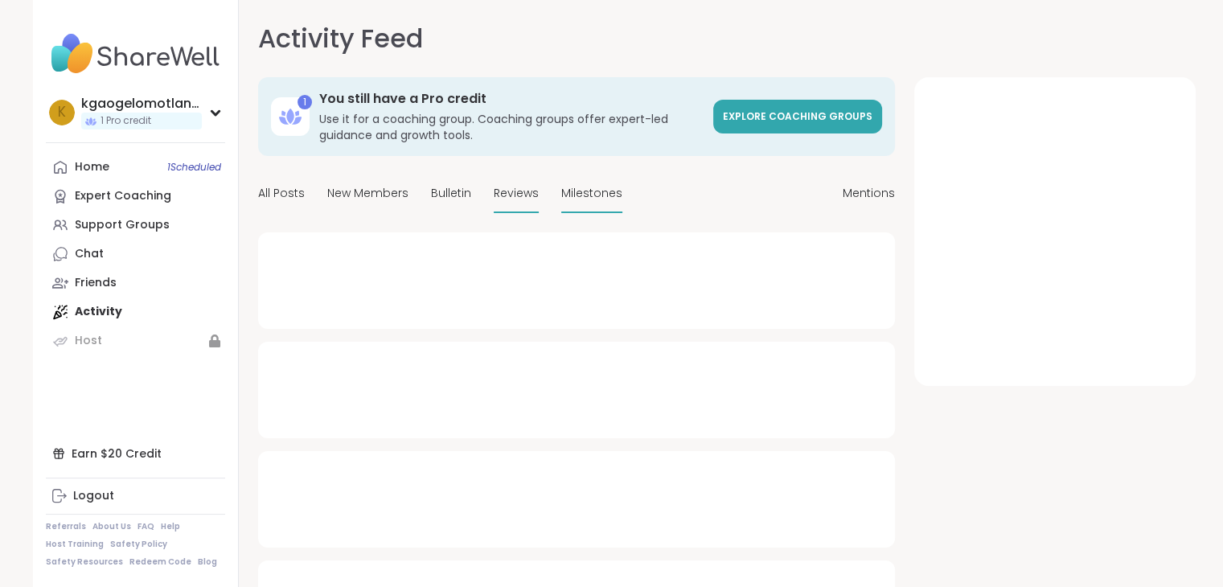
click at [502, 193] on span "Reviews" at bounding box center [516, 193] width 45 height 17
click at [454, 193] on span "Bulletin" at bounding box center [451, 193] width 40 height 17
click at [353, 194] on span "New Members" at bounding box center [367, 193] width 81 height 17
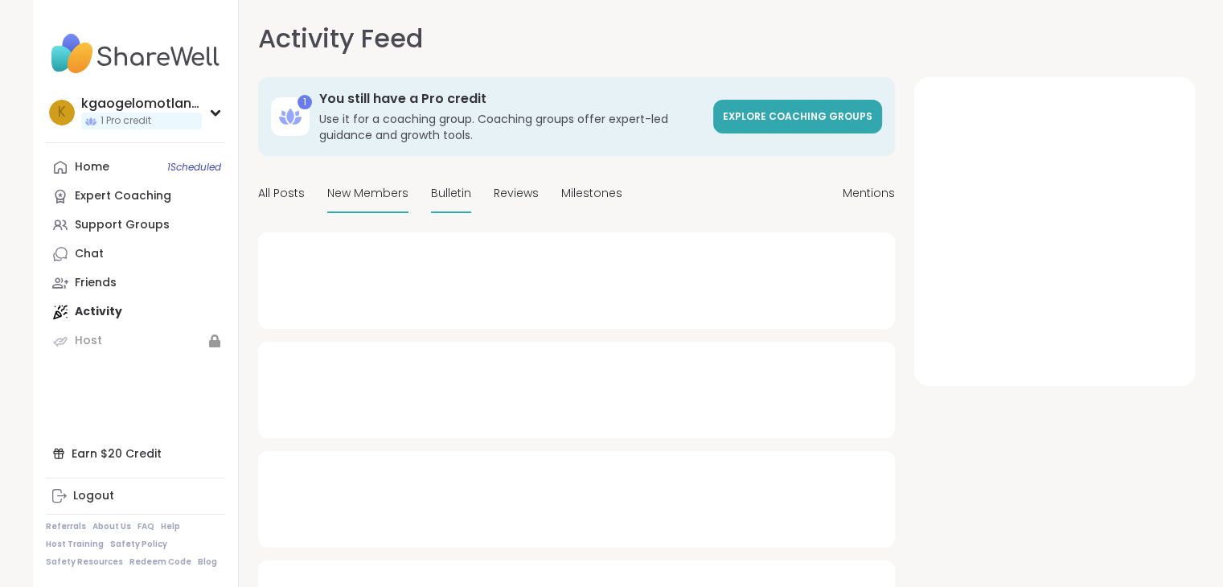
click at [353, 194] on span "New Members" at bounding box center [367, 193] width 81 height 17
click at [284, 194] on span "All Posts" at bounding box center [281, 193] width 47 height 17
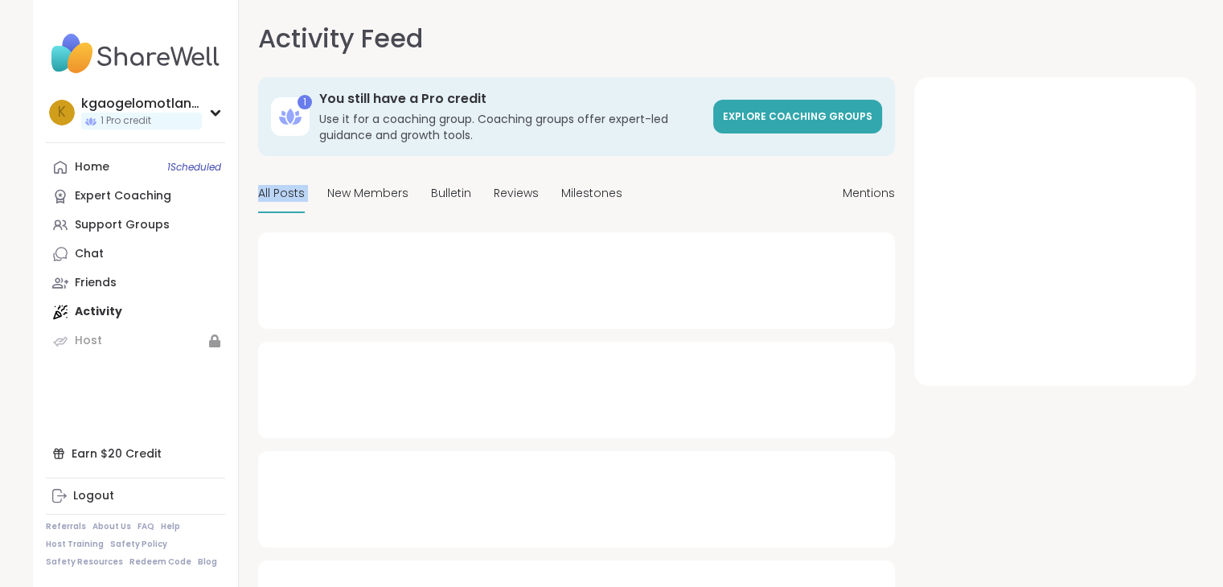
click at [284, 194] on span "All Posts" at bounding box center [281, 193] width 47 height 17
click at [524, 258] on div at bounding box center [576, 280] width 637 height 97
click at [787, 107] on link "Explore Coaching Groups" at bounding box center [797, 117] width 169 height 34
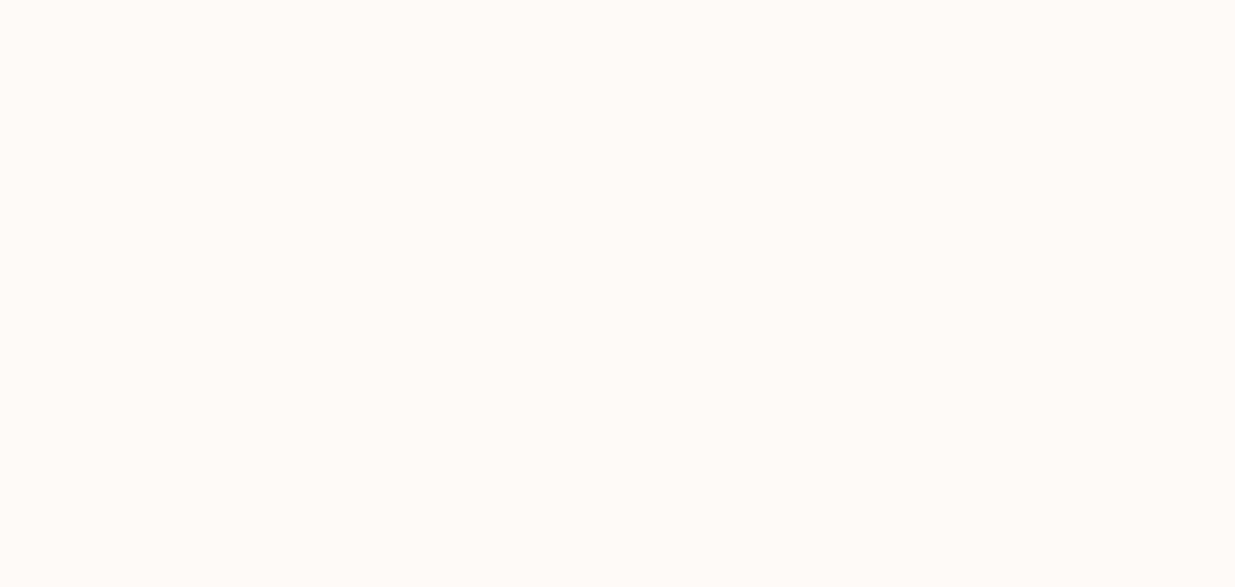
click at [787, 107] on body "*" at bounding box center [617, 293] width 1235 height 587
